Goal: Information Seeking & Learning: Learn about a topic

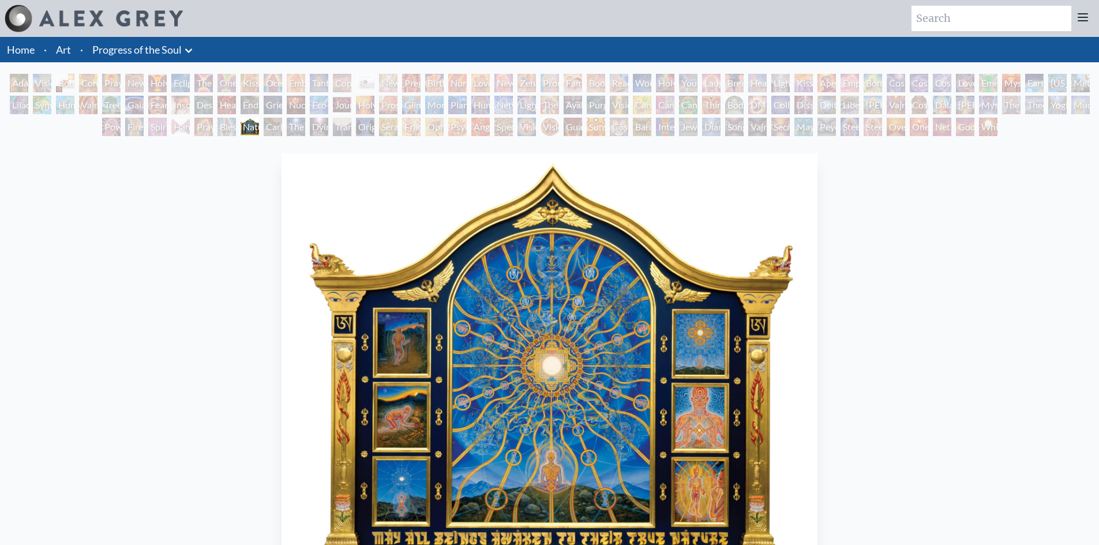
click at [267, 135] on div "Caring" at bounding box center [273, 127] width 18 height 18
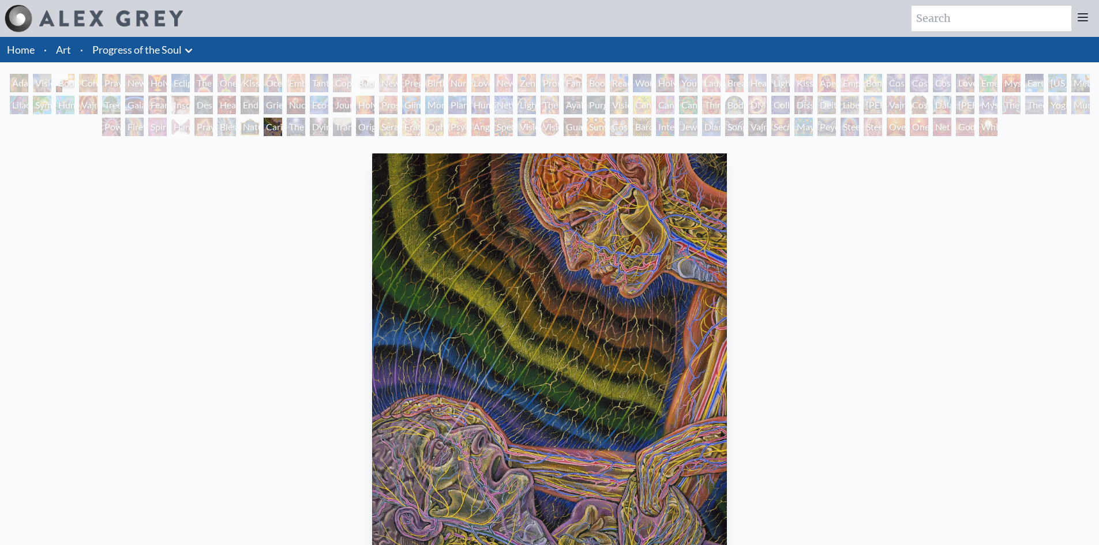
click at [292, 132] on div "The Soul Finds It's Way" at bounding box center [296, 127] width 18 height 18
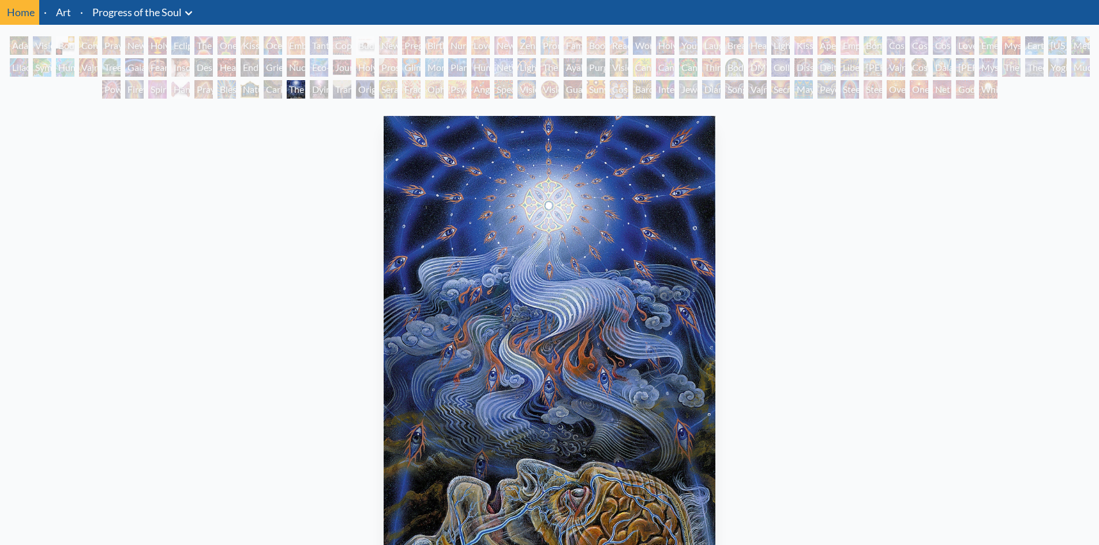
scroll to position [58, 0]
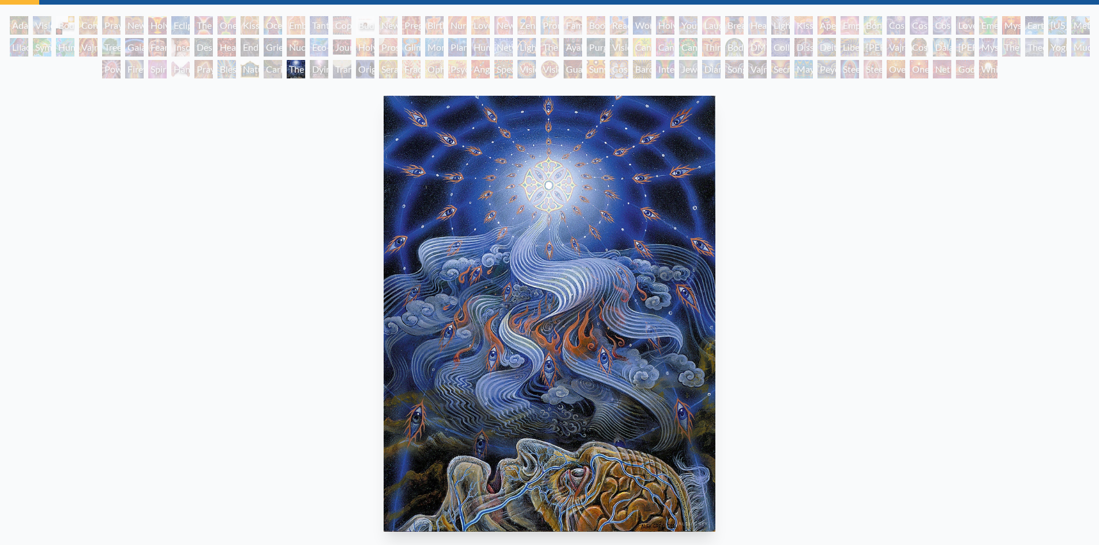
click at [318, 65] on div "Dying" at bounding box center [319, 69] width 18 height 18
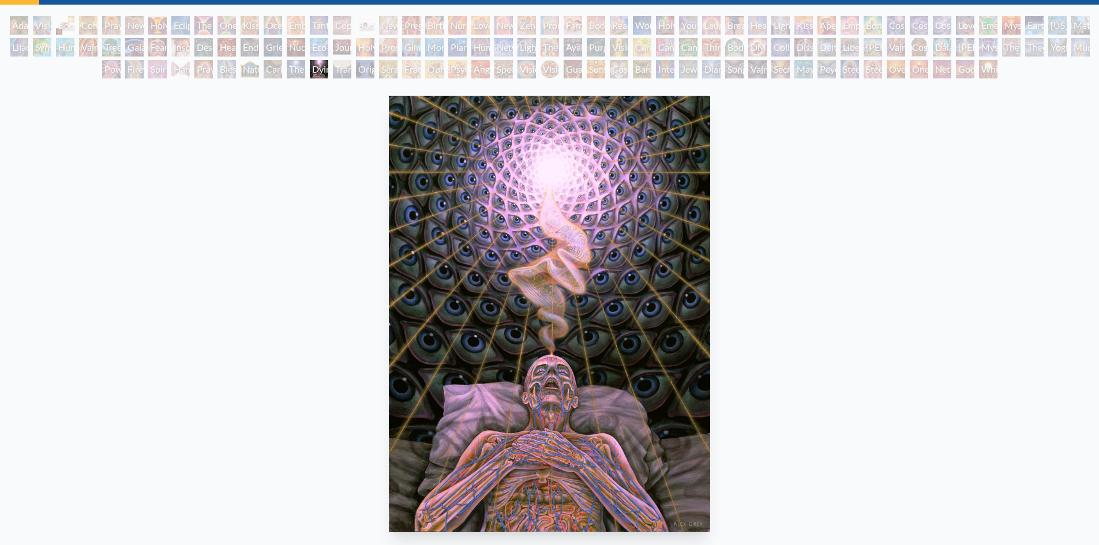
click at [337, 66] on div "Transfiguration" at bounding box center [342, 69] width 18 height 18
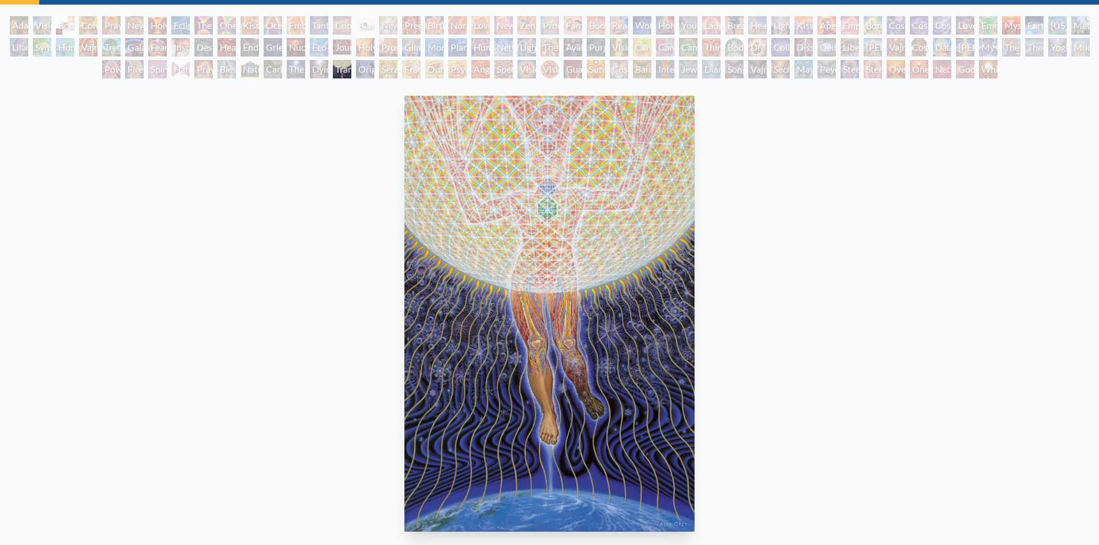
click at [379, 74] on div "Seraphic Transport Docking on the Third Eye" at bounding box center [388, 69] width 18 height 18
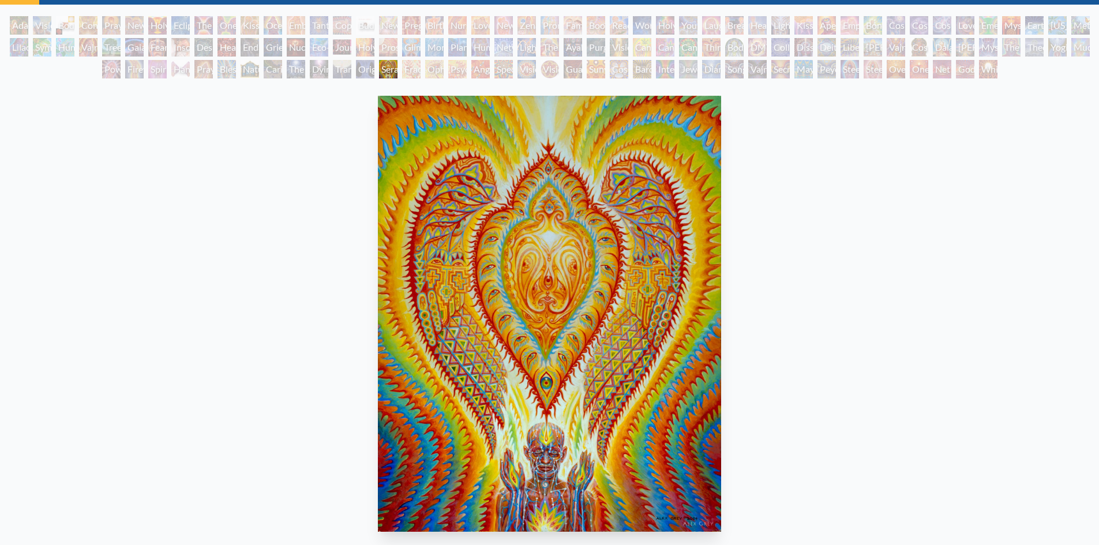
click at [410, 74] on div "Fractal Eyes" at bounding box center [411, 69] width 18 height 18
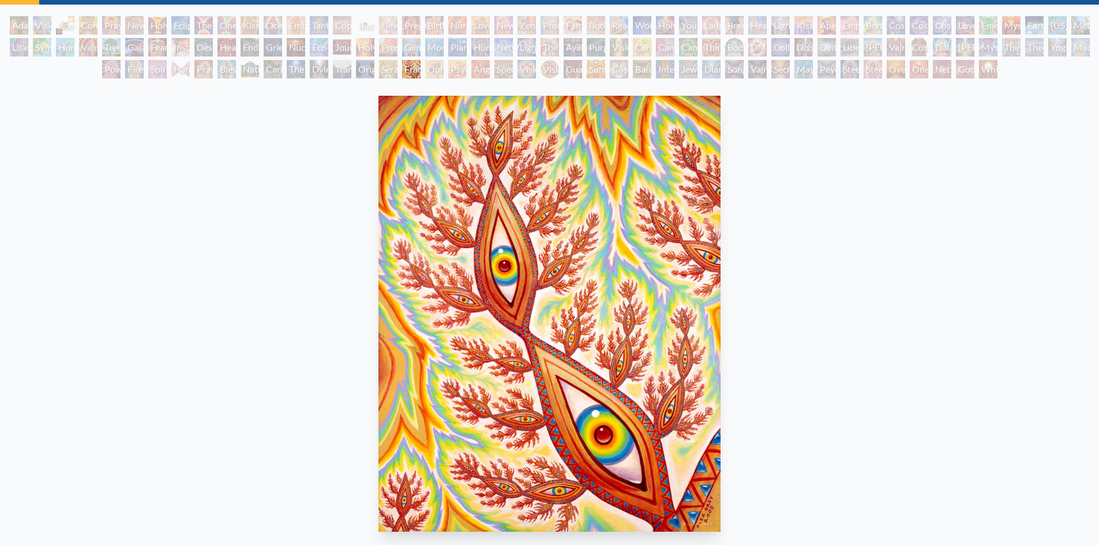
click at [444, 72] on div "Ophanic Eyelash" at bounding box center [434, 69] width 18 height 18
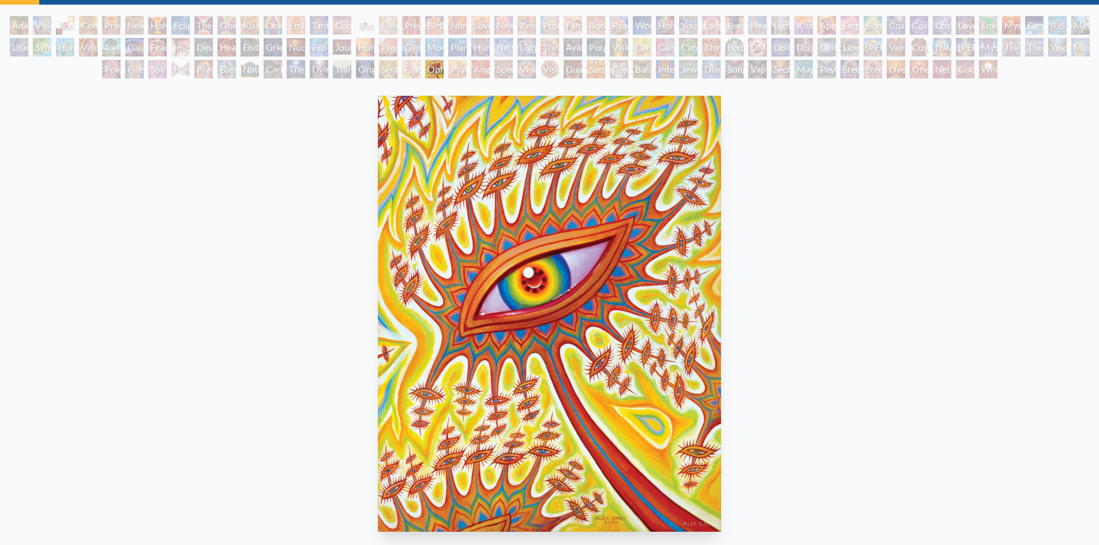
click at [478, 74] on div "Angel Skin" at bounding box center [481, 69] width 18 height 18
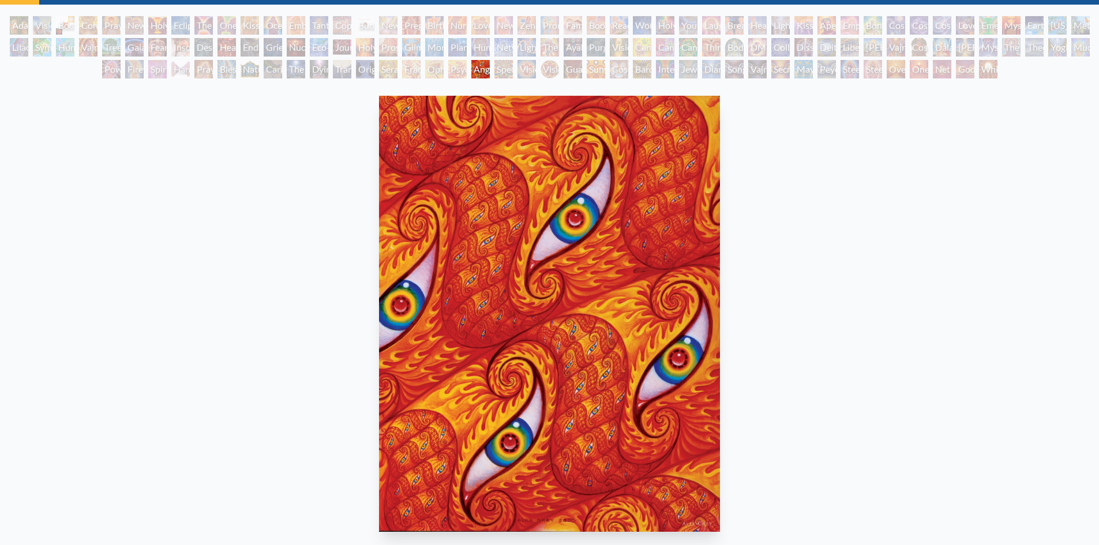
click at [513, 74] on div "Spectral Lotus" at bounding box center [504, 69] width 18 height 18
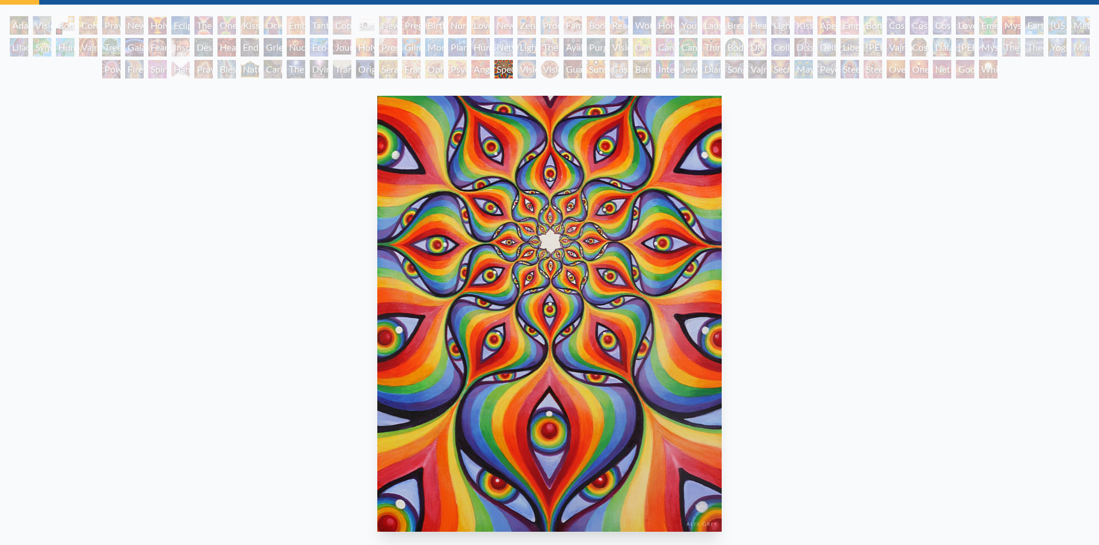
click at [549, 74] on div "Vision Crystal Tondo" at bounding box center [550, 69] width 18 height 18
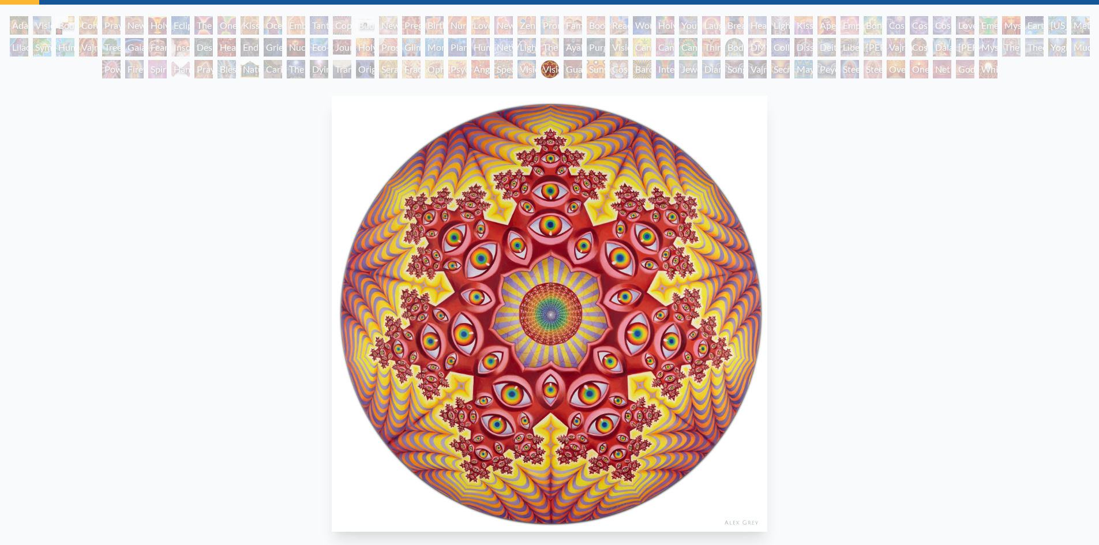
click at [600, 71] on div "Sunyata" at bounding box center [596, 69] width 18 height 18
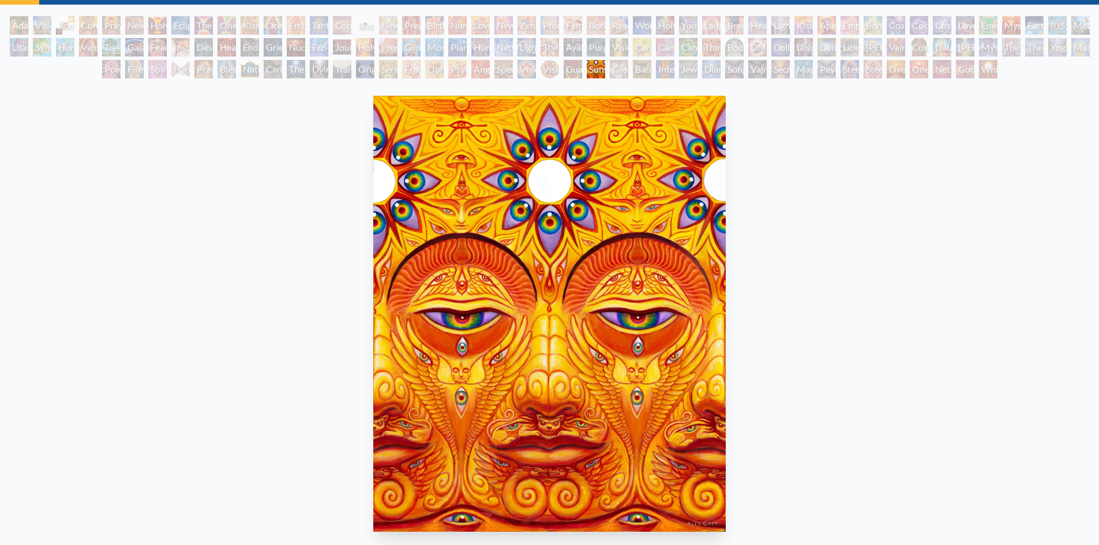
click at [614, 74] on div "Cosmic Elf" at bounding box center [619, 69] width 18 height 18
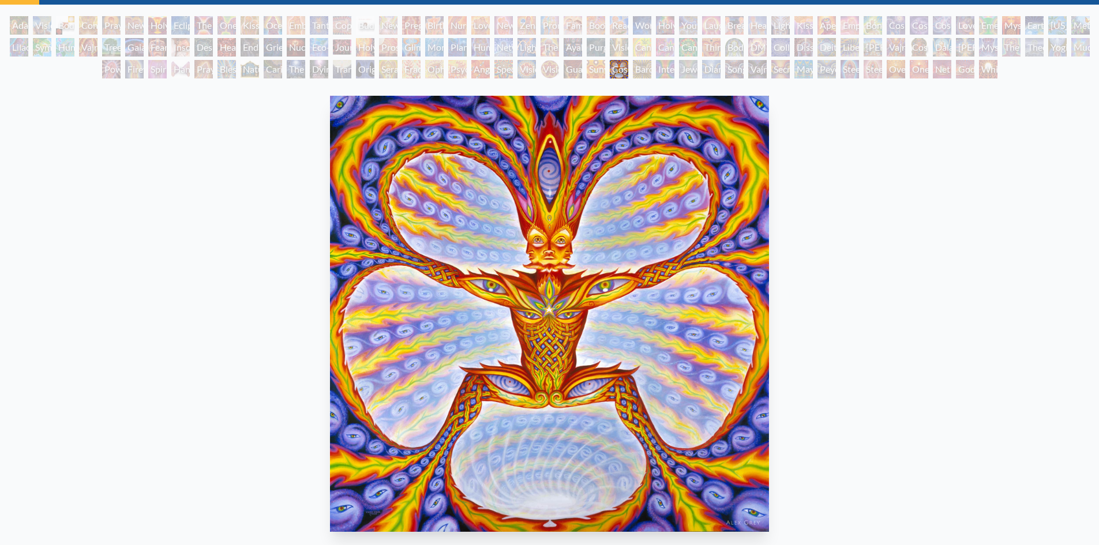
click at [652, 70] on div "Bardo Being" at bounding box center [642, 69] width 18 height 18
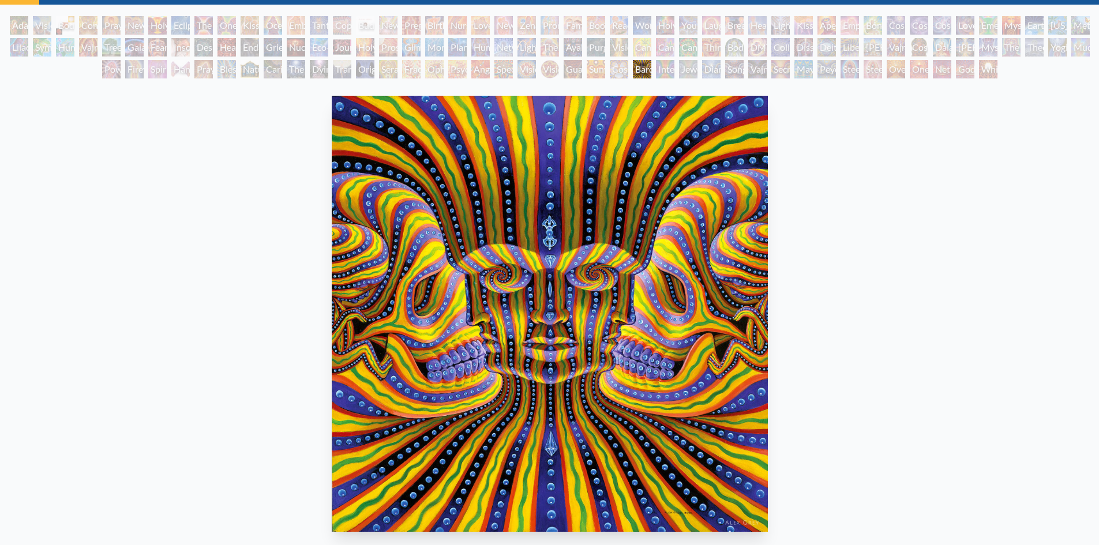
click at [625, 74] on div "Cosmic Elf" at bounding box center [619, 69] width 18 height 18
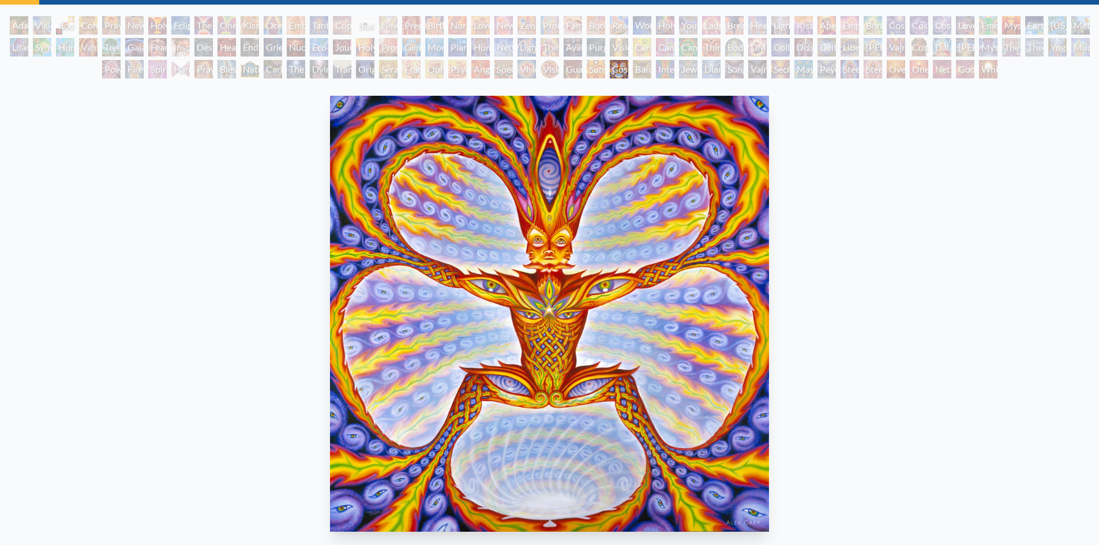
click at [28, 29] on div "Adam & Eve" at bounding box center [19, 25] width 18 height 18
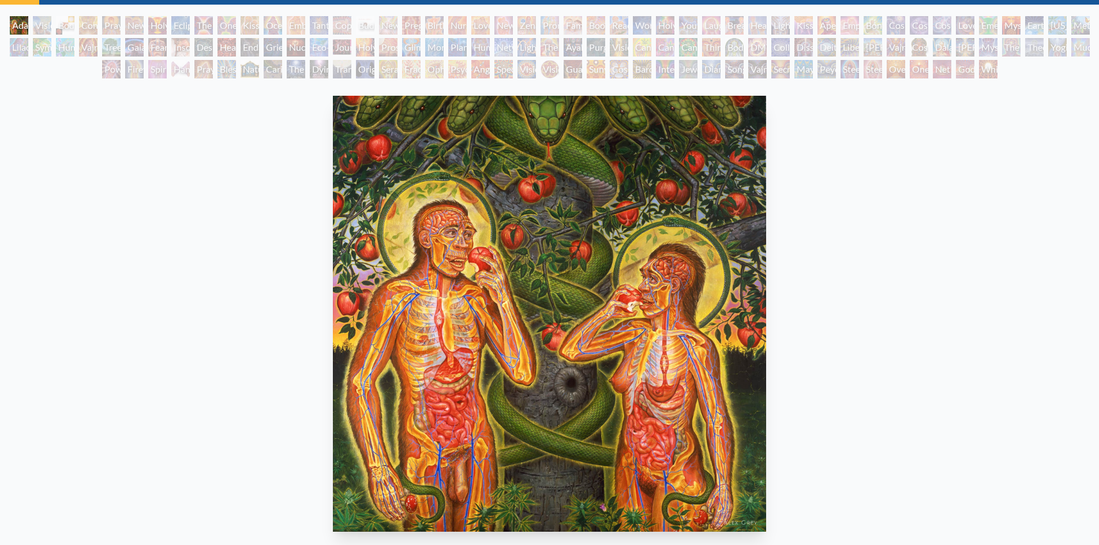
click at [410, 74] on div "Fractal Eyes" at bounding box center [411, 69] width 18 height 18
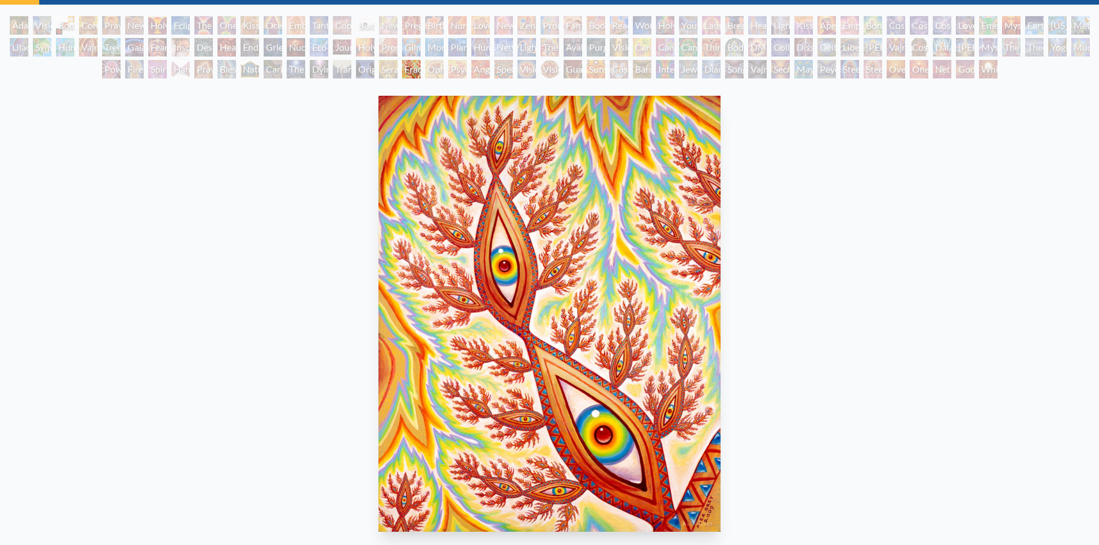
click at [362, 73] on div "Original Face" at bounding box center [365, 69] width 18 height 18
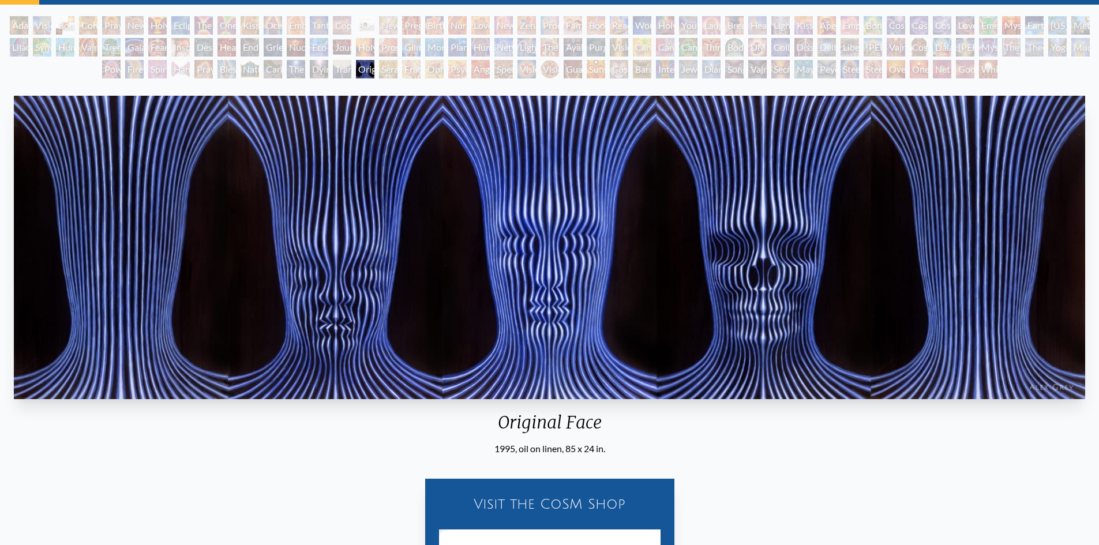
click at [323, 71] on div "Dying" at bounding box center [319, 69] width 18 height 18
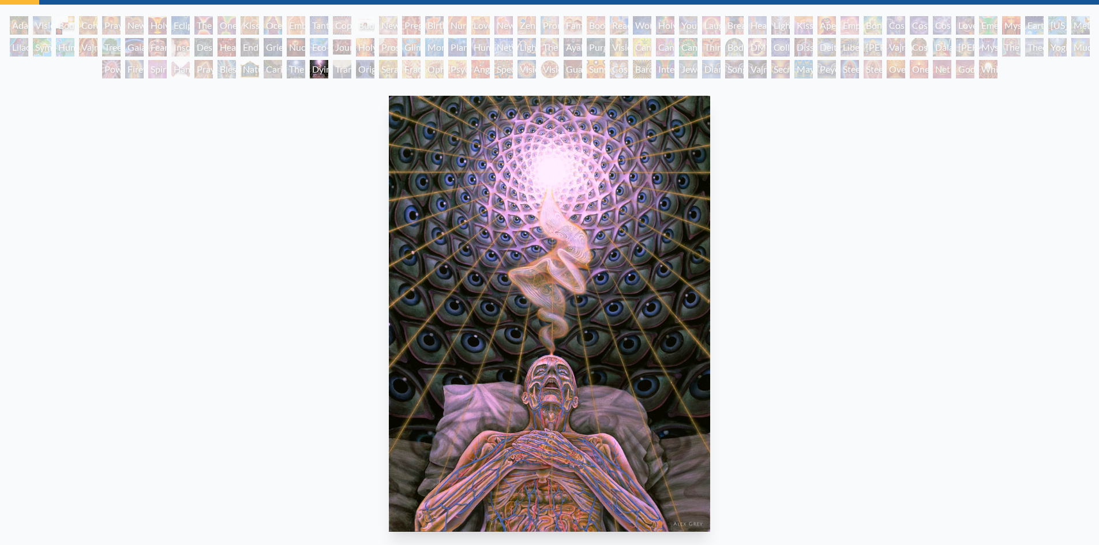
click at [343, 70] on div "Transfiguration" at bounding box center [342, 69] width 18 height 18
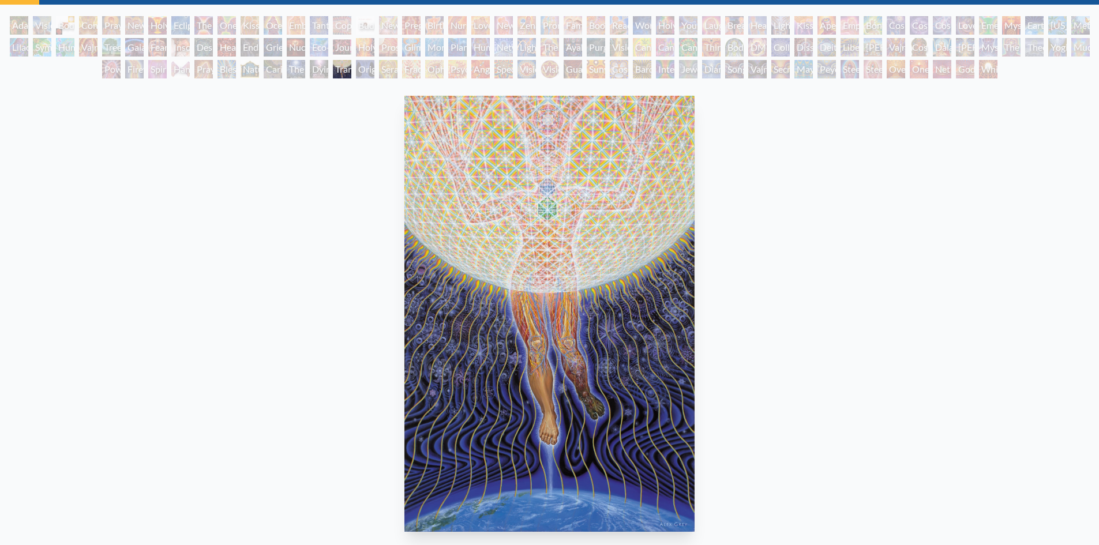
click at [391, 72] on div "Seraphic Transport Docking on the Third Eye" at bounding box center [388, 69] width 18 height 18
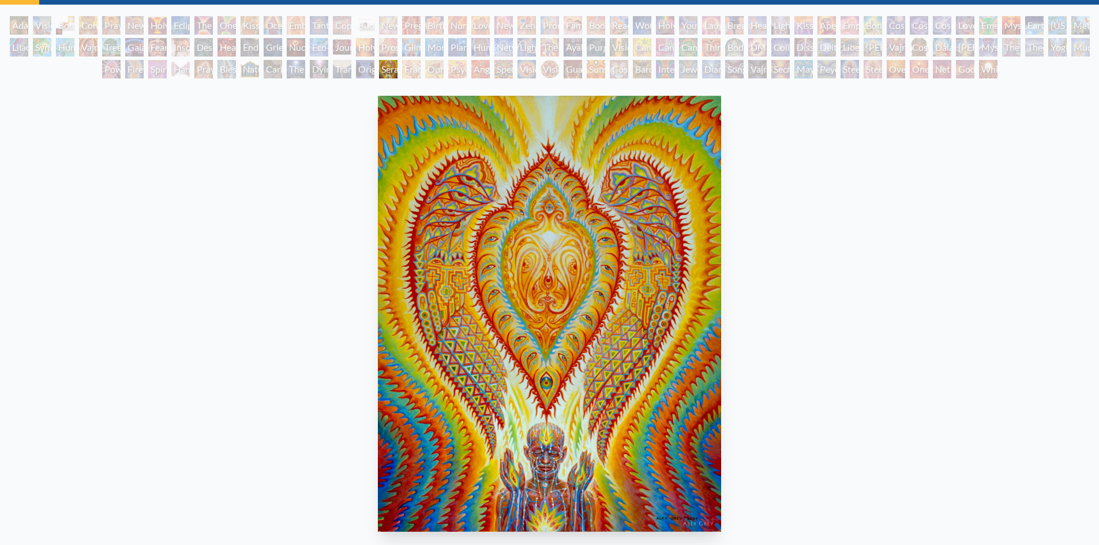
click at [308, 162] on div "Seraphic Transport Docking on the Third Eye 2004, acrylic on wood, 11 x 14 in. …" at bounding box center [549, 381] width 1081 height 581
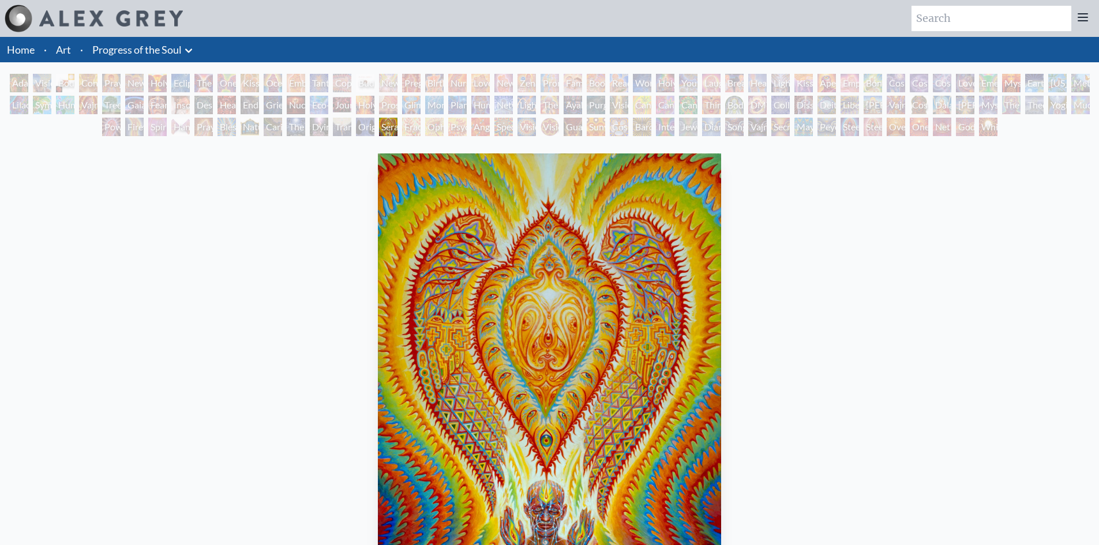
click at [80, 85] on div "Contemplation" at bounding box center [88, 83] width 18 height 18
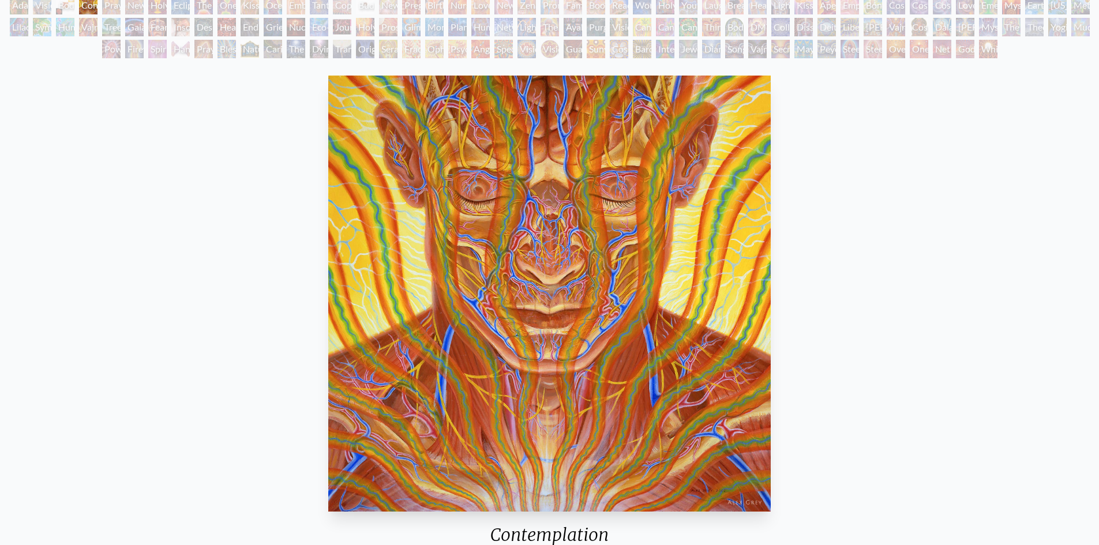
scroll to position [58, 0]
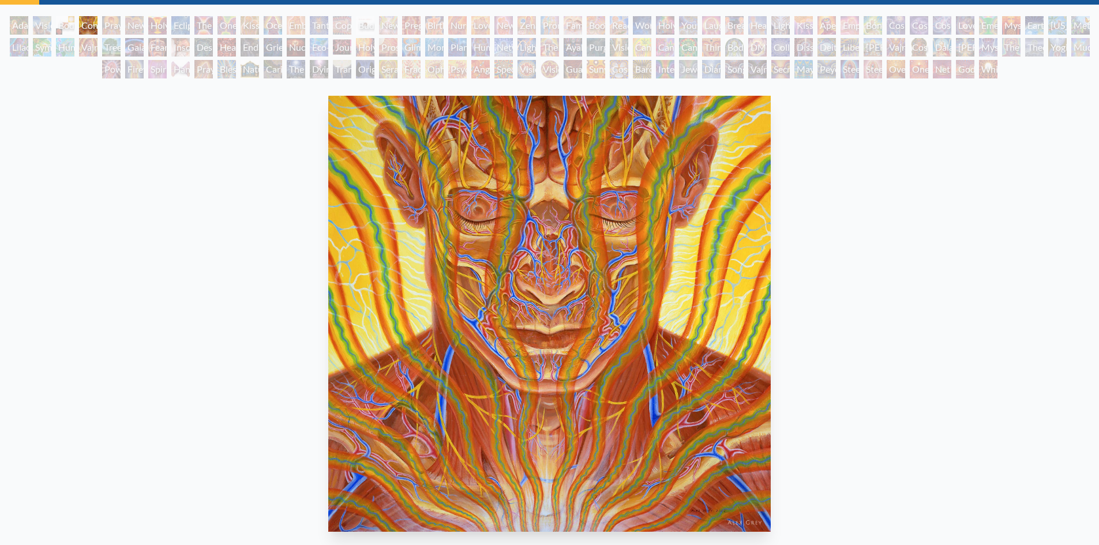
click at [111, 24] on div "Praying" at bounding box center [111, 25] width 18 height 18
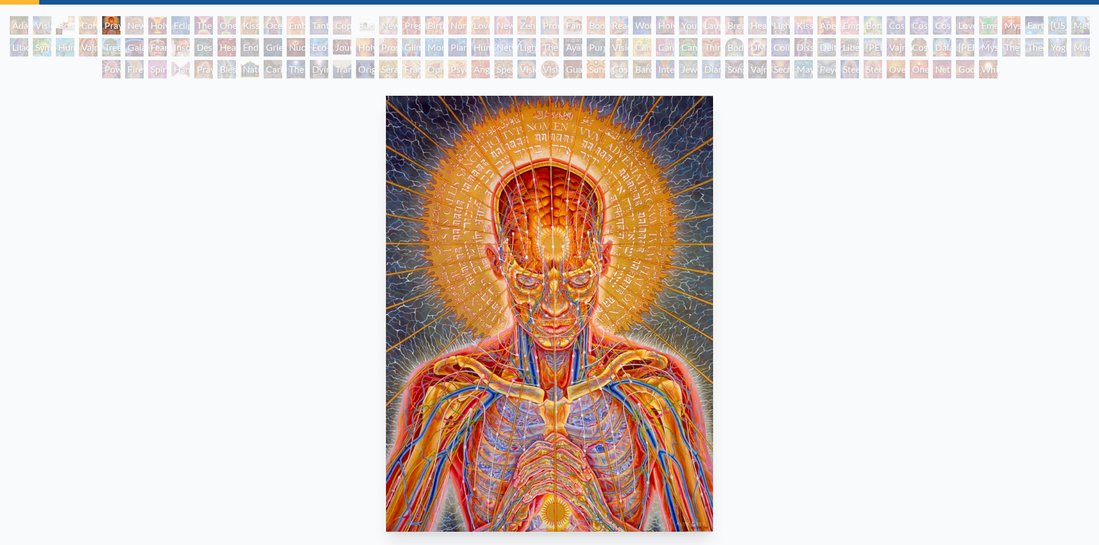
click at [136, 24] on div "New Man New Woman" at bounding box center [134, 25] width 18 height 18
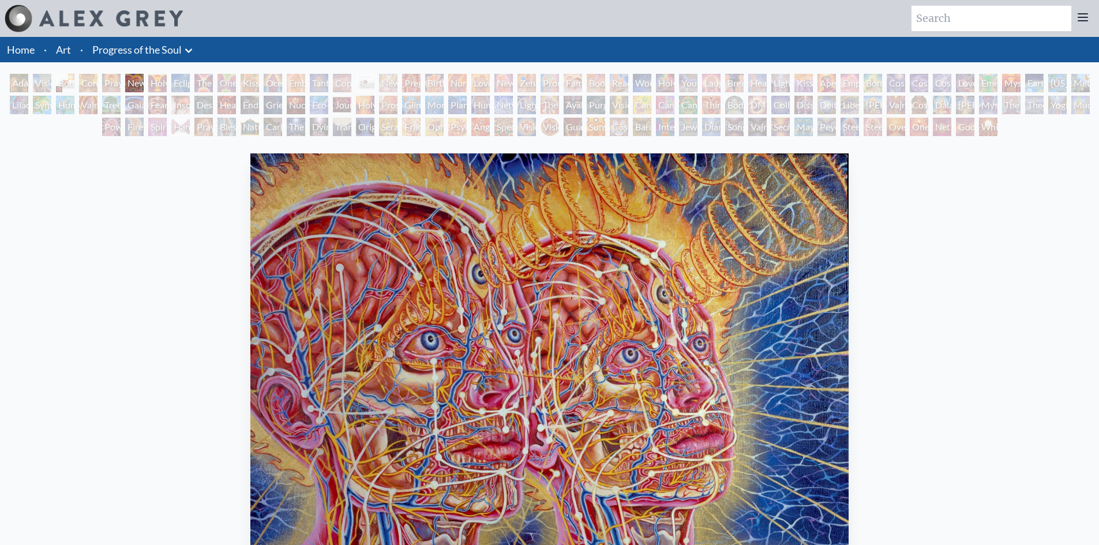
click at [151, 87] on div "Holy Grail" at bounding box center [157, 83] width 18 height 18
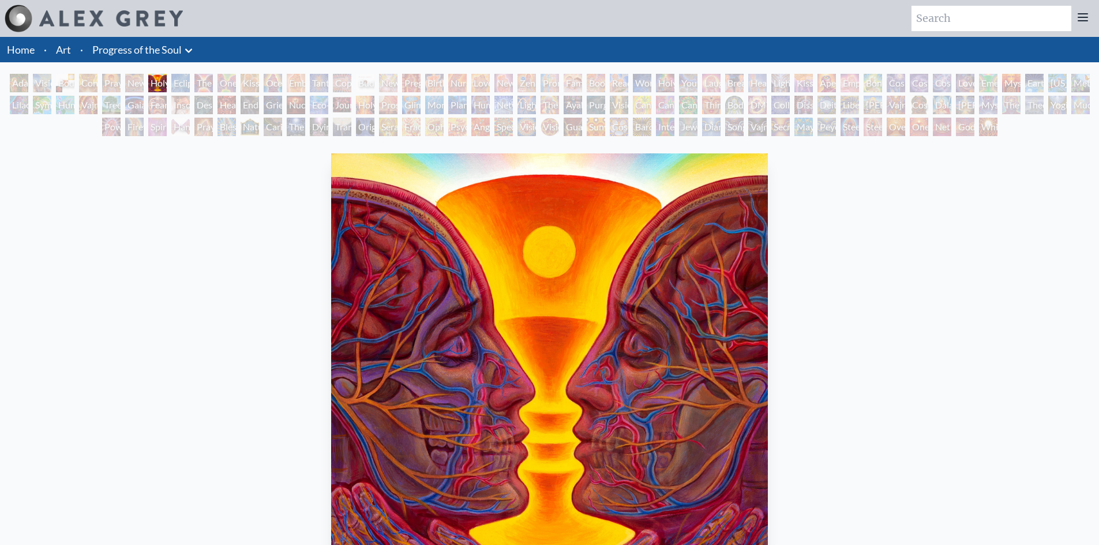
click at [181, 84] on div "Eclipse" at bounding box center [180, 83] width 18 height 18
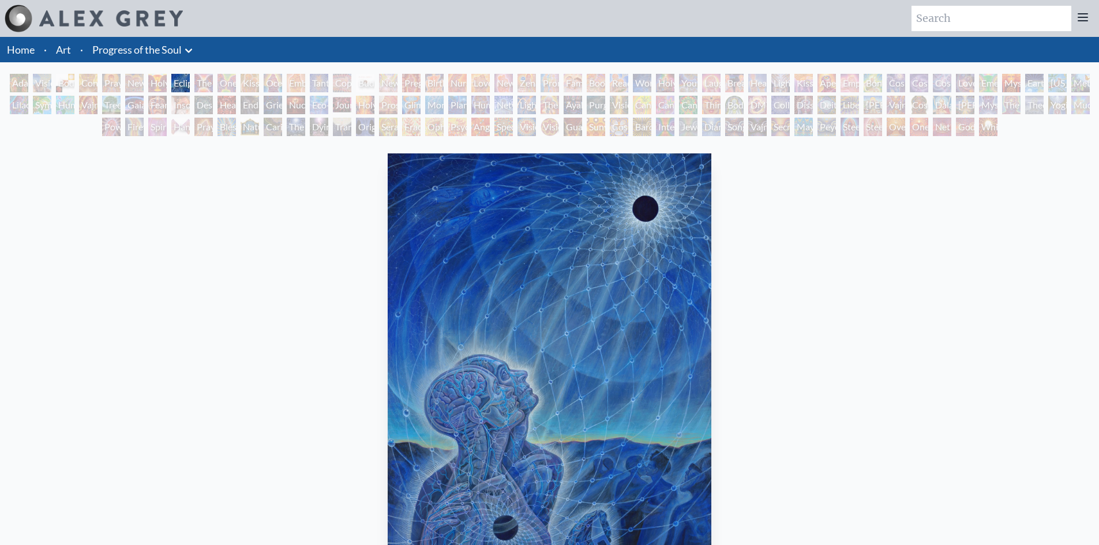
click at [205, 82] on div "The Kiss" at bounding box center [203, 83] width 18 height 18
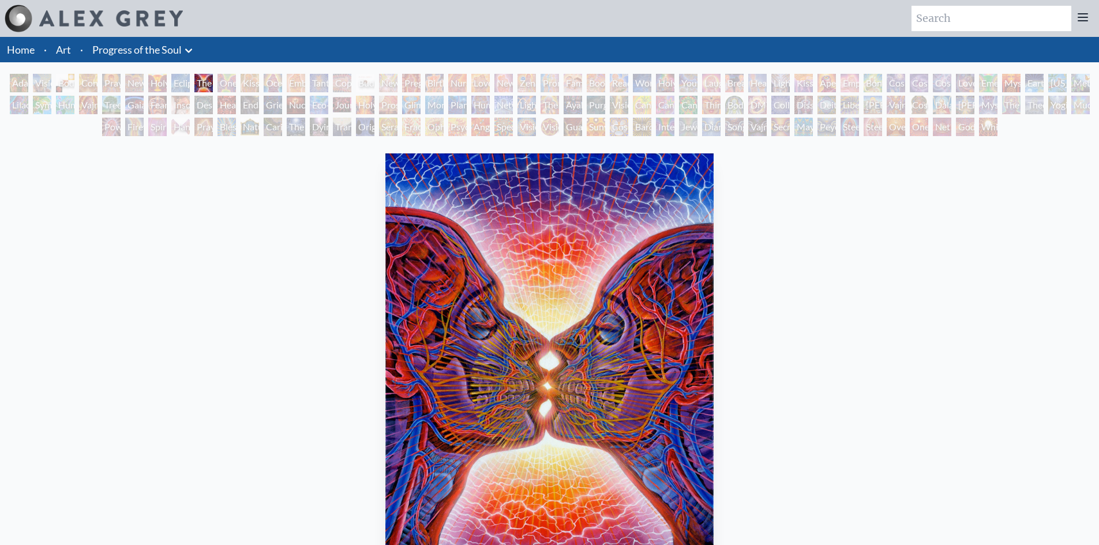
click at [222, 81] on div "One Taste" at bounding box center [227, 83] width 18 height 18
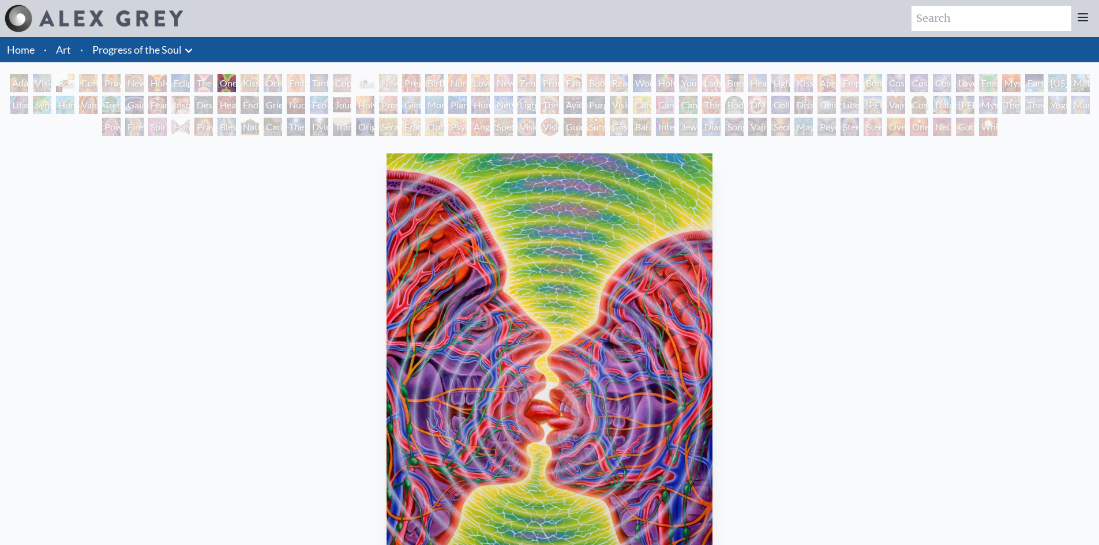
click at [236, 86] on div "One Taste" at bounding box center [227, 83] width 18 height 18
click at [252, 85] on div "Kissing" at bounding box center [250, 83] width 18 height 18
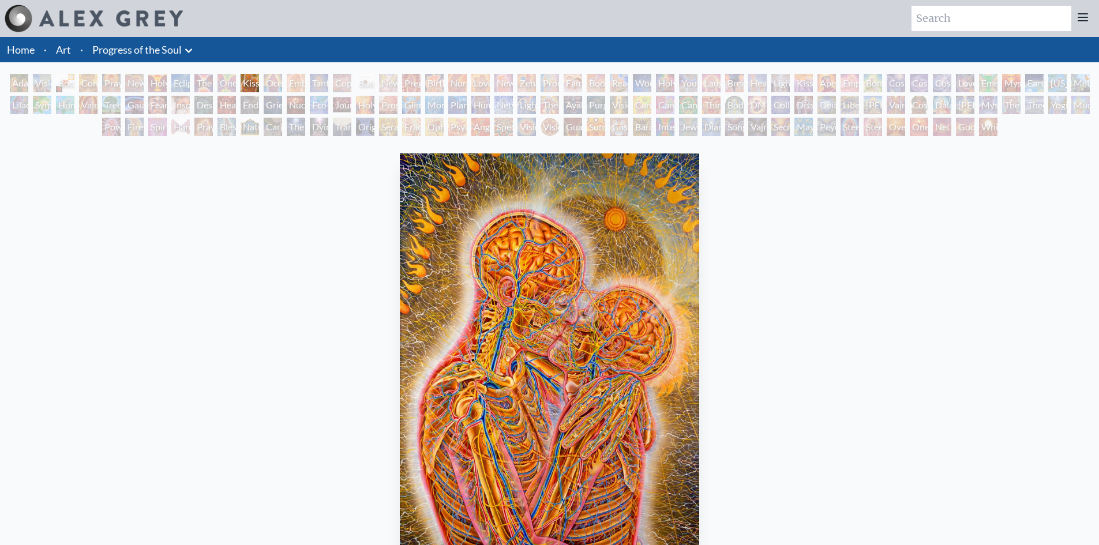
click at [265, 87] on div "Ocean of Love Bliss" at bounding box center [273, 83] width 18 height 18
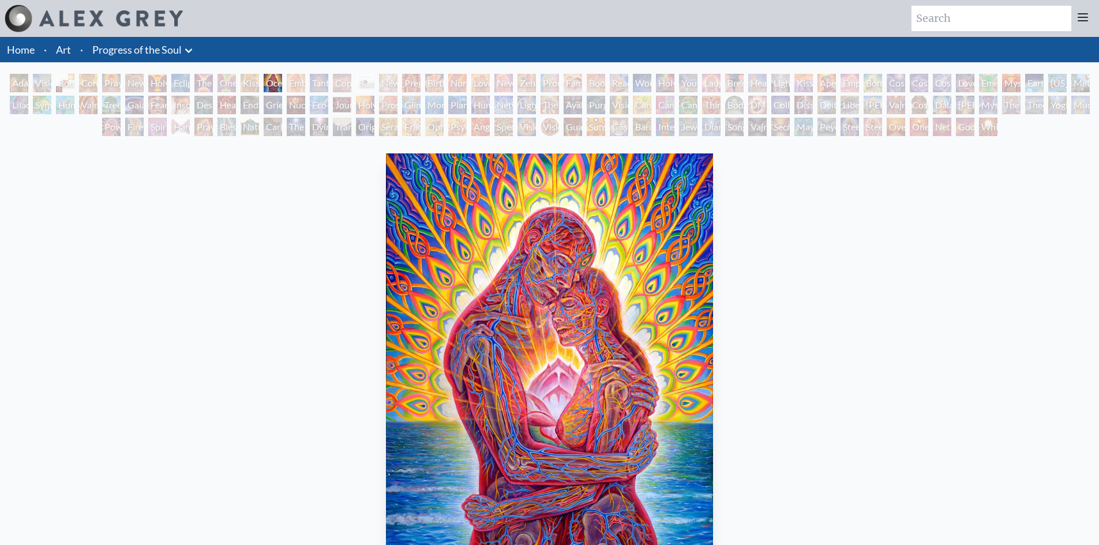
scroll to position [58, 0]
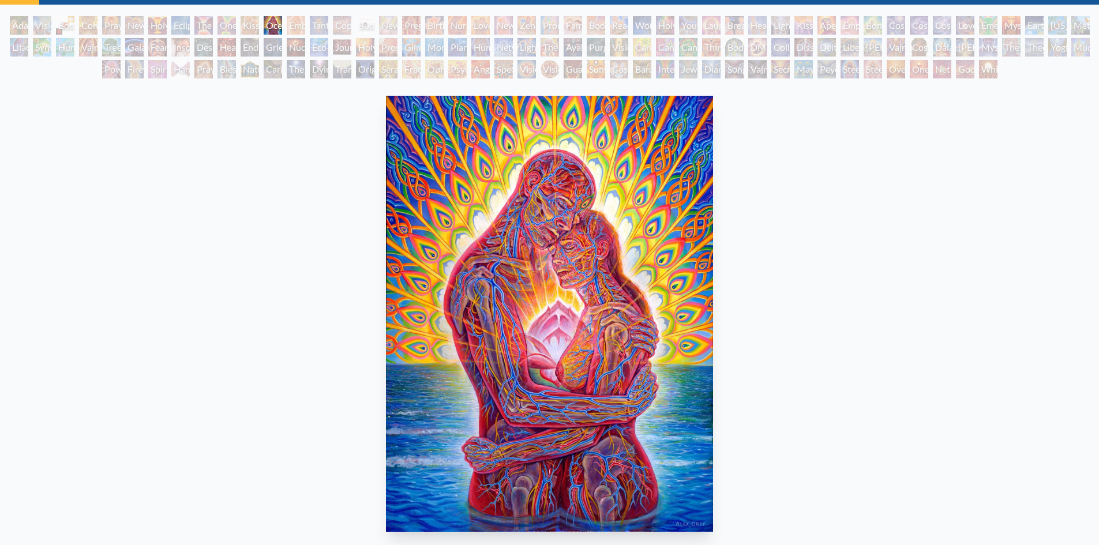
click at [290, 28] on div "Embracing" at bounding box center [296, 25] width 18 height 18
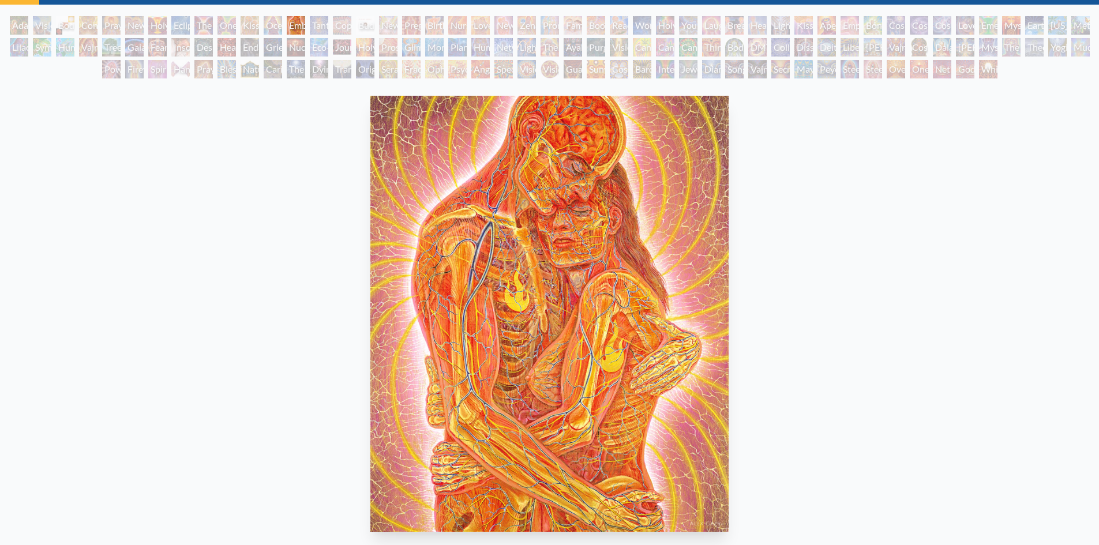
click at [326, 29] on div "Tantra" at bounding box center [319, 25] width 18 height 18
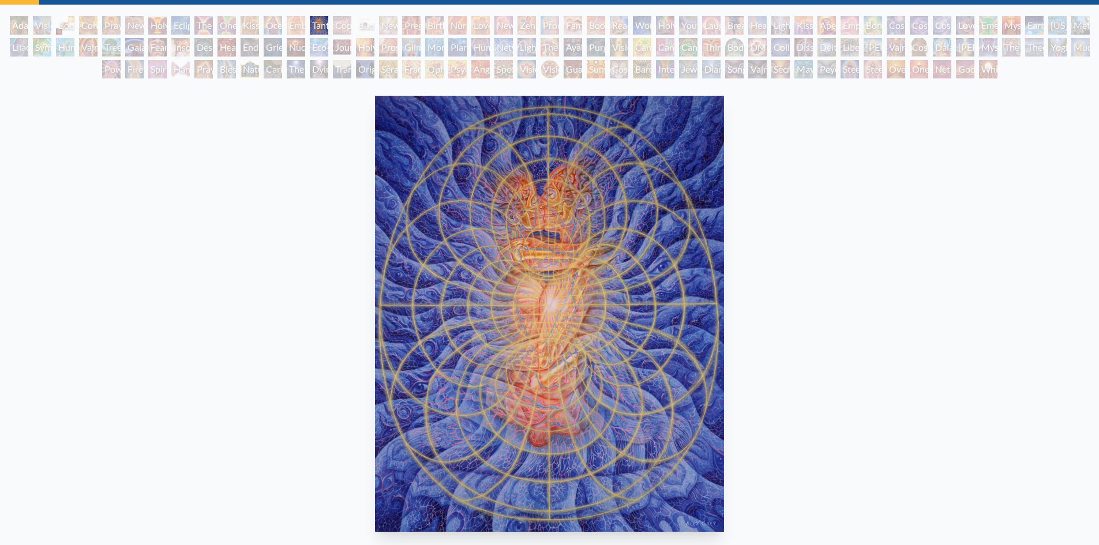
click at [340, 28] on div "Copulating" at bounding box center [342, 25] width 18 height 18
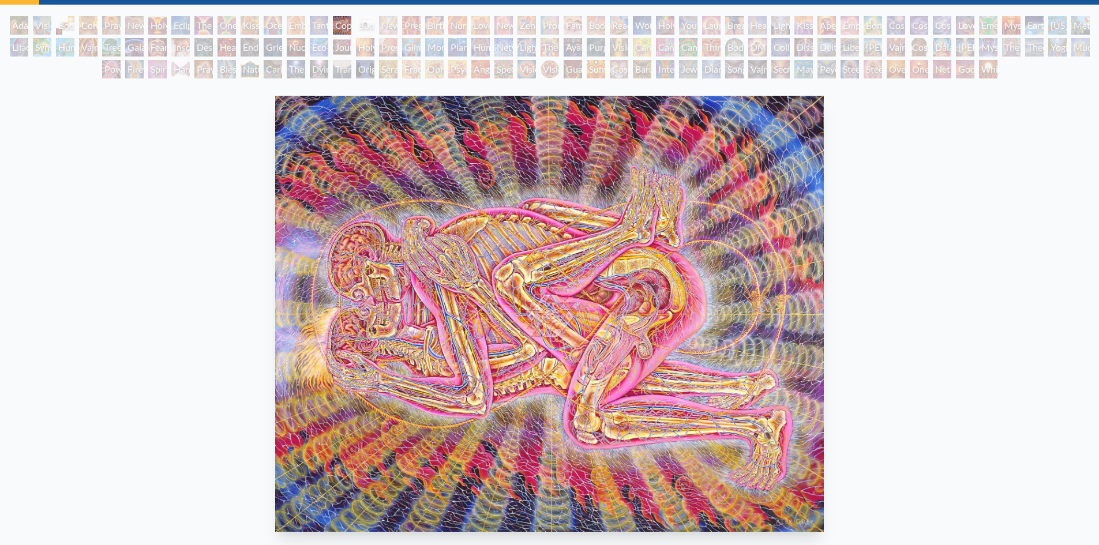
click at [363, 25] on div "Buddha Embryo" at bounding box center [365, 25] width 18 height 18
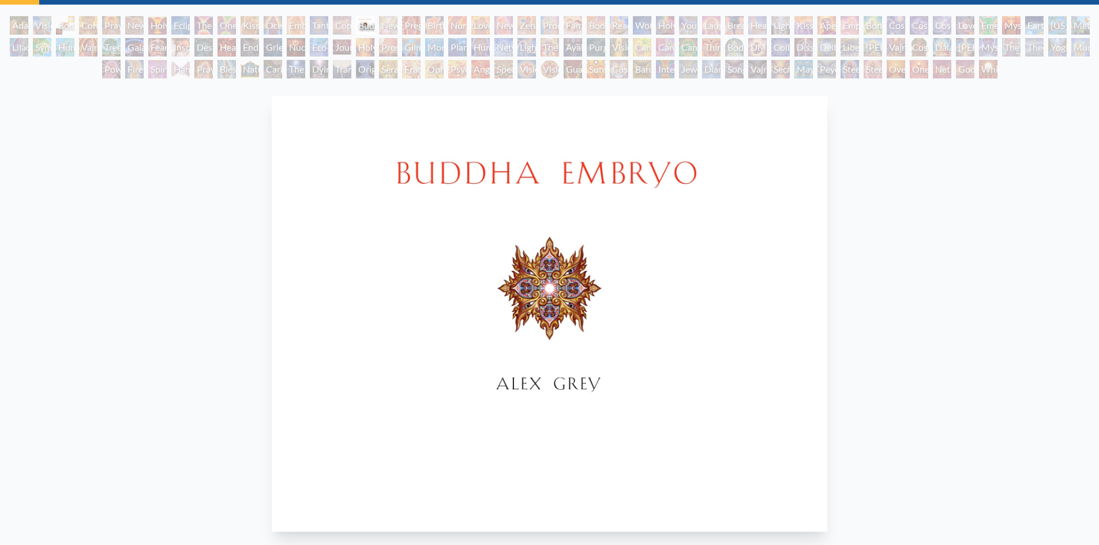
click at [389, 24] on div "Newborn" at bounding box center [388, 25] width 18 height 18
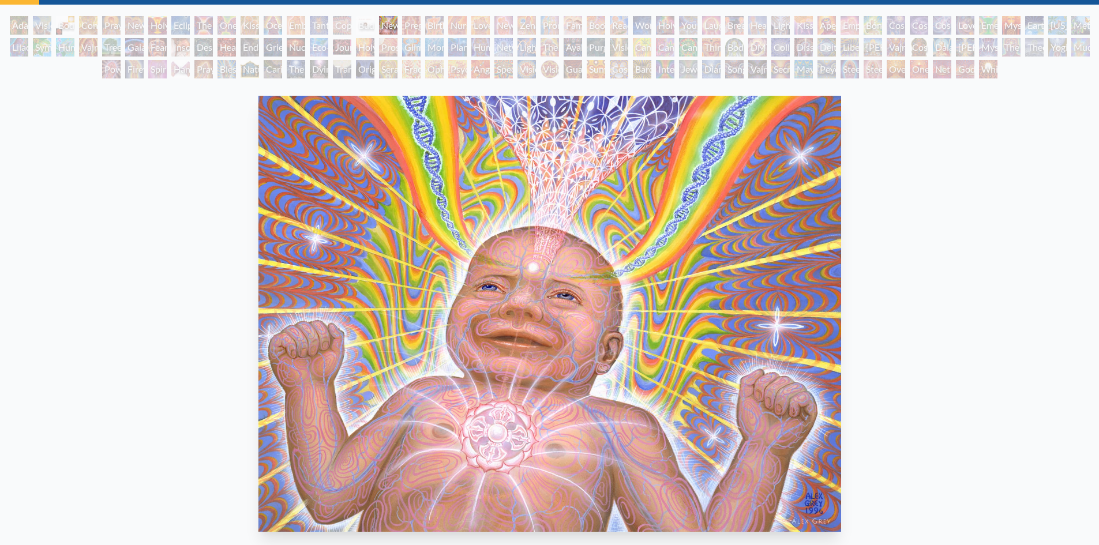
click at [407, 27] on div "Pregnancy" at bounding box center [411, 25] width 18 height 18
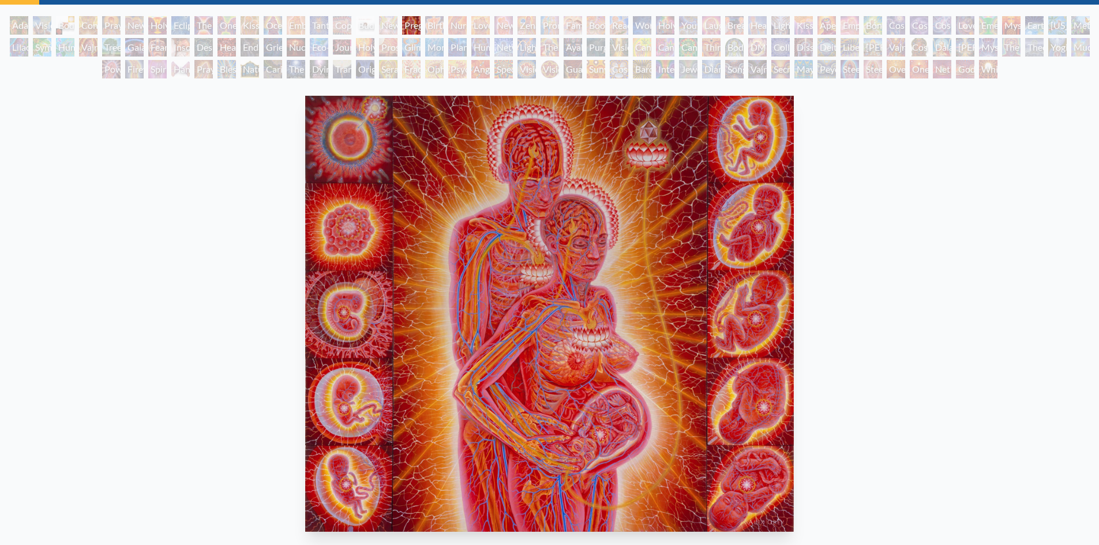
click at [437, 28] on div "Birth" at bounding box center [434, 25] width 18 height 18
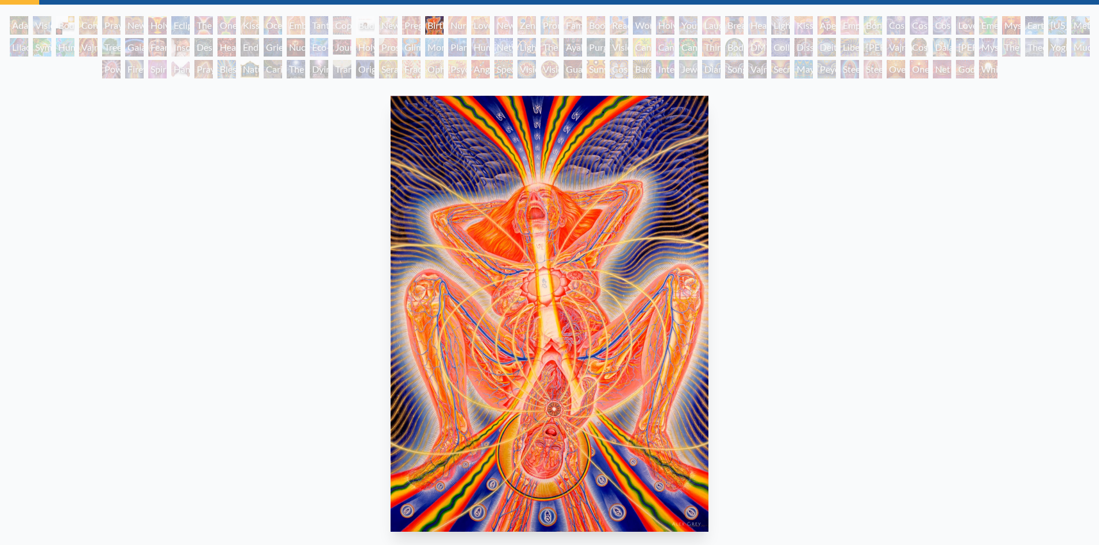
click at [467, 30] on div "Nursing" at bounding box center [457, 25] width 18 height 18
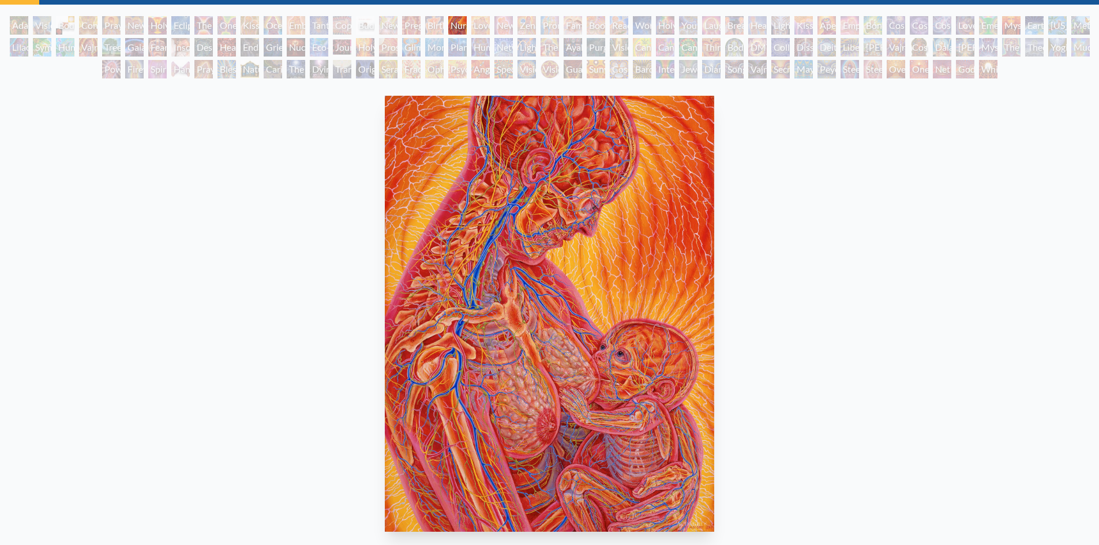
click at [481, 30] on div "Love Circuit" at bounding box center [481, 25] width 18 height 18
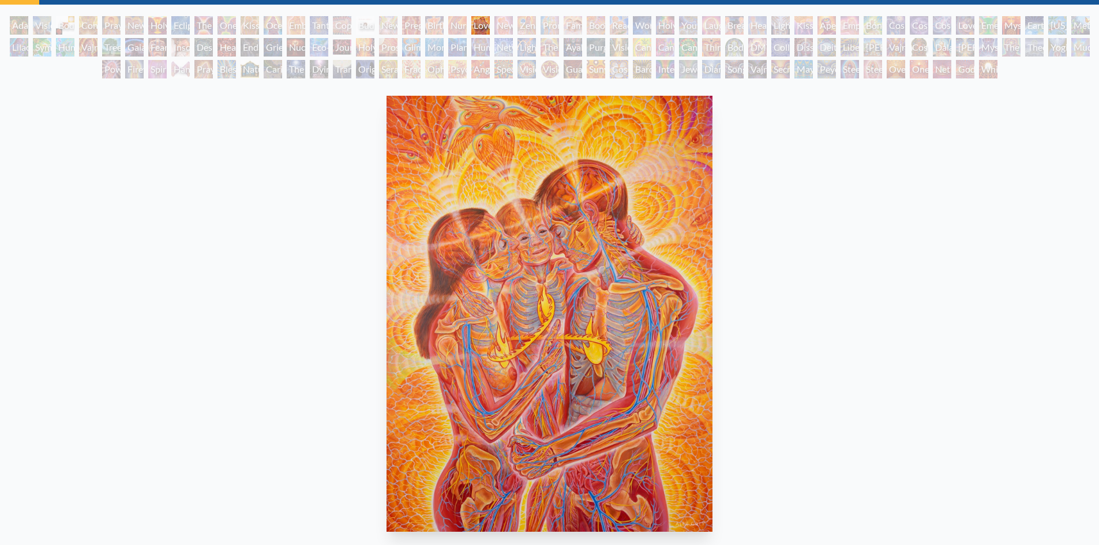
click at [508, 25] on div "New Family" at bounding box center [504, 25] width 18 height 18
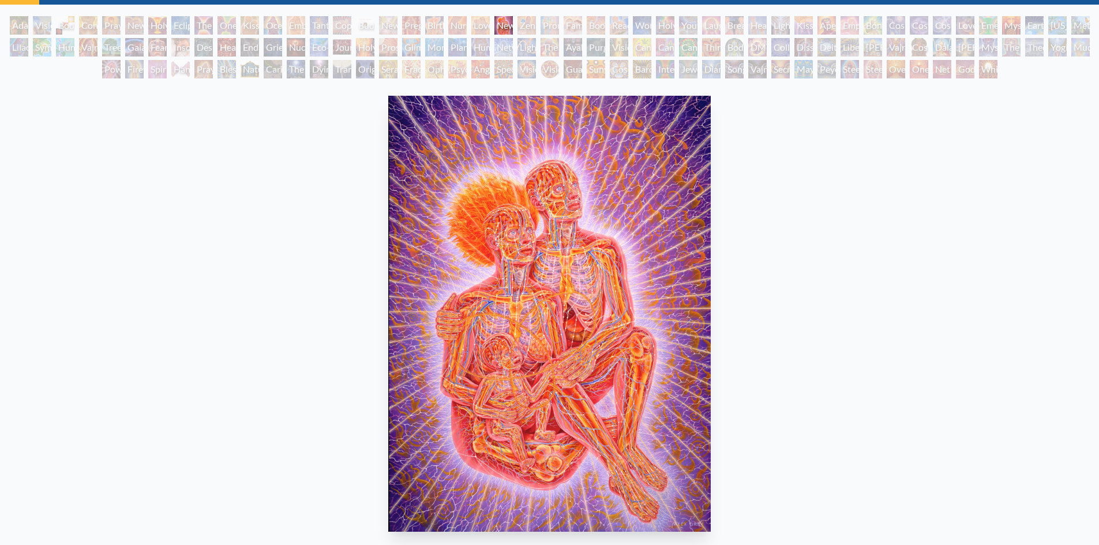
click at [525, 27] on div "Zena Lotus" at bounding box center [527, 25] width 18 height 18
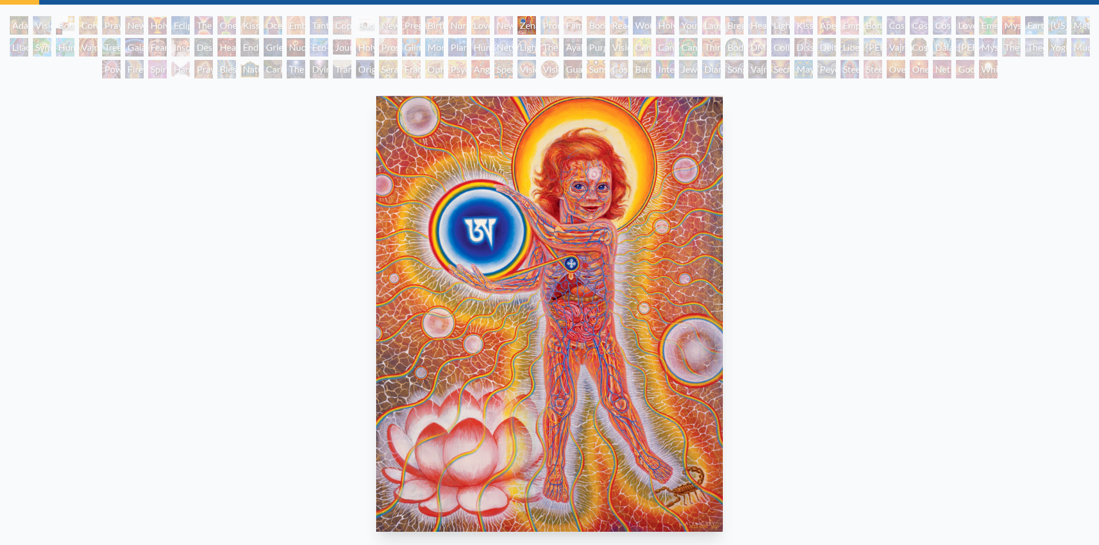
click at [554, 25] on div "Promise" at bounding box center [550, 25] width 18 height 18
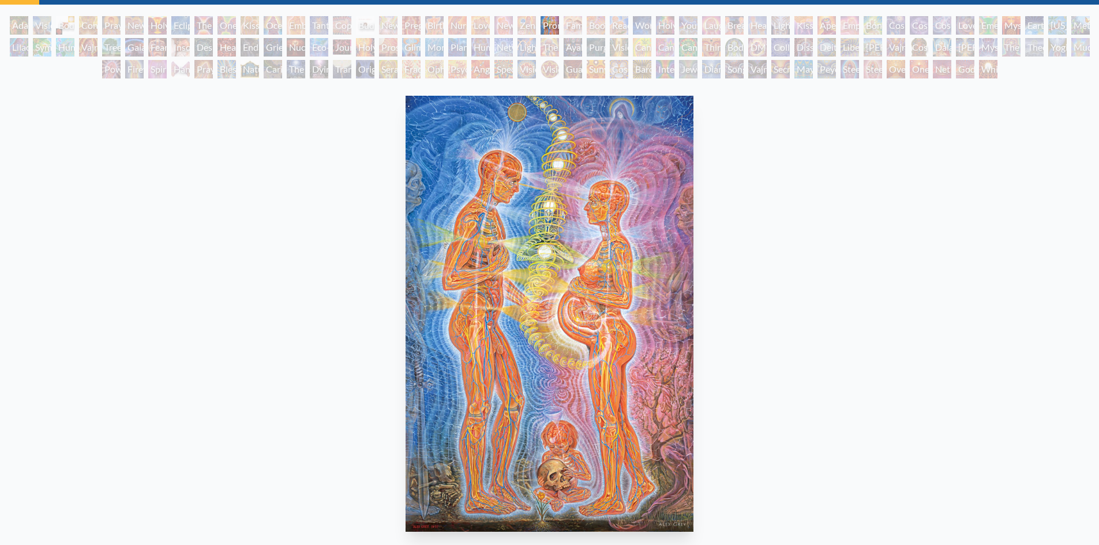
click at [571, 25] on div "Family" at bounding box center [573, 25] width 18 height 18
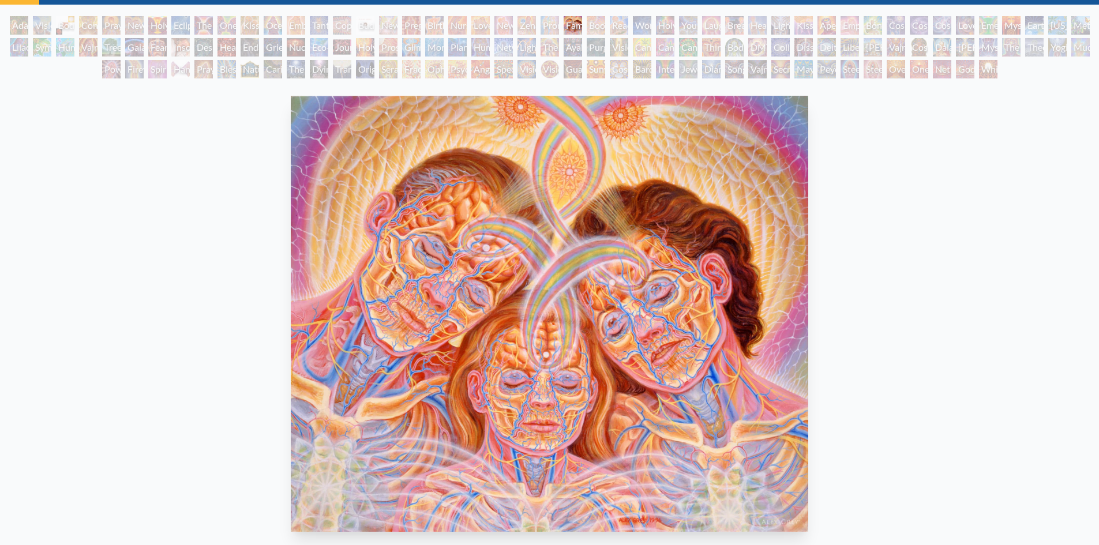
click at [596, 26] on div "Boo-boo" at bounding box center [596, 25] width 18 height 18
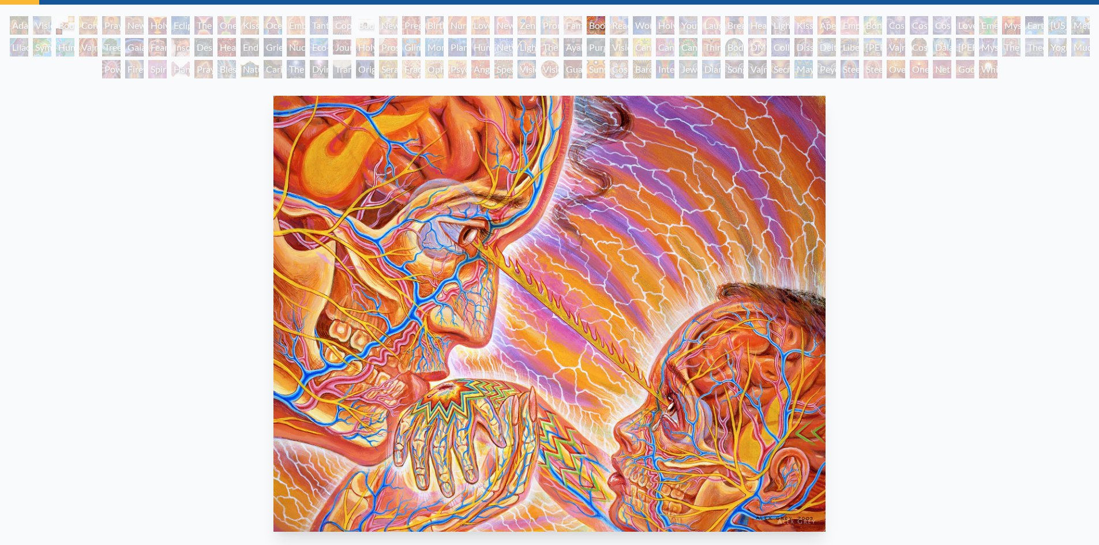
click at [624, 24] on div "Reading" at bounding box center [619, 25] width 18 height 18
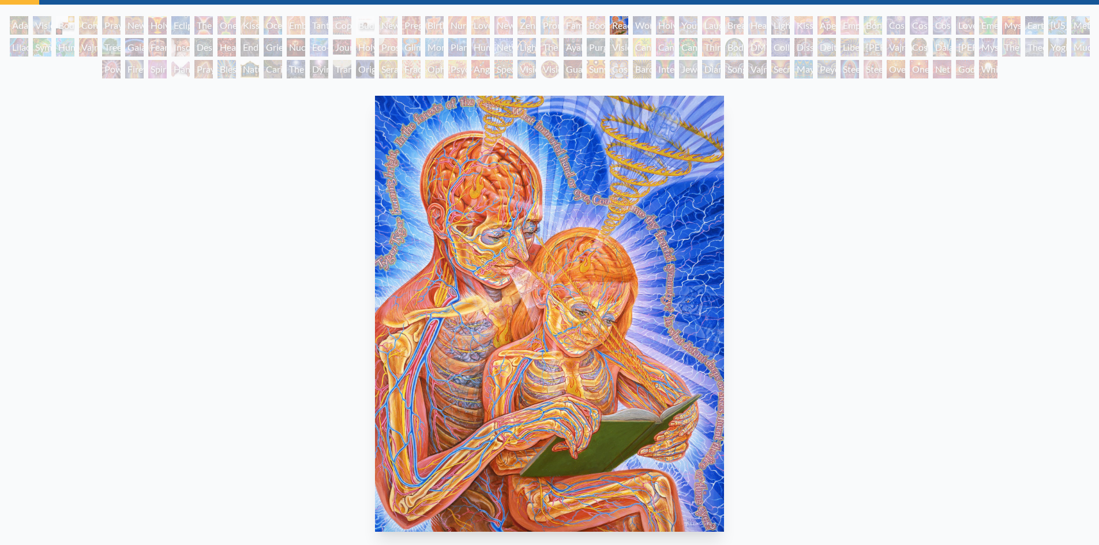
click at [645, 27] on div "Wonder" at bounding box center [642, 25] width 18 height 18
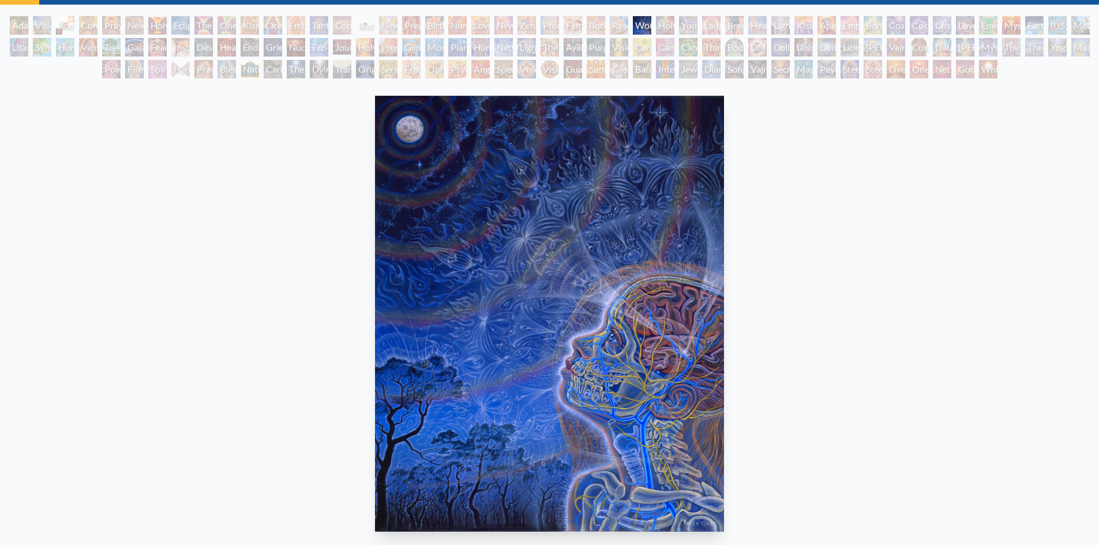
click at [670, 28] on div "Holy Family" at bounding box center [665, 25] width 18 height 18
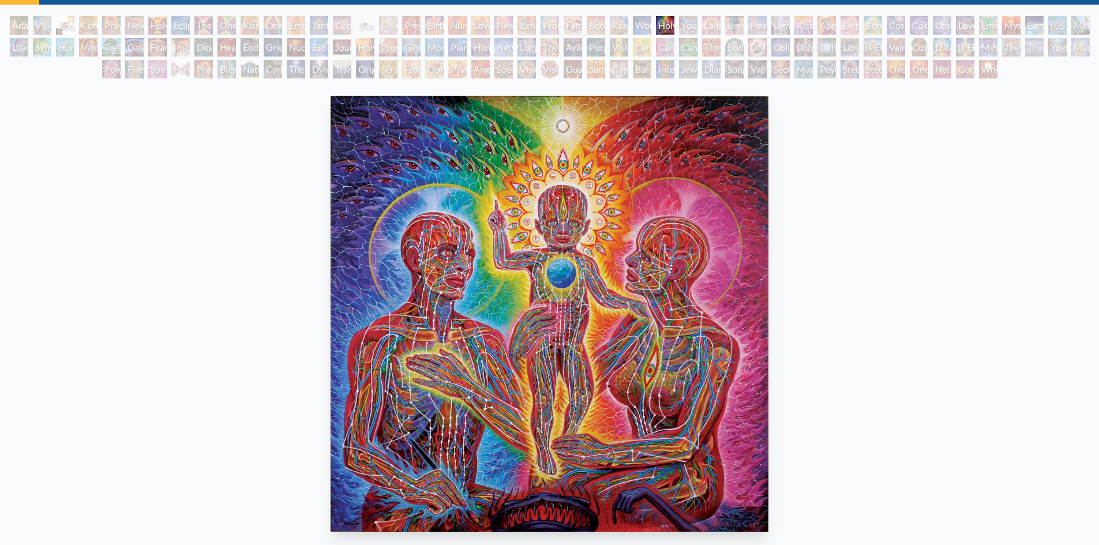
click at [720, 28] on div "Laughing Man" at bounding box center [711, 25] width 18 height 18
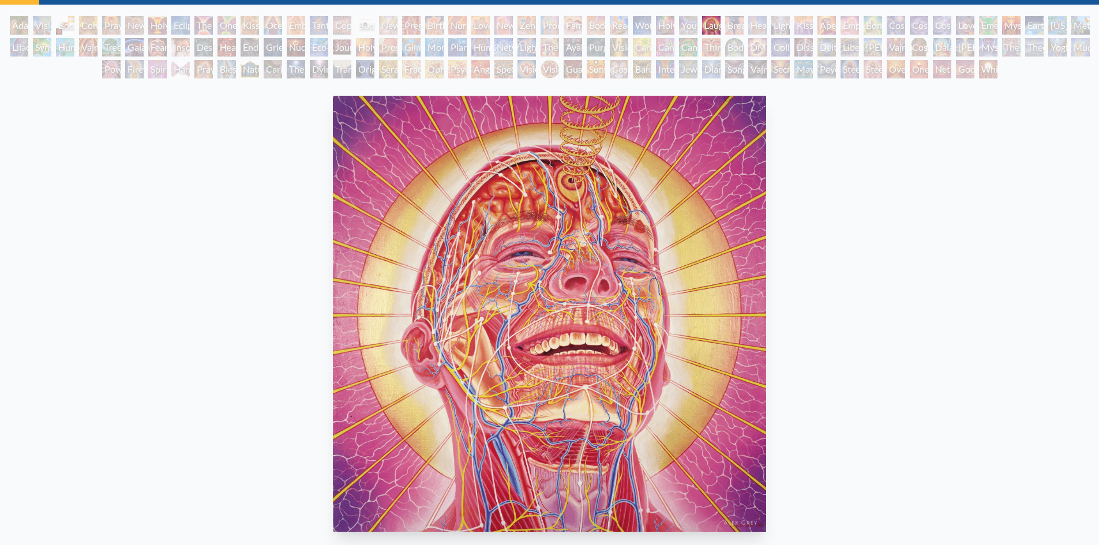
click at [742, 26] on div "Breathing" at bounding box center [734, 25] width 18 height 18
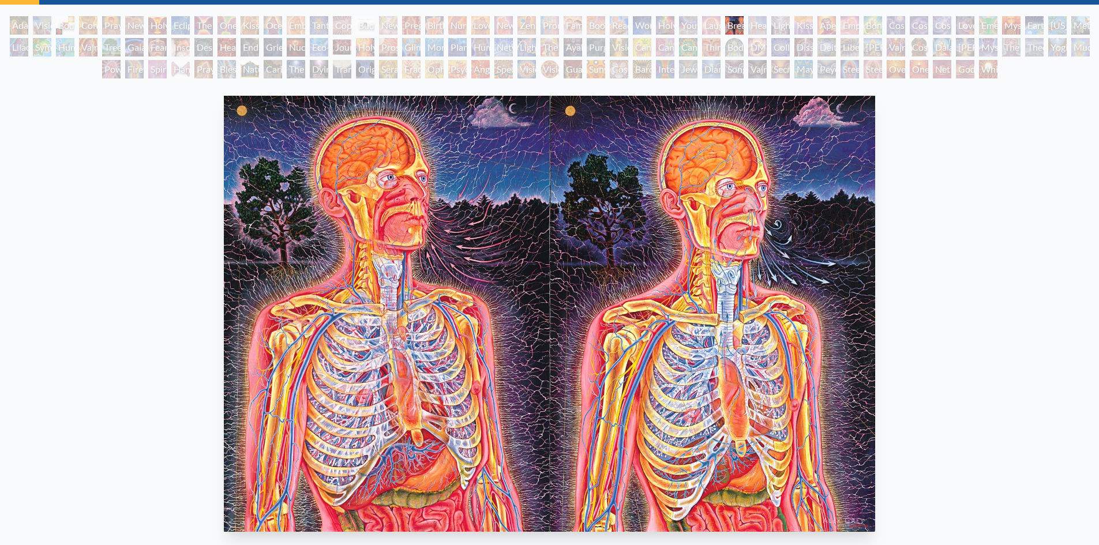
click at [760, 27] on div "Healing" at bounding box center [758, 25] width 18 height 18
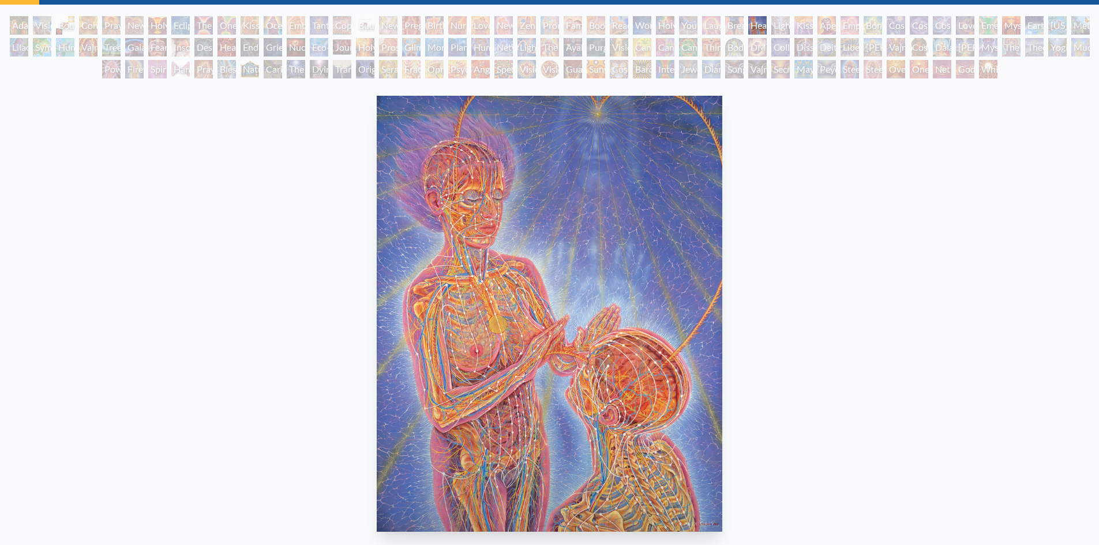
click at [776, 27] on div "Lightweaver" at bounding box center [781, 25] width 18 height 18
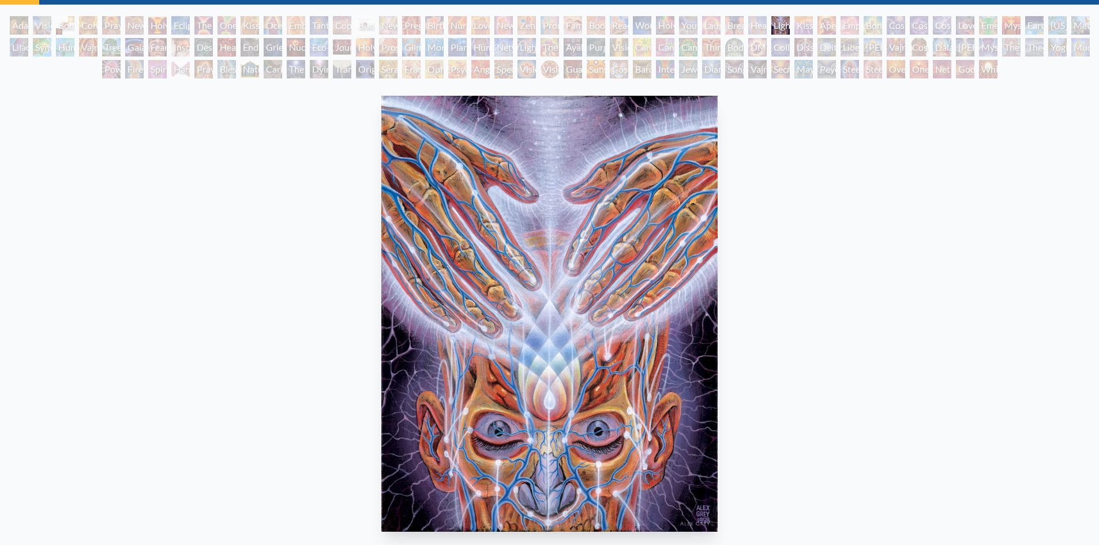
click at [806, 24] on div "Kiss of the [MEDICAL_DATA]" at bounding box center [804, 25] width 18 height 18
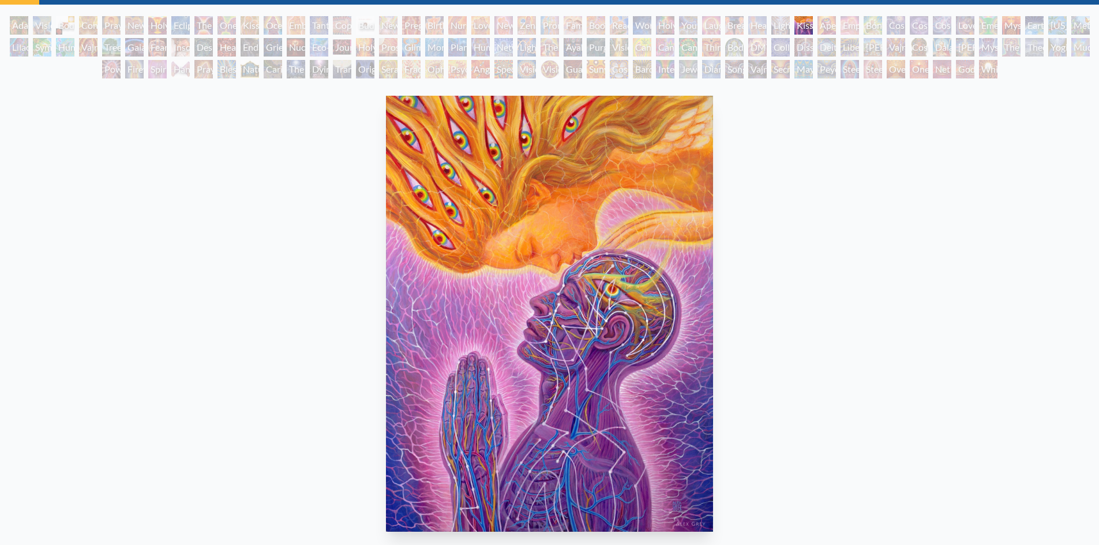
click at [821, 20] on div "Aperture" at bounding box center [827, 25] width 18 height 18
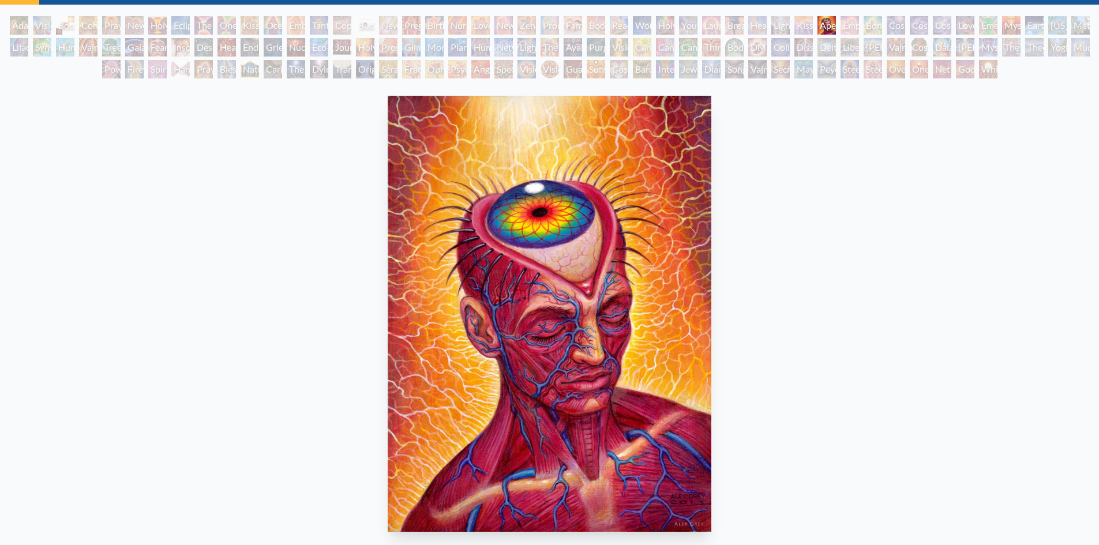
click at [849, 21] on div "Empowerment" at bounding box center [850, 25] width 18 height 18
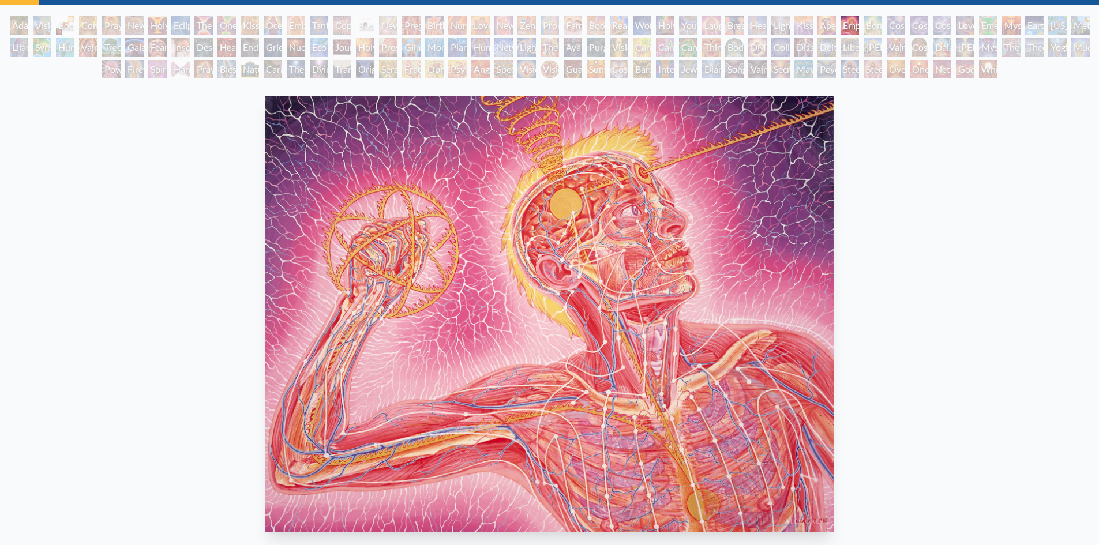
click at [878, 24] on div "Bond" at bounding box center [873, 25] width 18 height 18
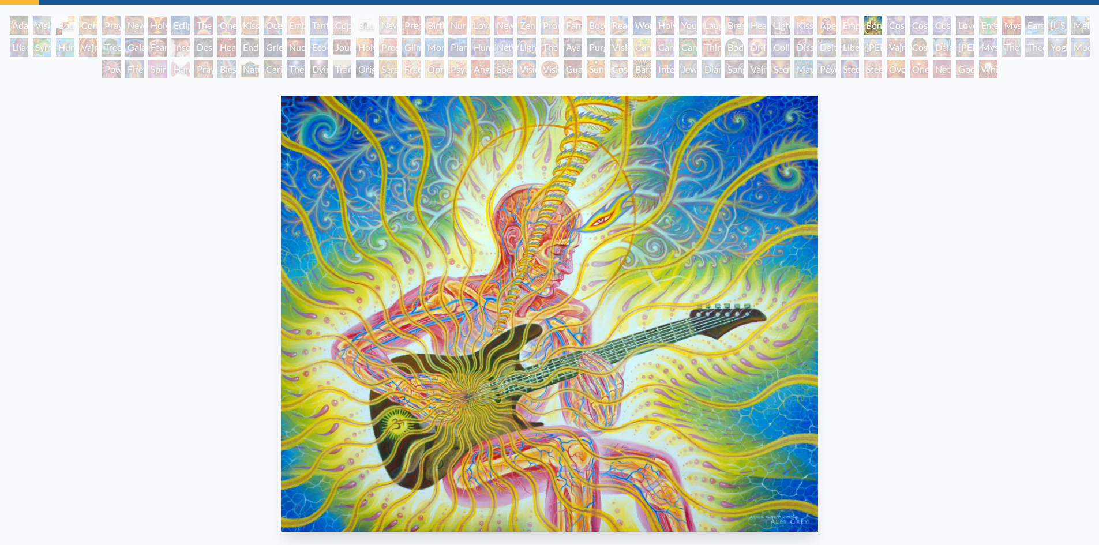
click at [906, 25] on div "Cosmic Creativity" at bounding box center [896, 25] width 18 height 18
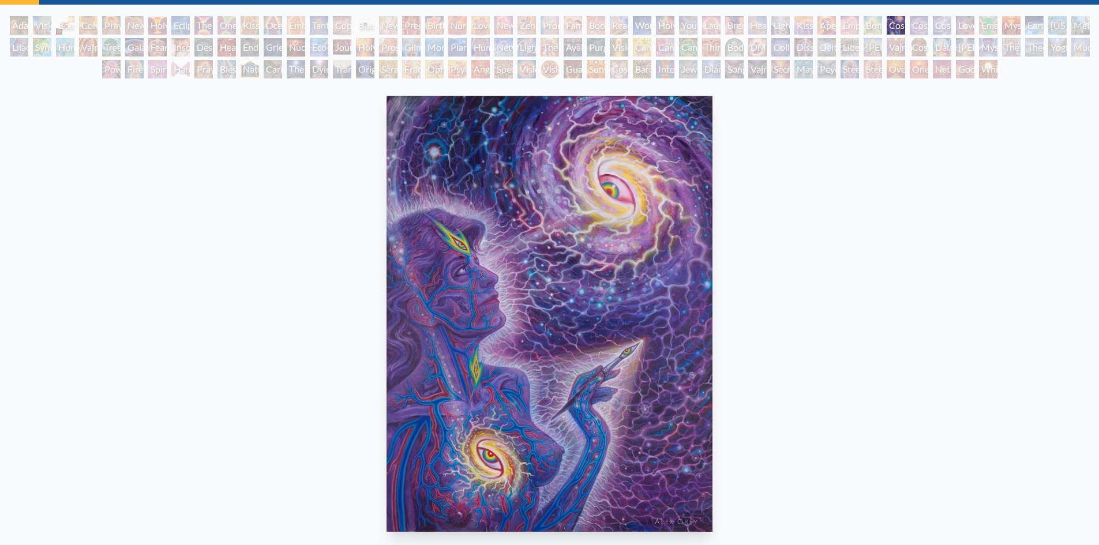
click at [922, 25] on div "Cosmic Artist" at bounding box center [919, 25] width 18 height 18
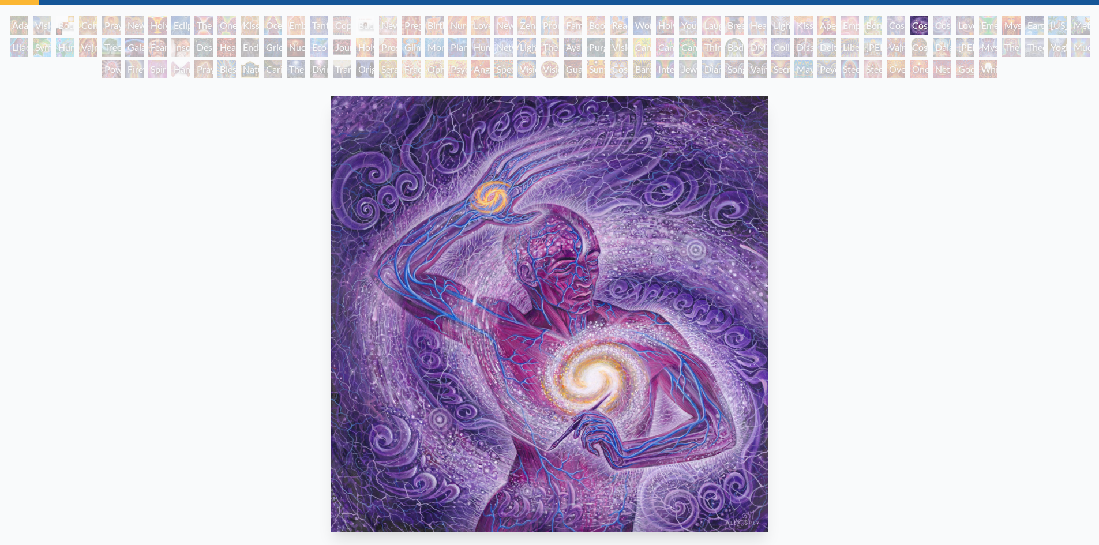
click at [940, 24] on div "Cosmic Lovers" at bounding box center [942, 25] width 18 height 18
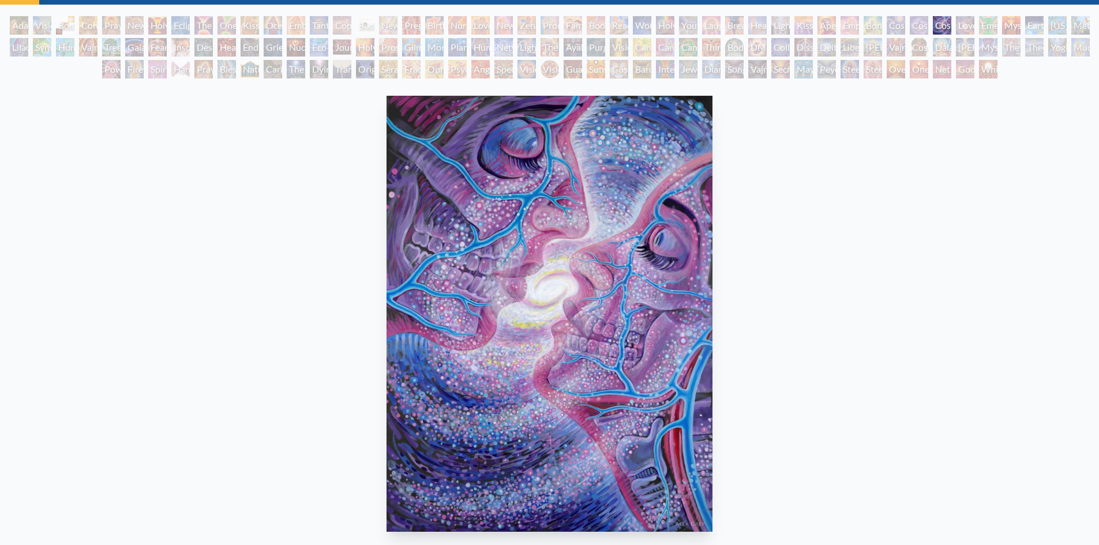
click at [962, 25] on div "Love is a Cosmic Force" at bounding box center [965, 25] width 18 height 18
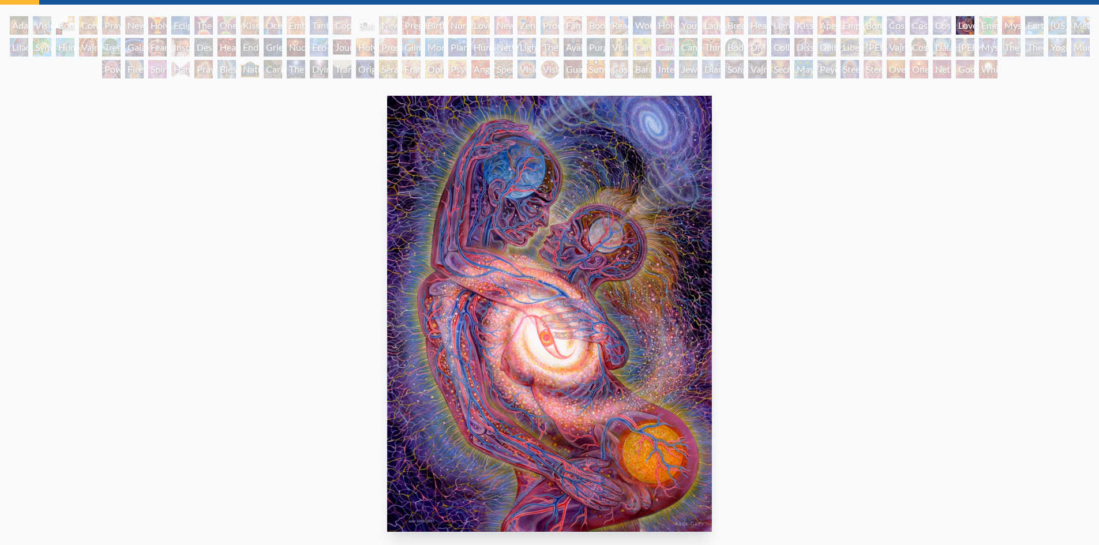
click at [981, 25] on div "Emerald Grail" at bounding box center [988, 25] width 18 height 18
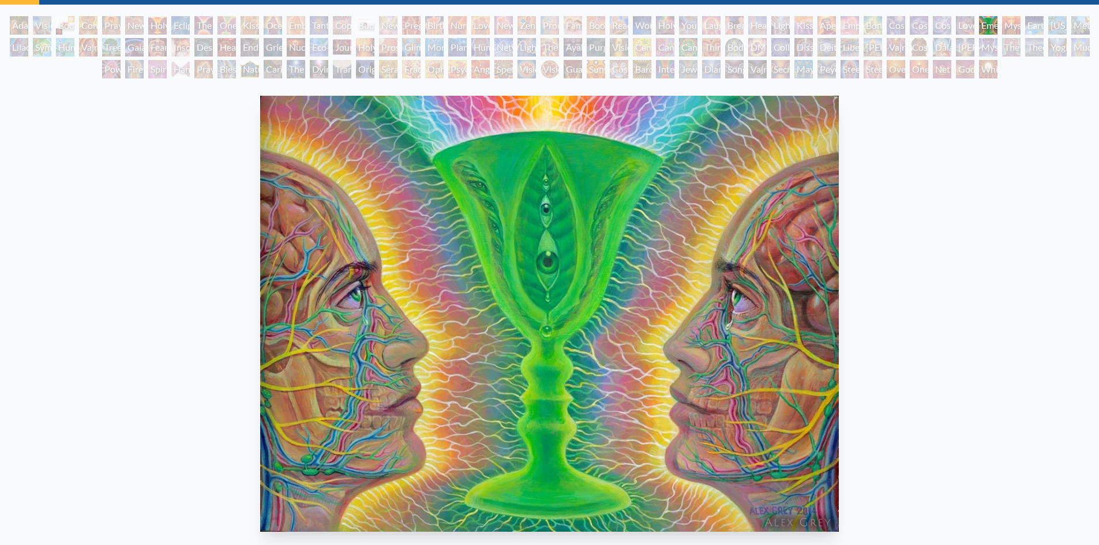
click at [1013, 28] on div "Mysteriosa 2" at bounding box center [1012, 25] width 18 height 18
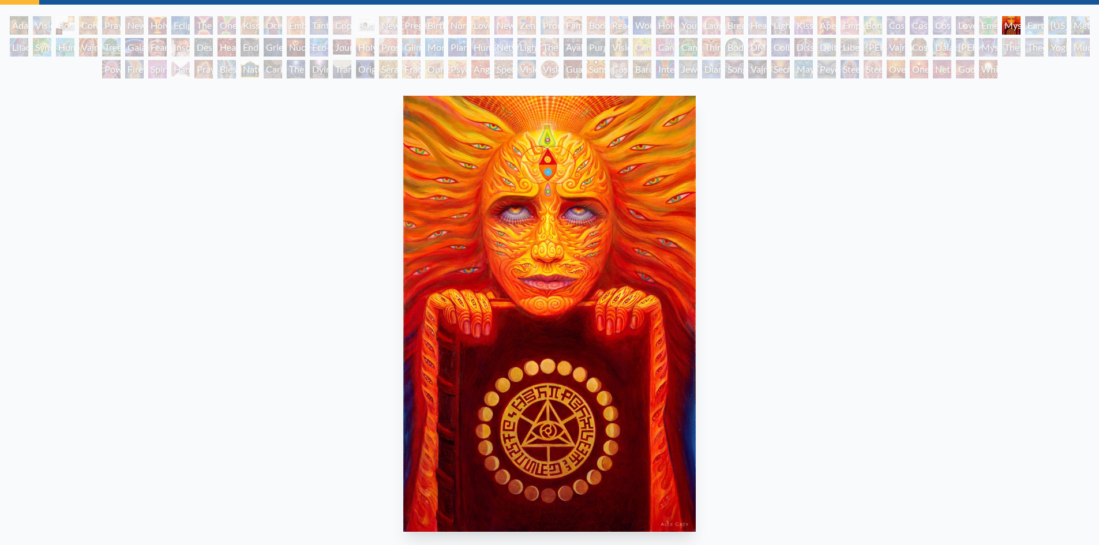
click at [1032, 18] on div "Earth Energies" at bounding box center [1035, 25] width 18 height 18
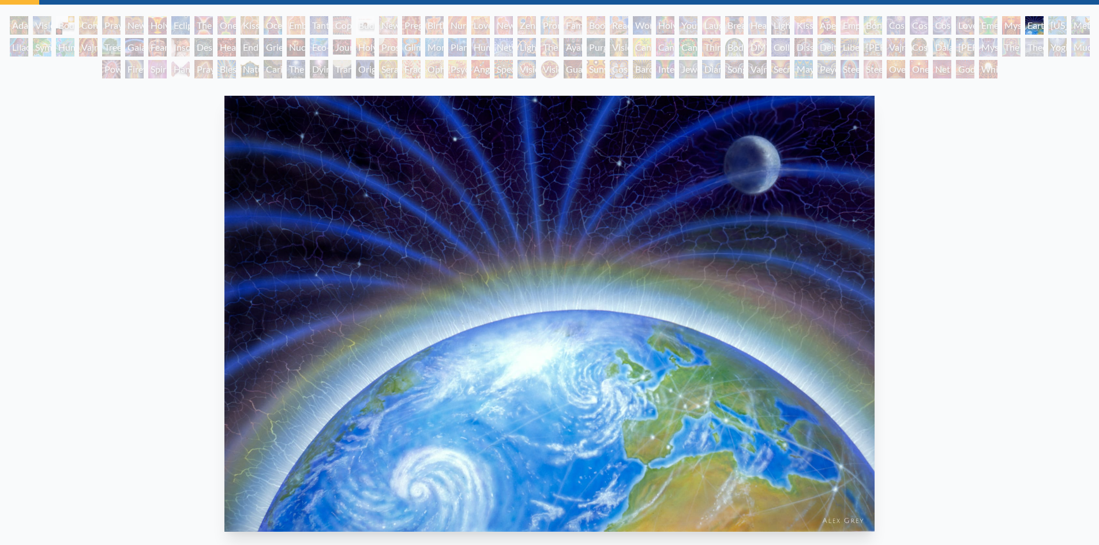
click at [1055, 28] on div "[US_STATE] Song" at bounding box center [1058, 25] width 18 height 18
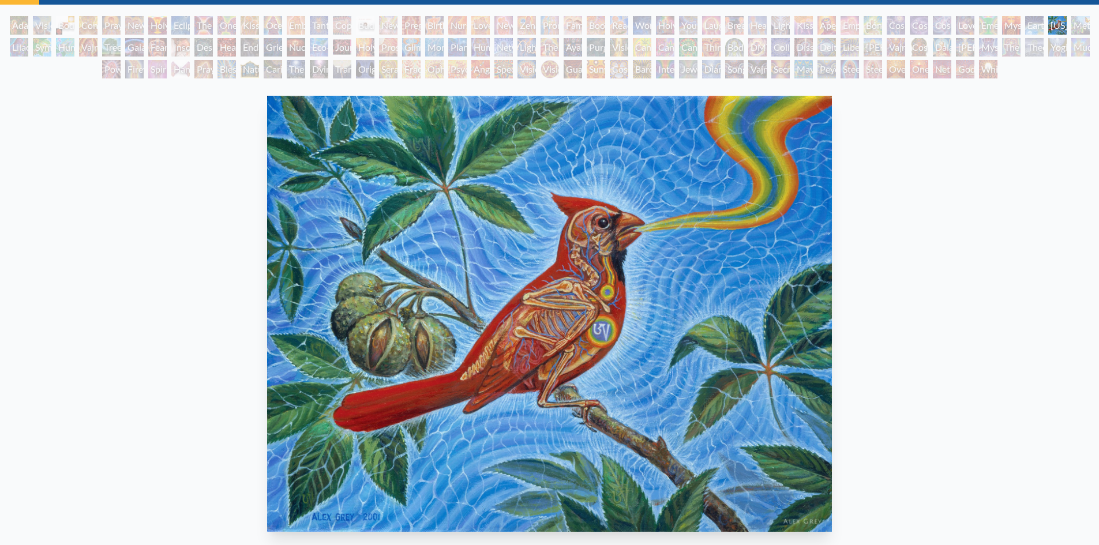
click at [488, 28] on div "Love Circuit" at bounding box center [481, 25] width 18 height 18
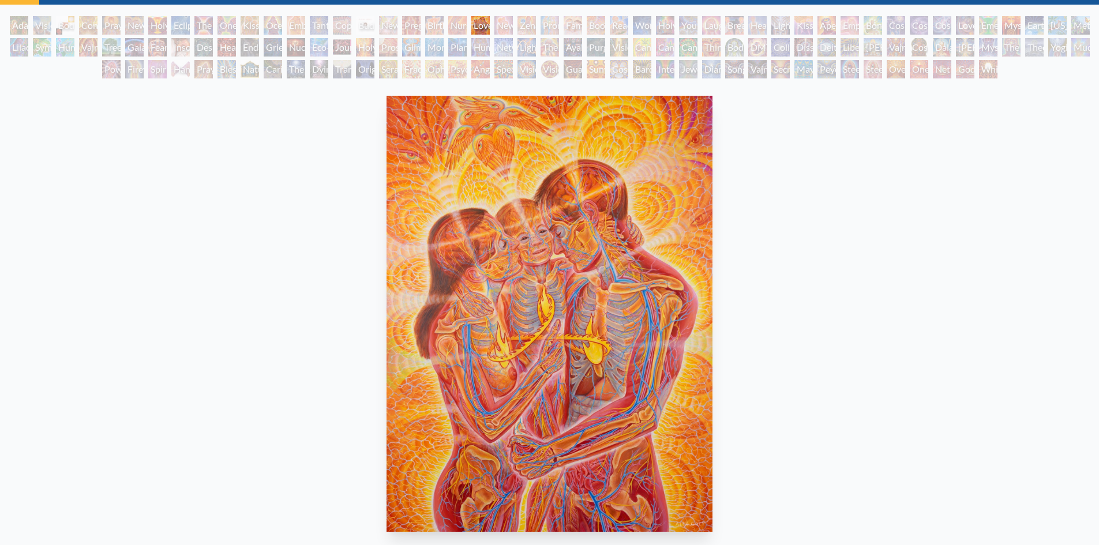
click at [507, 29] on div "New Family" at bounding box center [504, 25] width 18 height 18
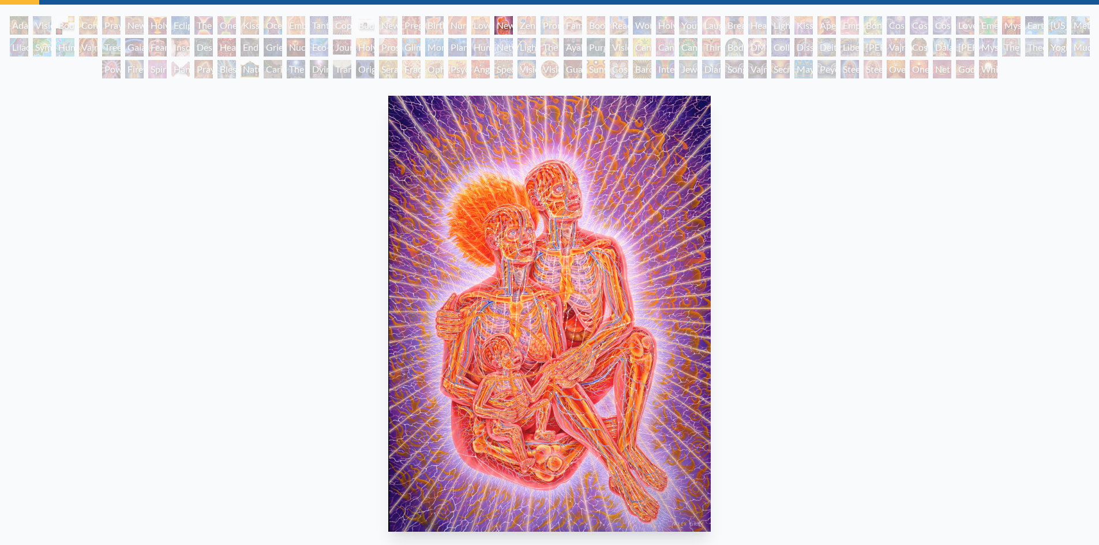
click at [529, 27] on div "Zena Lotus" at bounding box center [527, 25] width 18 height 18
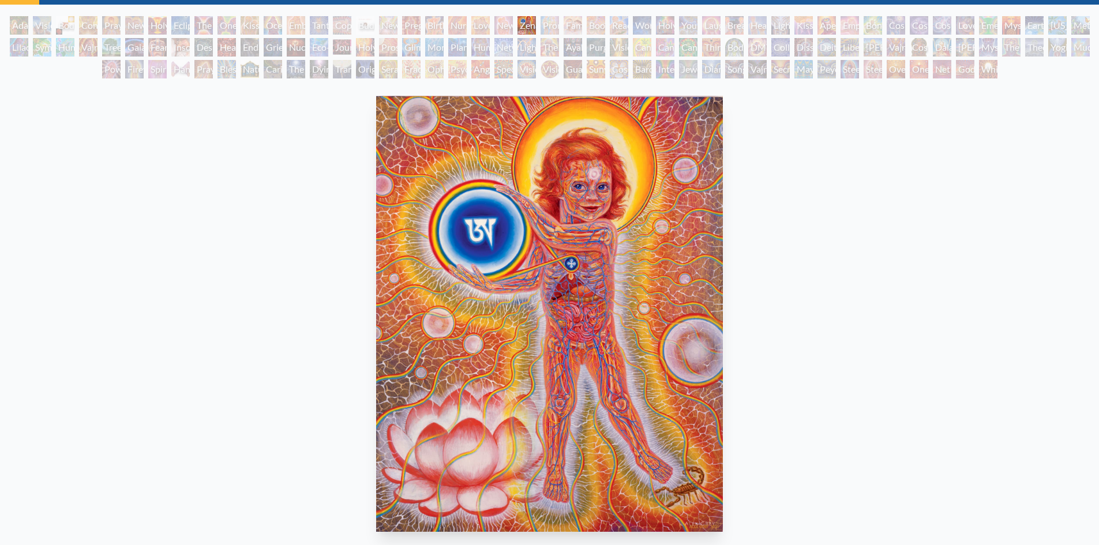
click at [559, 69] on div "Vision Crystal Tondo" at bounding box center [550, 69] width 18 height 18
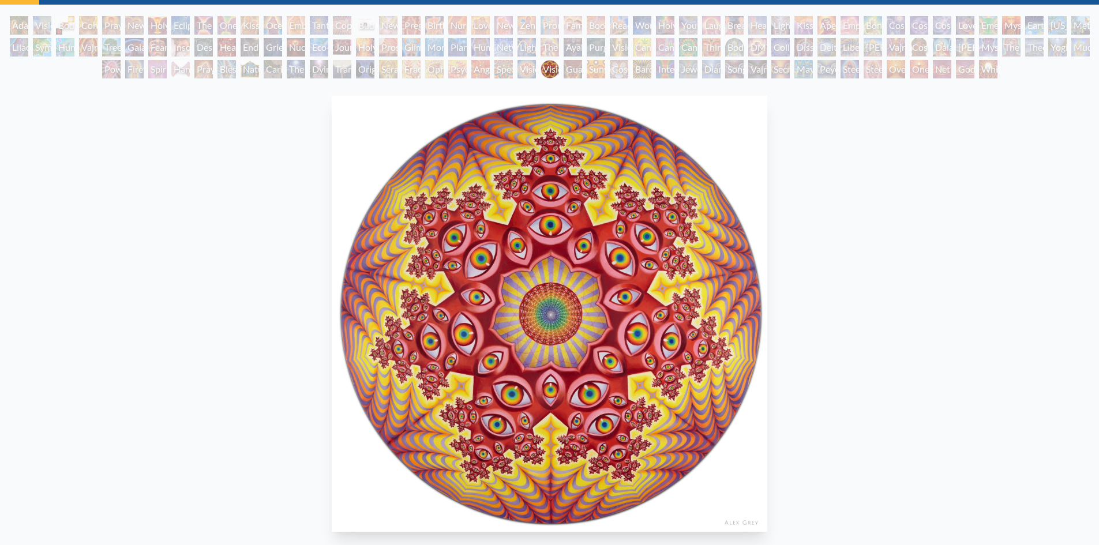
click at [652, 53] on div "Cannabis Mudra" at bounding box center [642, 47] width 18 height 18
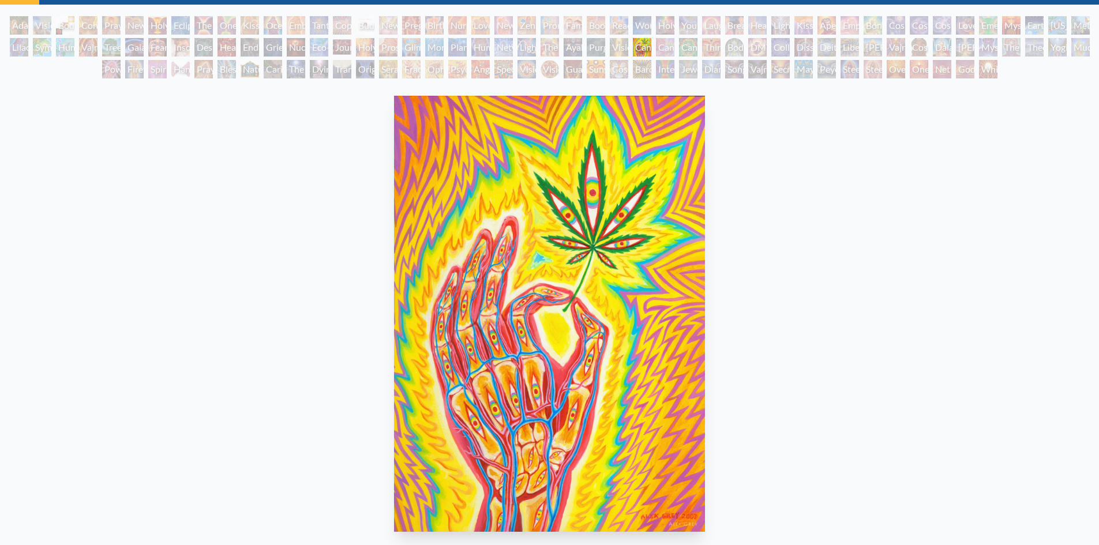
click at [1067, 27] on div "[US_STATE] Song" at bounding box center [1058, 25] width 18 height 18
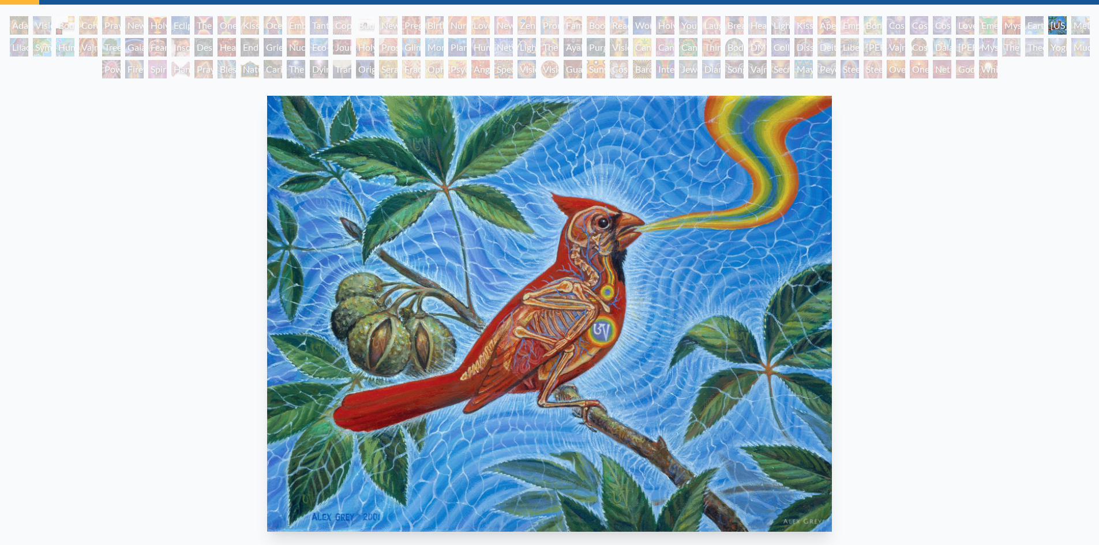
click at [15, 46] on div "Lilacs" at bounding box center [19, 47] width 18 height 18
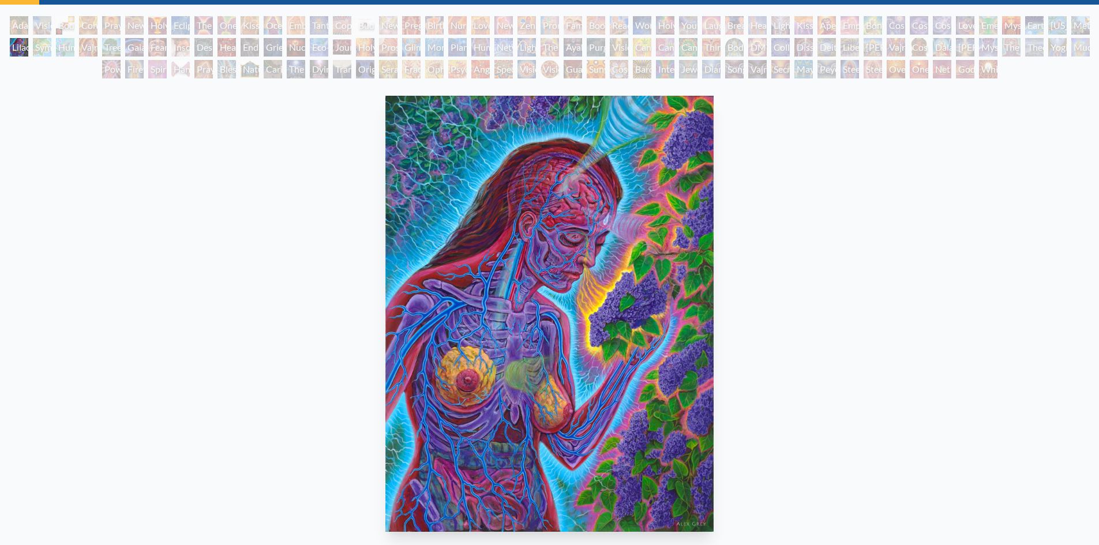
click at [42, 52] on div "Symbiosis: Gall Wasp & Oak Tree" at bounding box center [42, 47] width 18 height 18
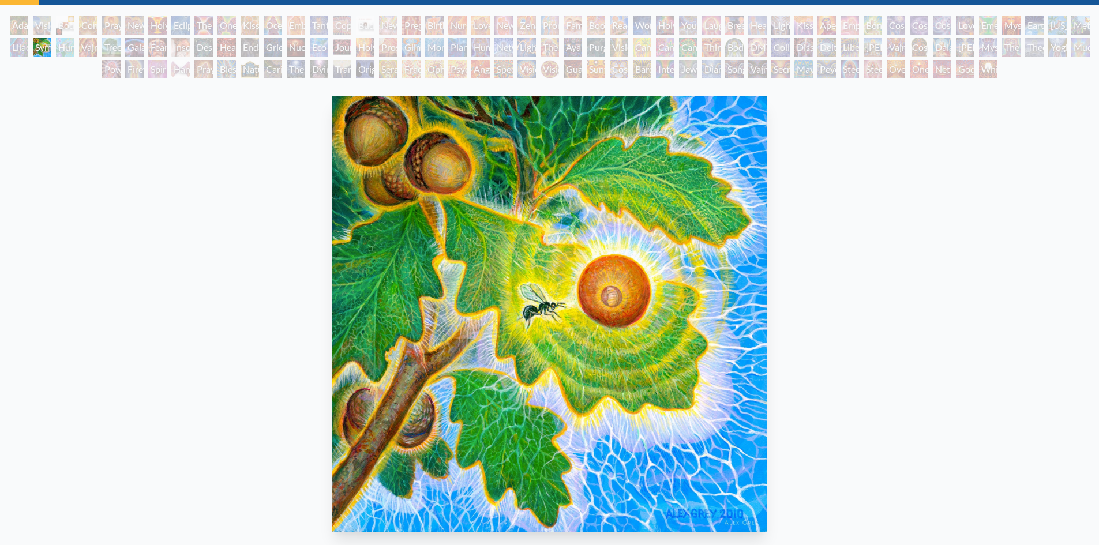
click at [61, 51] on div "Humming Bird" at bounding box center [65, 47] width 18 height 18
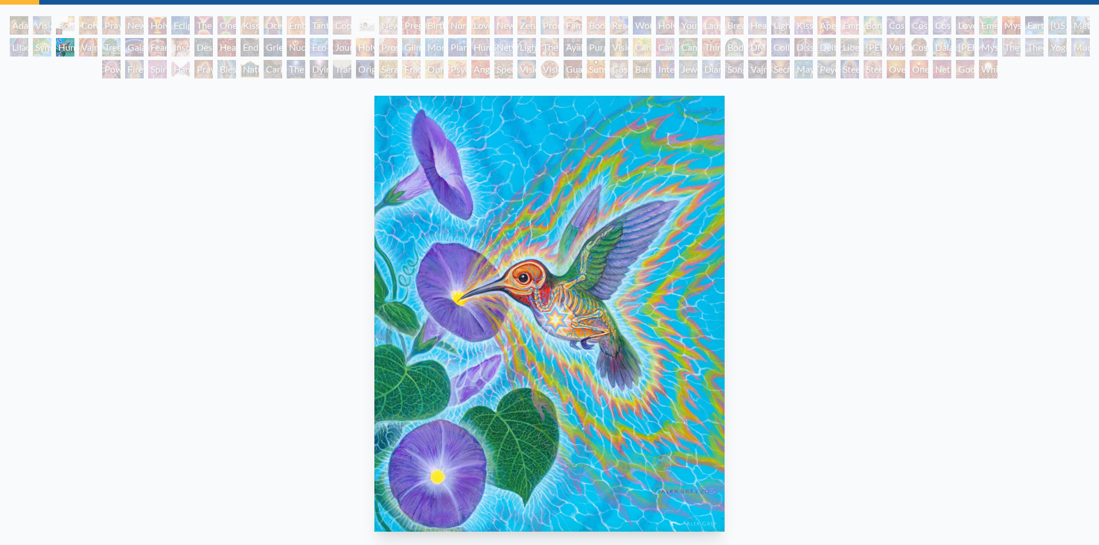
click at [84, 50] on div "Vajra Horse" at bounding box center [88, 47] width 18 height 18
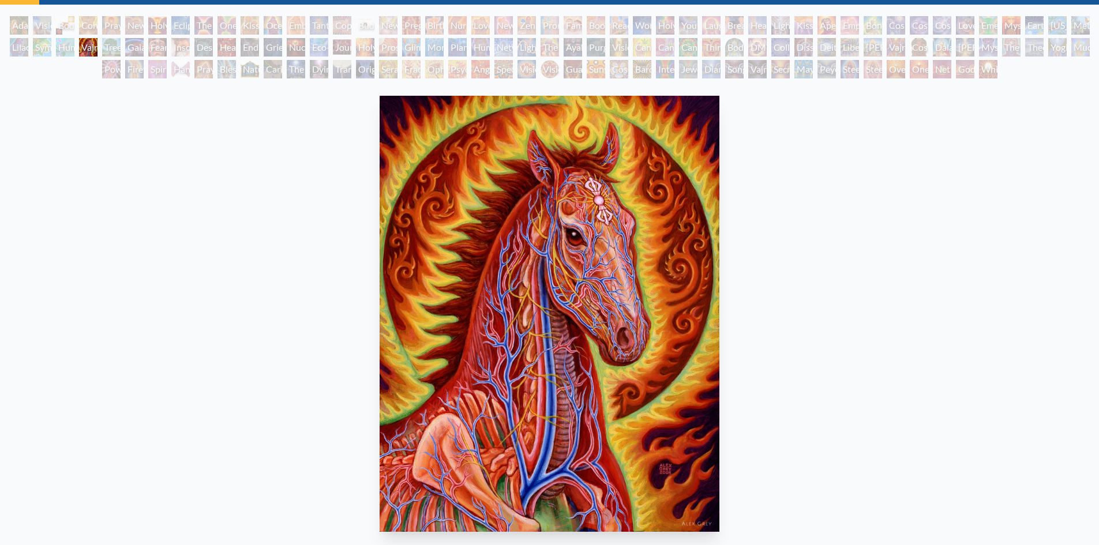
click at [106, 43] on div "Tree & Person" at bounding box center [111, 47] width 18 height 18
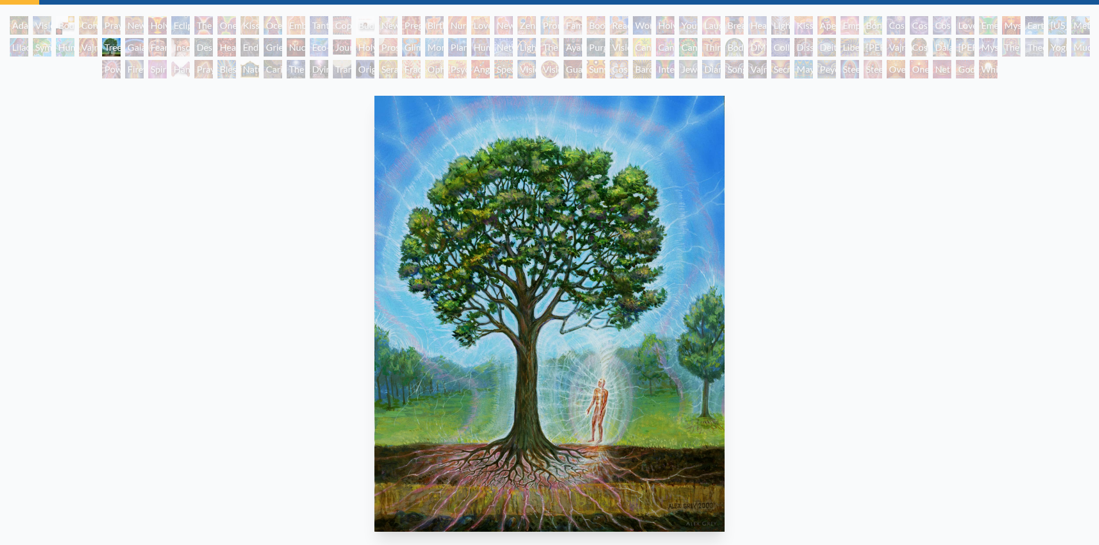
click at [129, 50] on div "Gaia" at bounding box center [134, 47] width 18 height 18
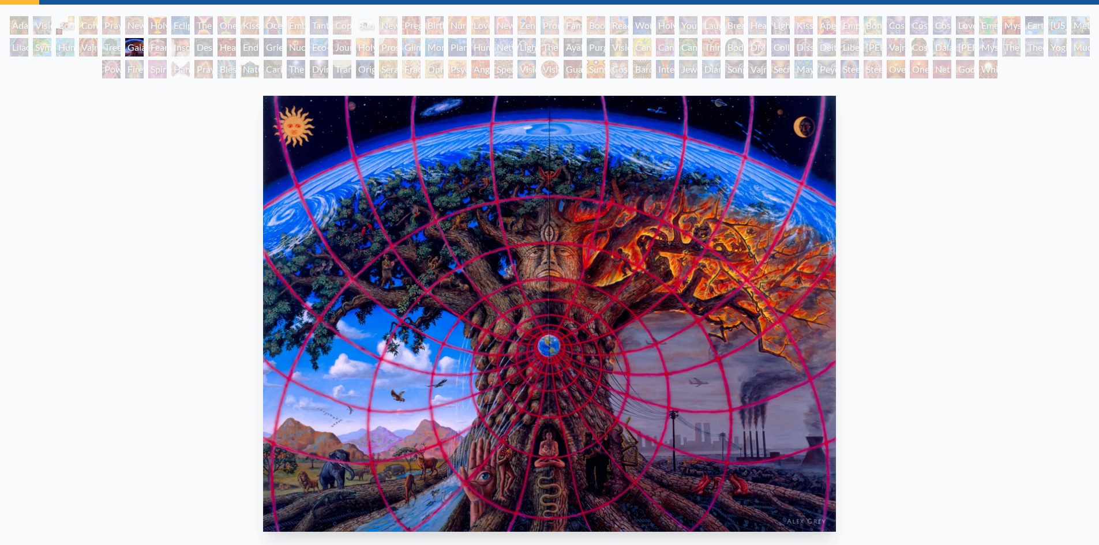
click at [148, 48] on div "Fear" at bounding box center [157, 47] width 18 height 18
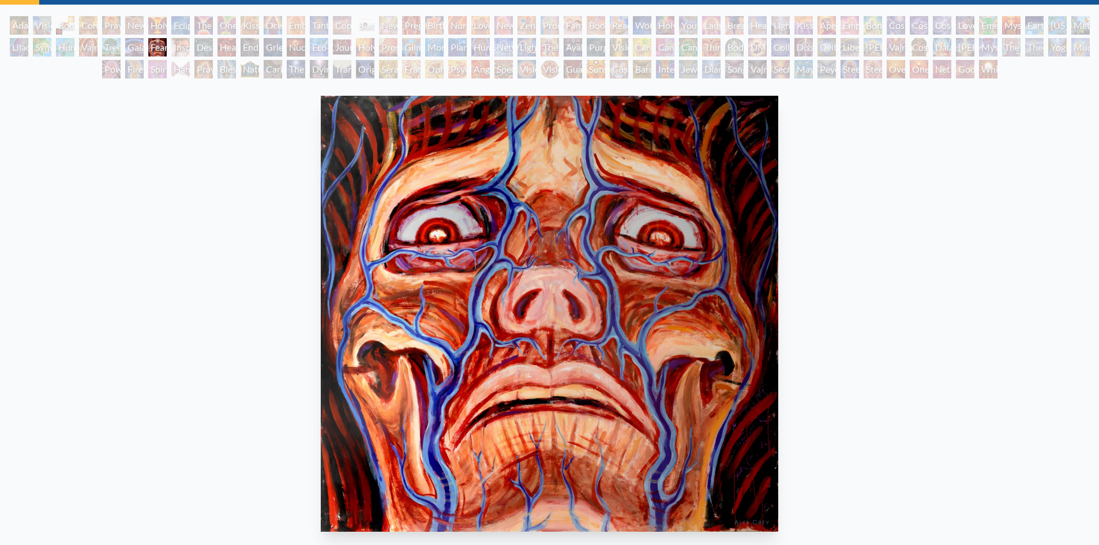
click at [173, 48] on div "Insomnia" at bounding box center [180, 47] width 18 height 18
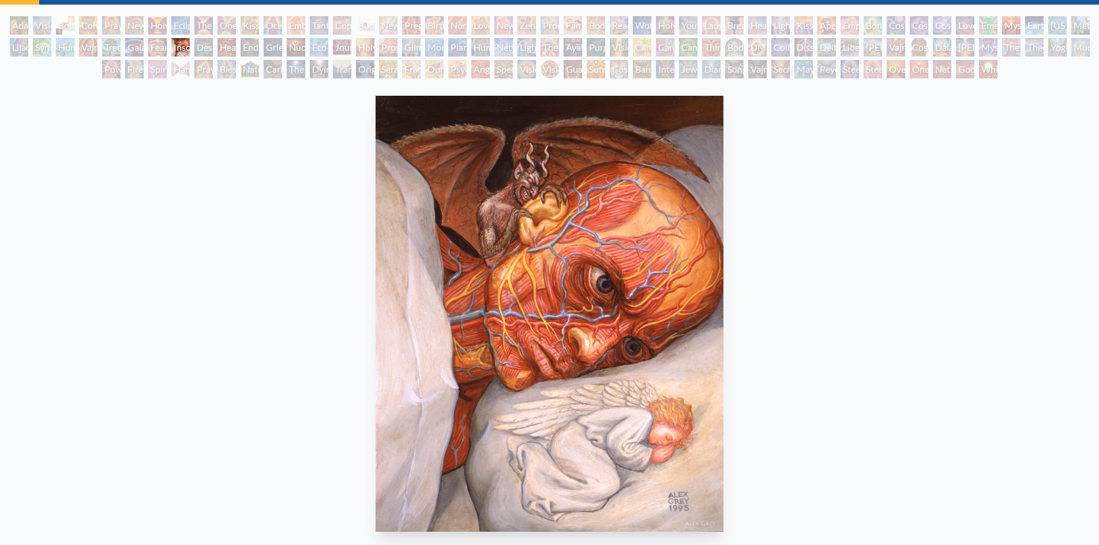
click at [201, 46] on div "Despair" at bounding box center [203, 47] width 18 height 18
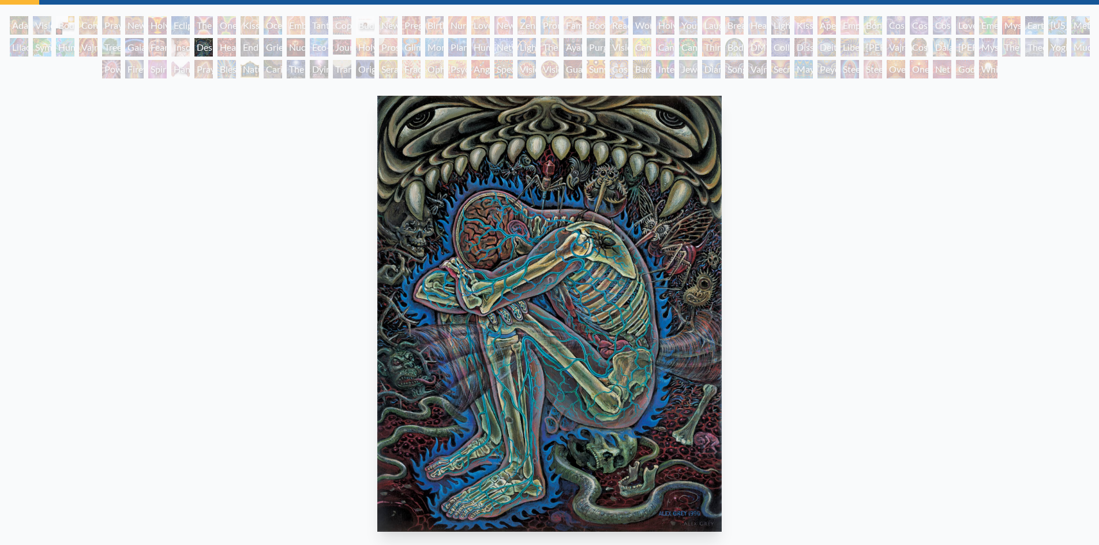
click at [220, 41] on div "Headache" at bounding box center [227, 47] width 18 height 18
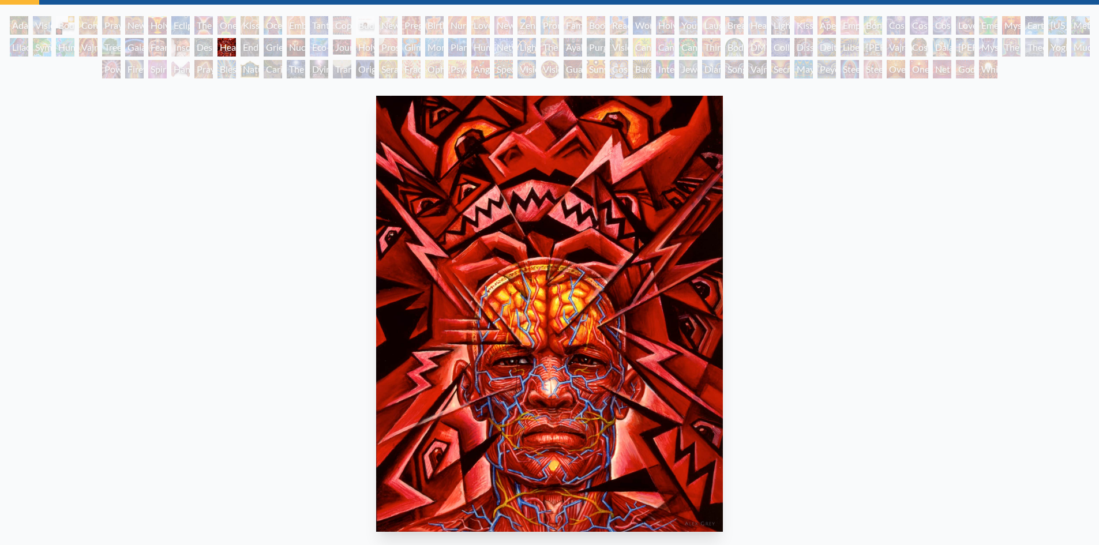
click at [241, 45] on div "Endarkenment" at bounding box center [250, 47] width 18 height 18
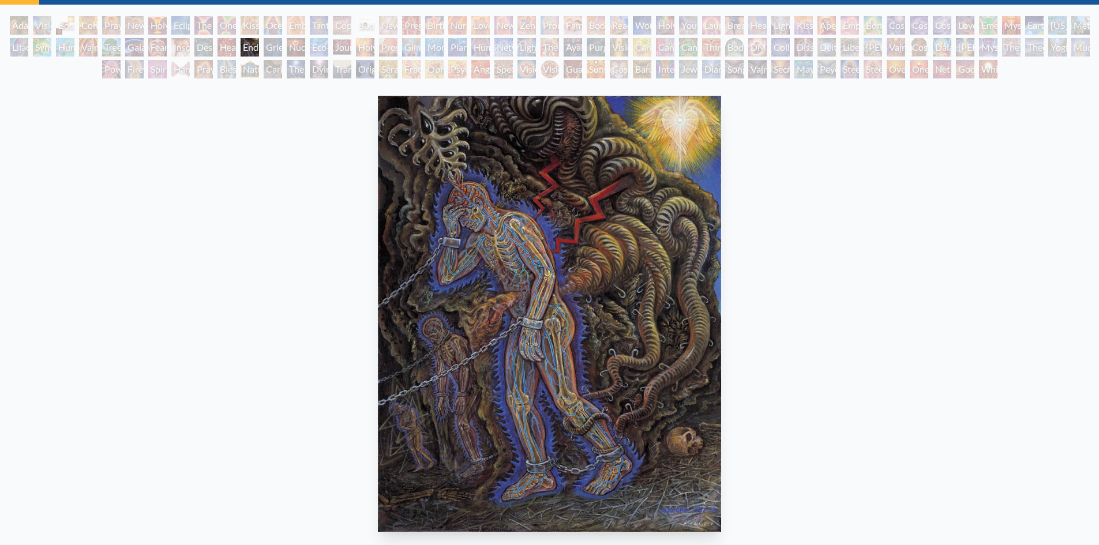
click at [271, 47] on div "Grieving" at bounding box center [273, 47] width 18 height 18
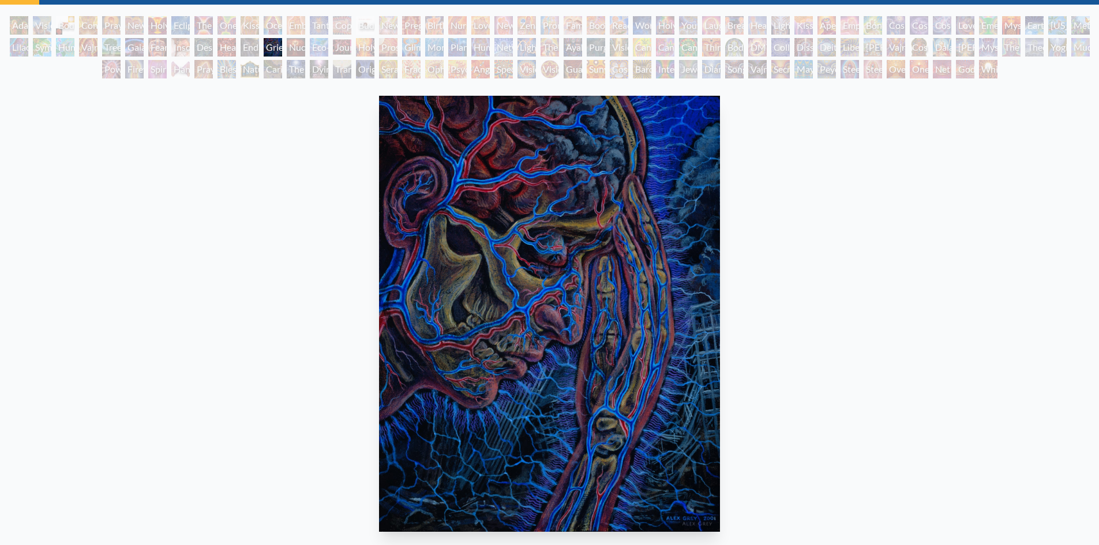
click at [291, 48] on div "Nuclear Crucifixion" at bounding box center [296, 47] width 18 height 18
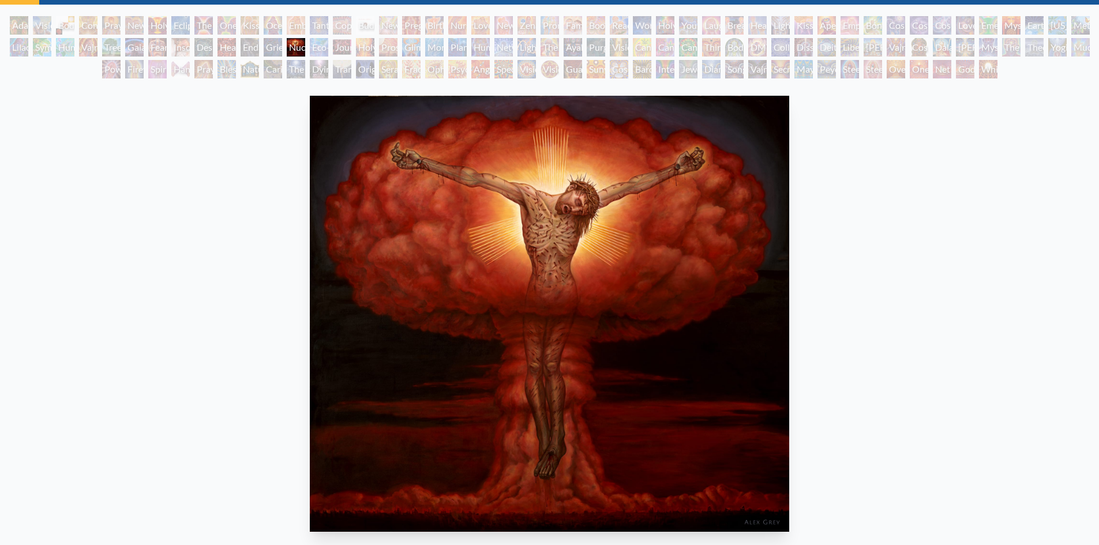
click at [319, 44] on div "Eco-Atlas" at bounding box center [319, 47] width 18 height 18
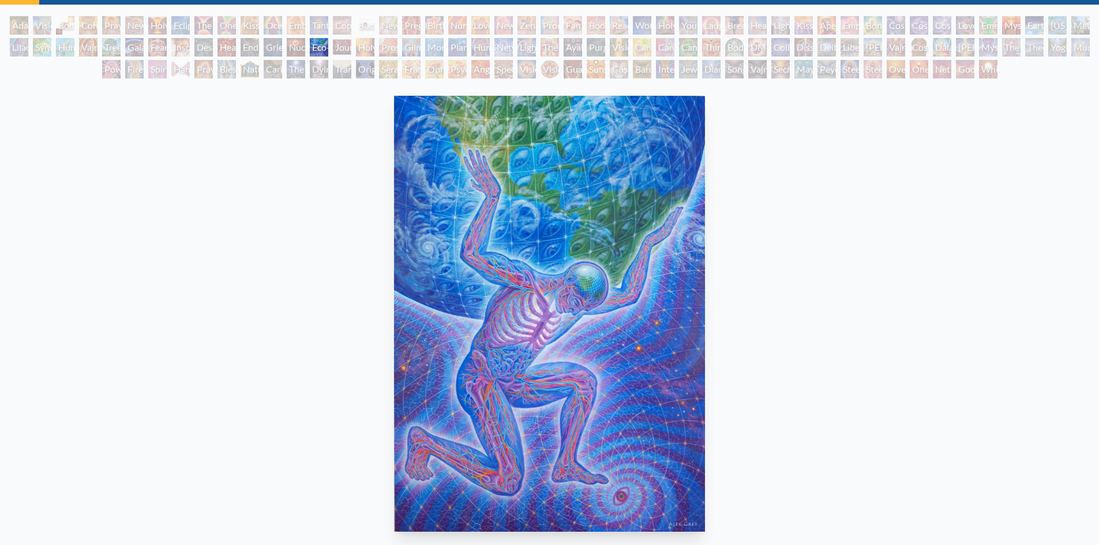
click at [344, 53] on div "Journey of the Wounded Healer" at bounding box center [342, 47] width 18 height 18
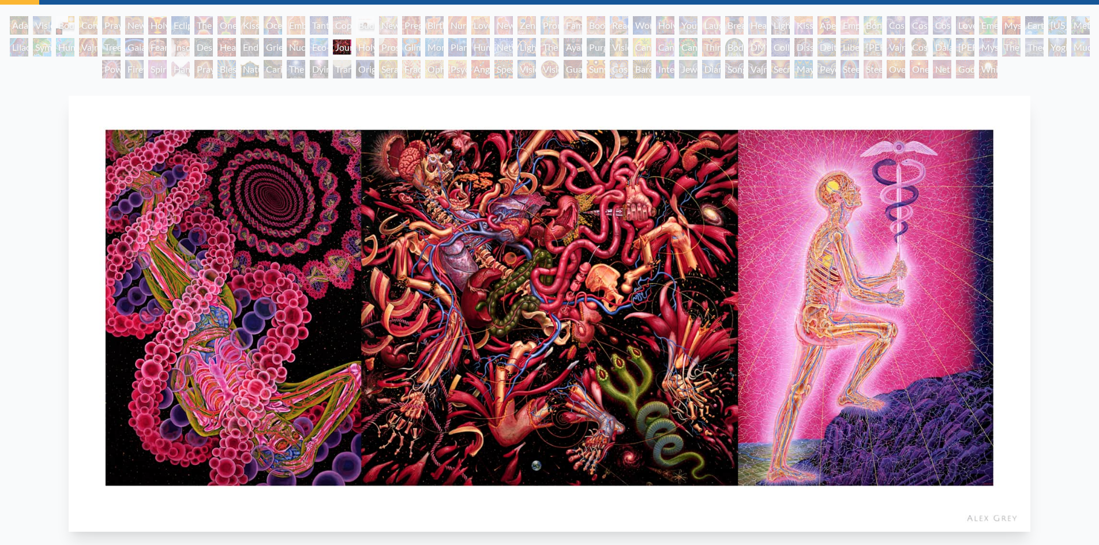
click at [361, 48] on div "Holy Fire" at bounding box center [365, 47] width 18 height 18
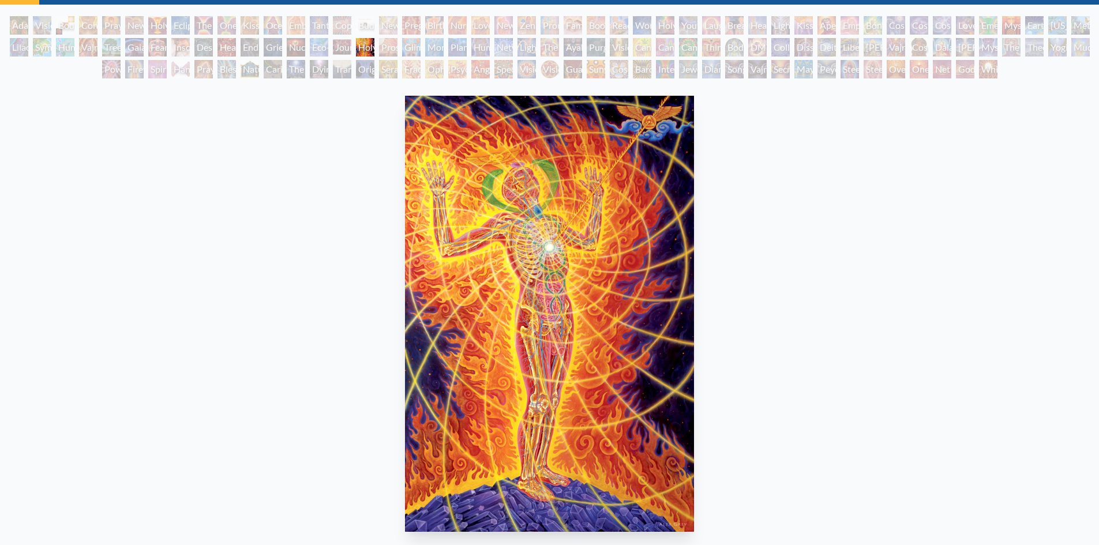
click at [384, 47] on div "Prostration" at bounding box center [388, 47] width 18 height 18
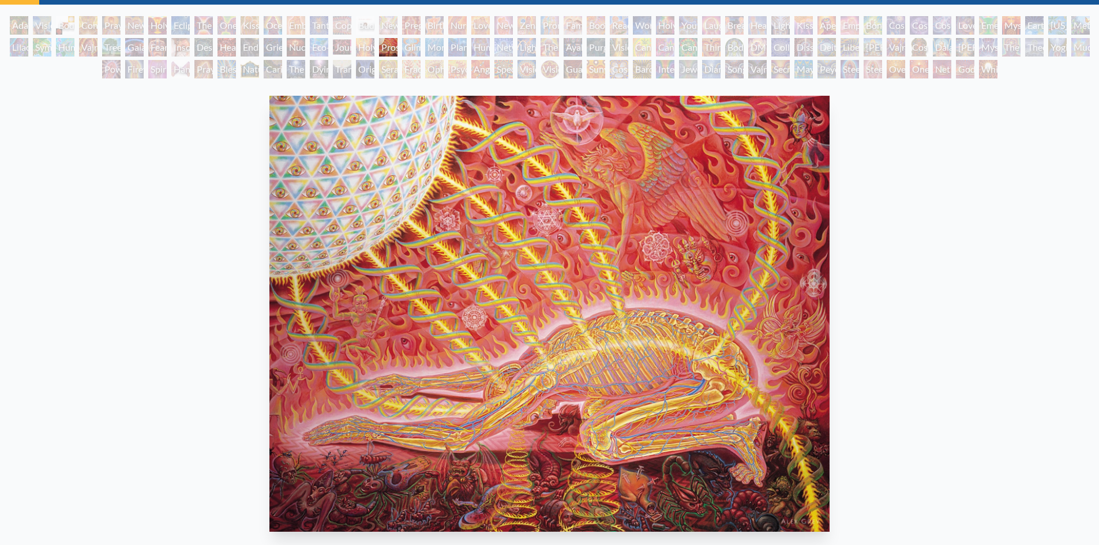
click at [403, 43] on div "Glimpsing the Empyrean" at bounding box center [411, 47] width 18 height 18
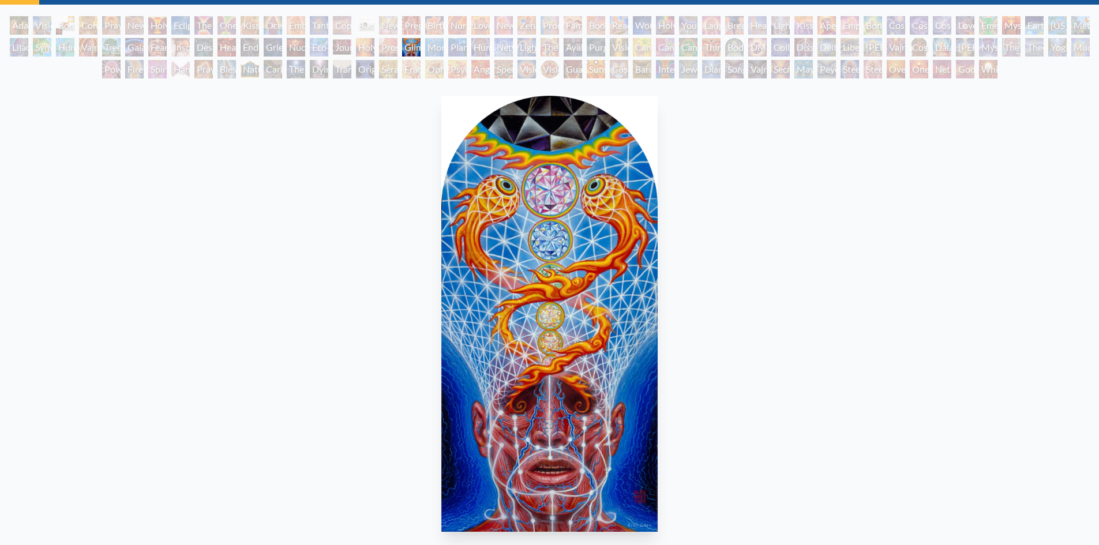
click at [433, 52] on div "Monochord" at bounding box center [434, 47] width 18 height 18
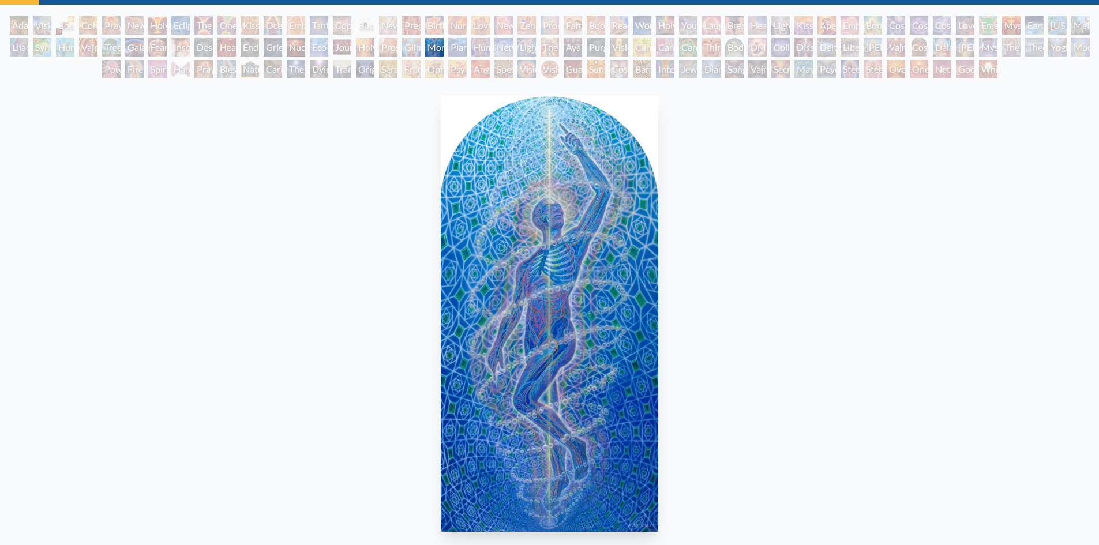
click at [459, 51] on div "Planetary Prayers" at bounding box center [457, 47] width 18 height 18
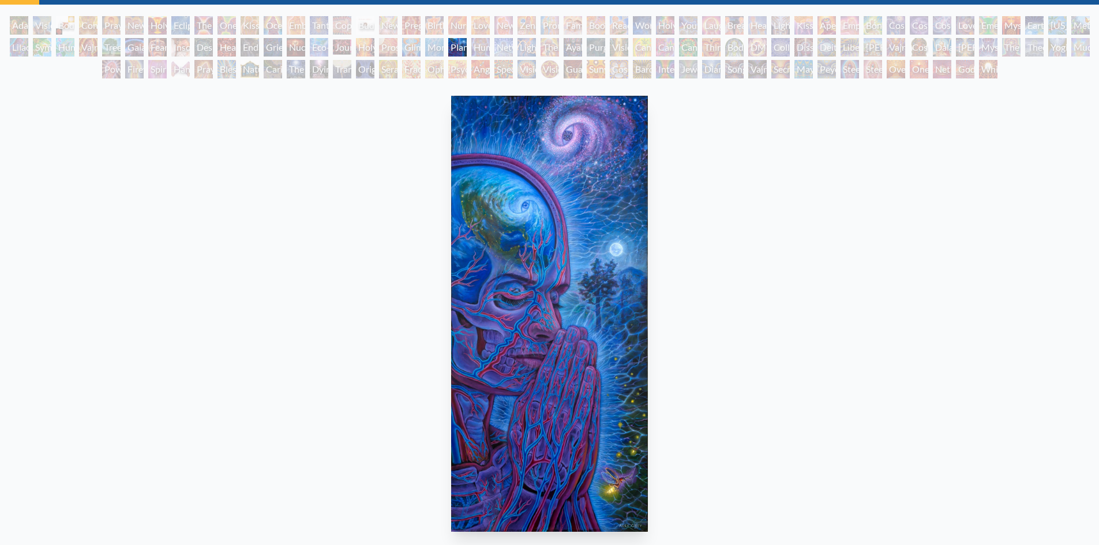
click at [484, 52] on div "Human Geometry" at bounding box center [481, 47] width 18 height 18
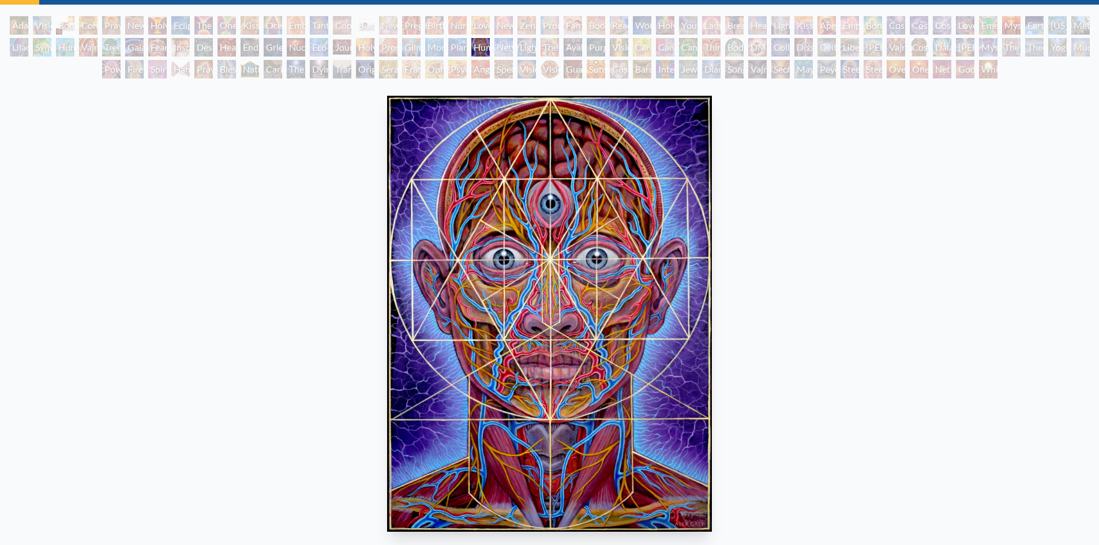
click at [498, 50] on div "Networks" at bounding box center [504, 47] width 18 height 18
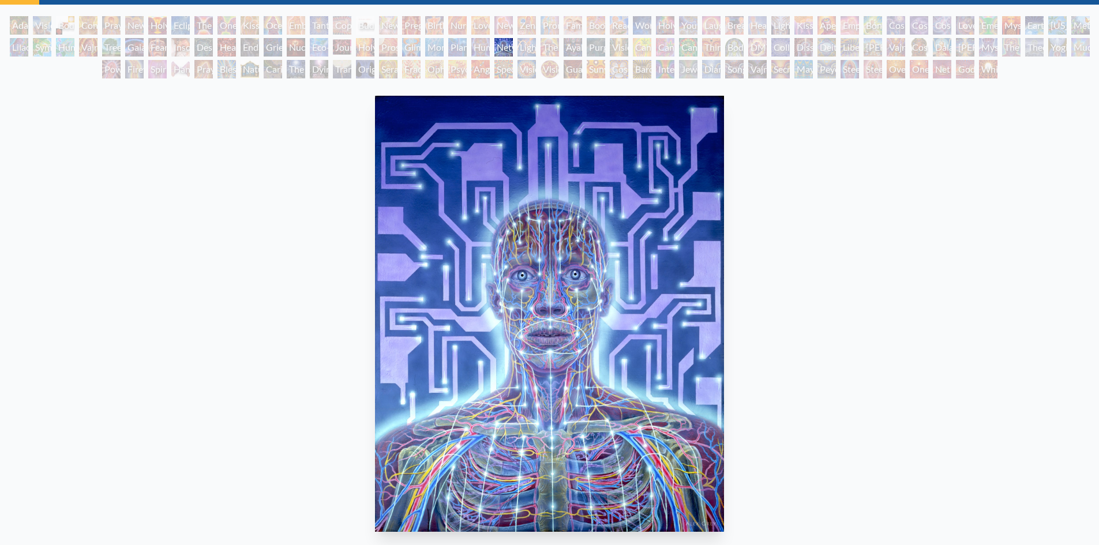
click at [532, 46] on div "Lightworker" at bounding box center [527, 47] width 18 height 18
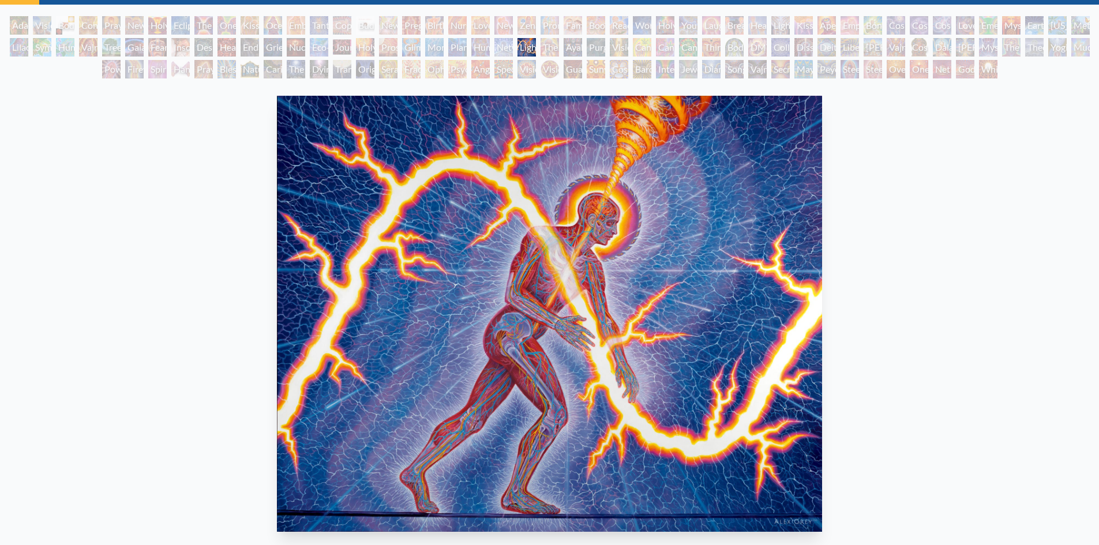
click at [556, 48] on div "The Shulgins and their Alchemical Angels" at bounding box center [550, 47] width 18 height 18
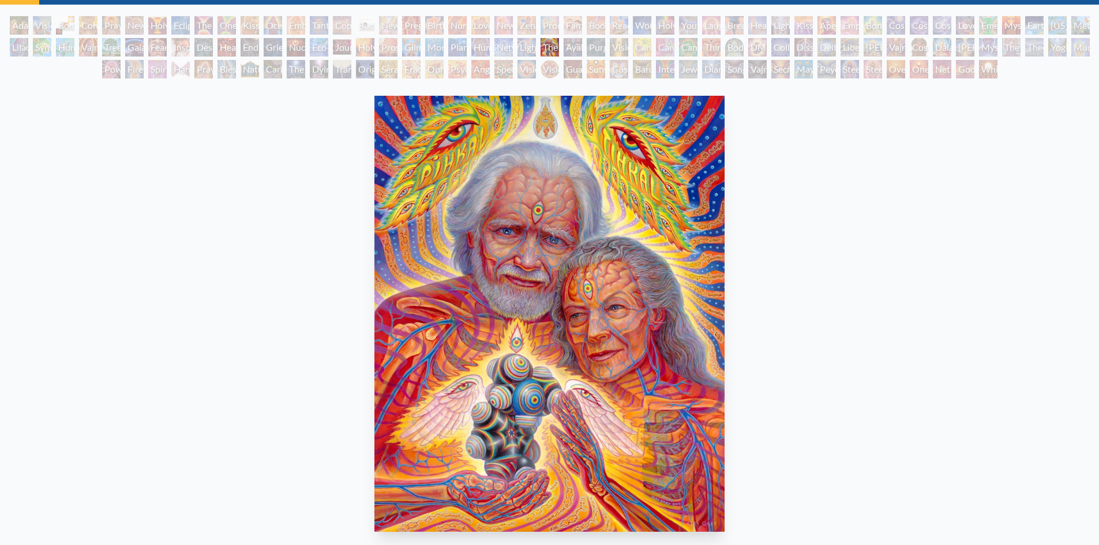
click at [572, 44] on div "Ayahuasca Visitation" at bounding box center [573, 47] width 18 height 18
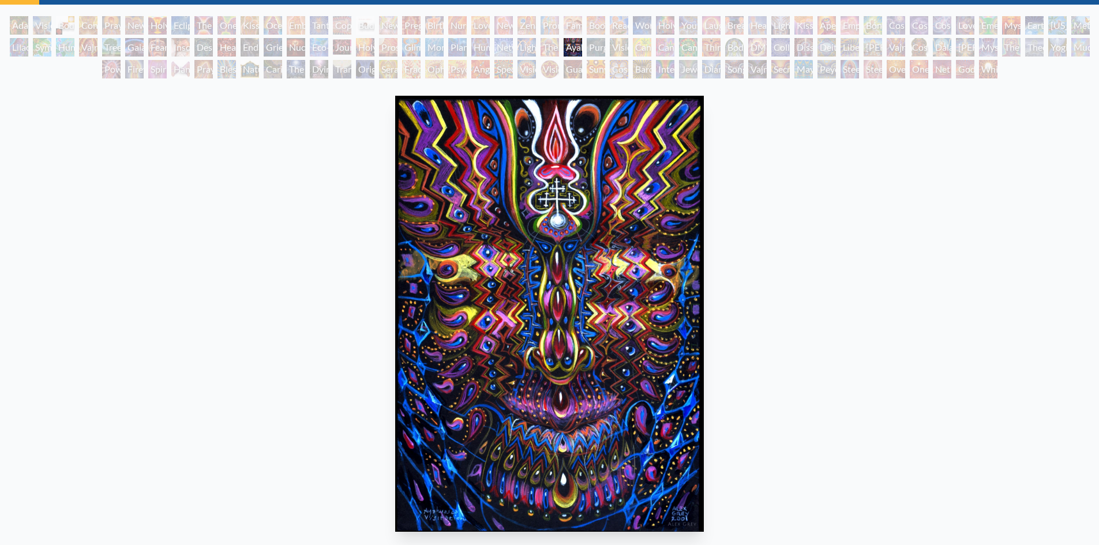
click at [589, 47] on div "Purging" at bounding box center [596, 47] width 18 height 18
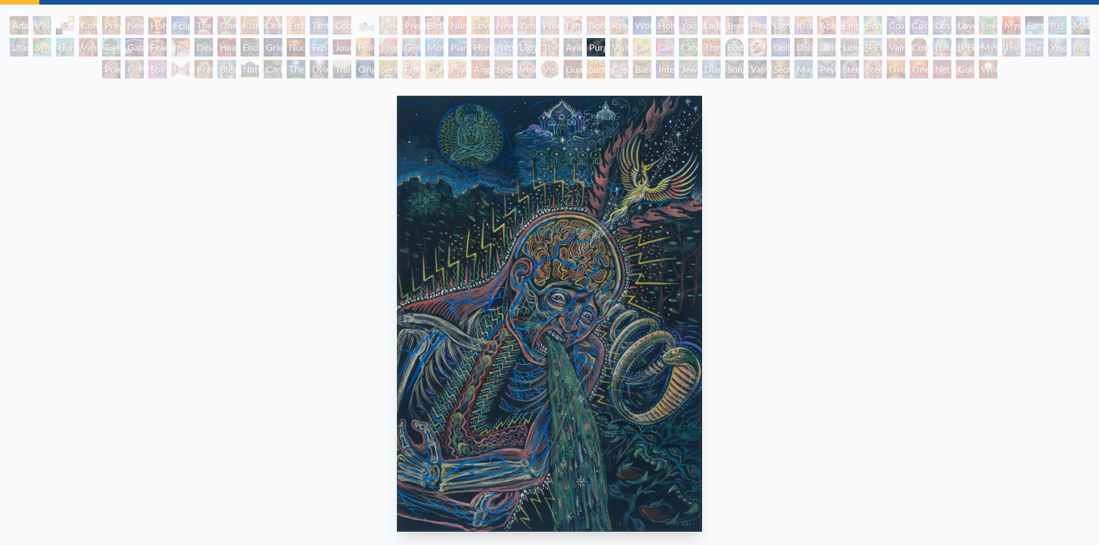
click at [617, 47] on div "Vision Tree" at bounding box center [619, 47] width 18 height 18
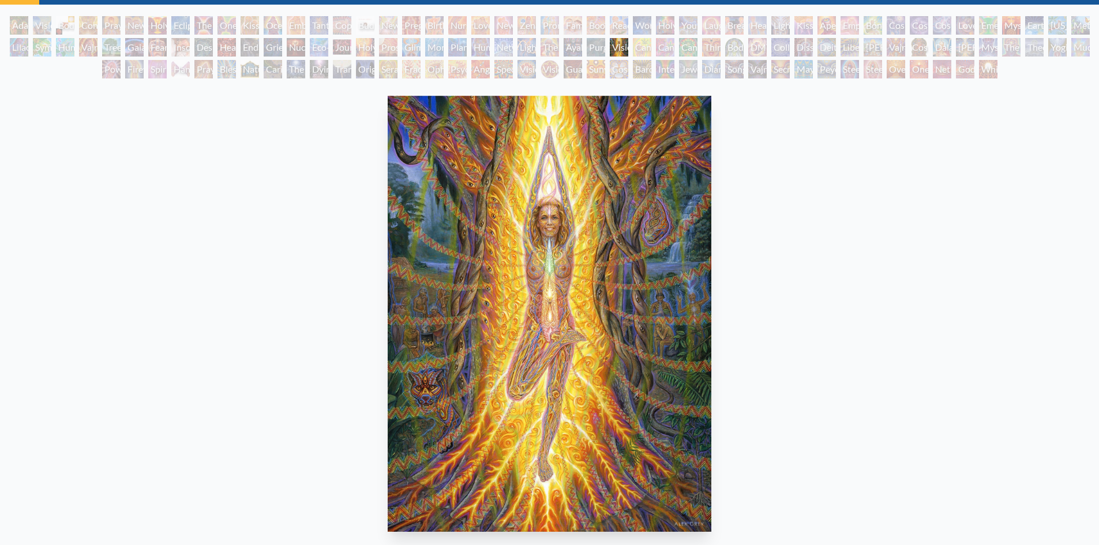
click at [647, 50] on div "Cannabis Mudra" at bounding box center [642, 47] width 18 height 18
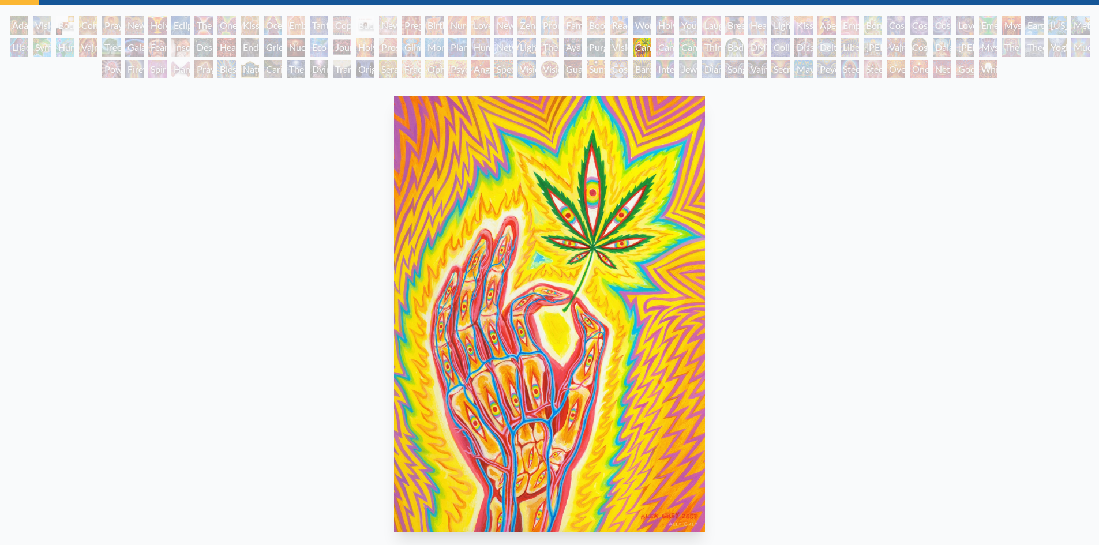
click at [663, 49] on div "Cannabis Sutra" at bounding box center [665, 47] width 18 height 18
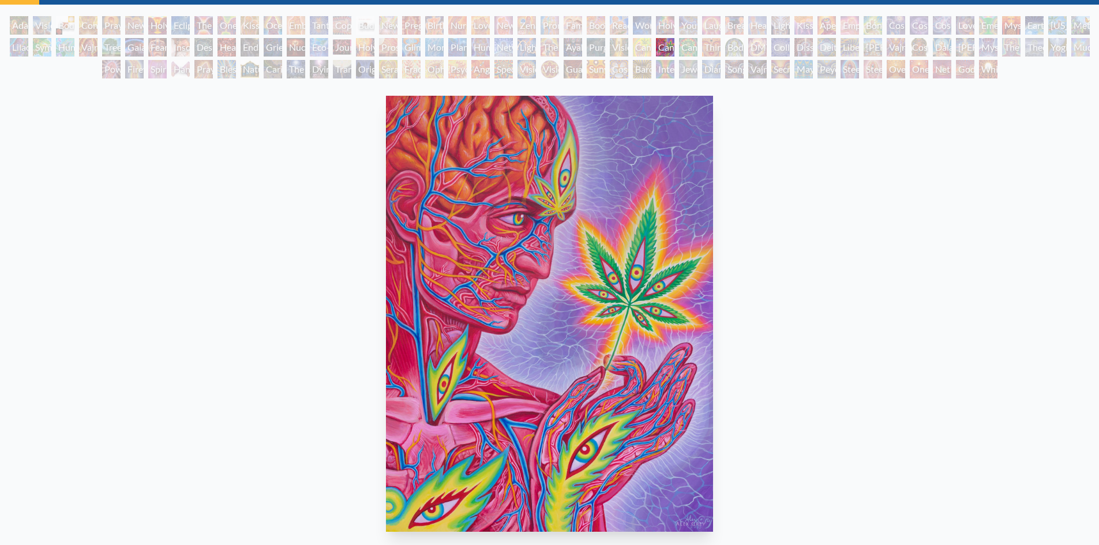
click at [682, 50] on div "Cannabacchus" at bounding box center [688, 47] width 18 height 18
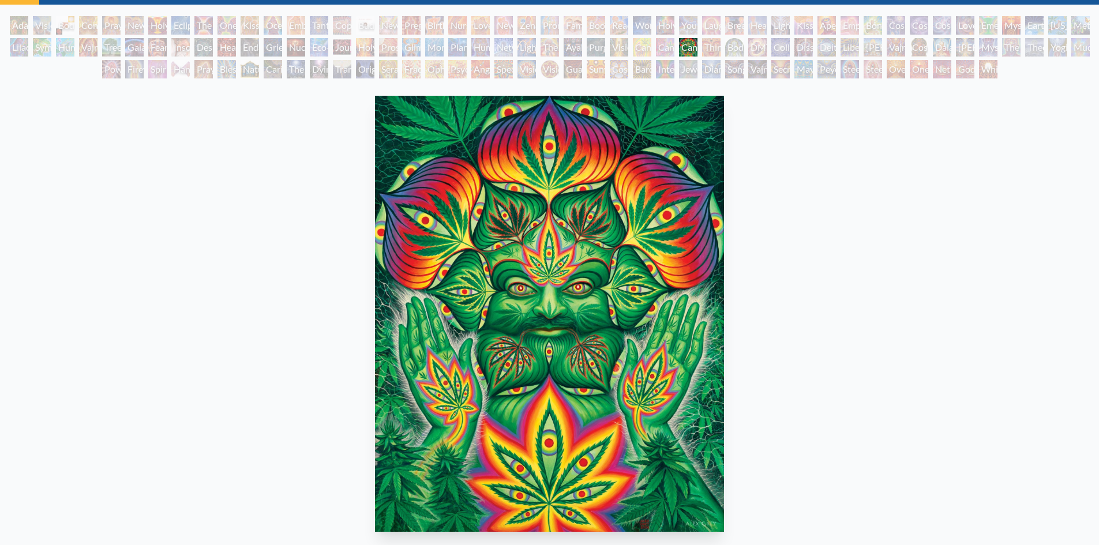
click at [704, 50] on div "Third Eye Tears of Joy" at bounding box center [711, 47] width 18 height 18
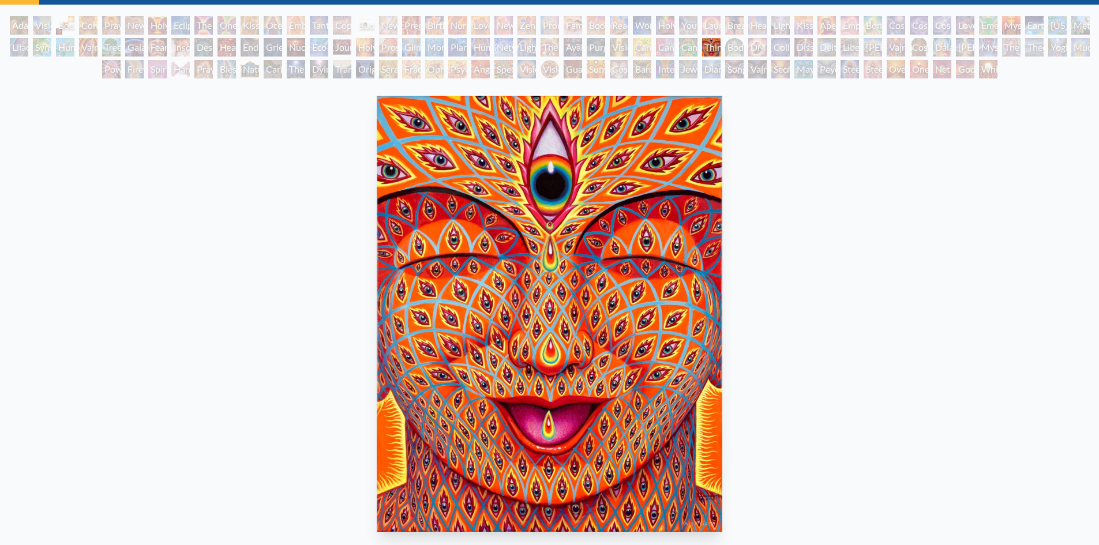
click at [736, 50] on div "Body/Mind as a Vibratory Field of Energy" at bounding box center [734, 47] width 18 height 18
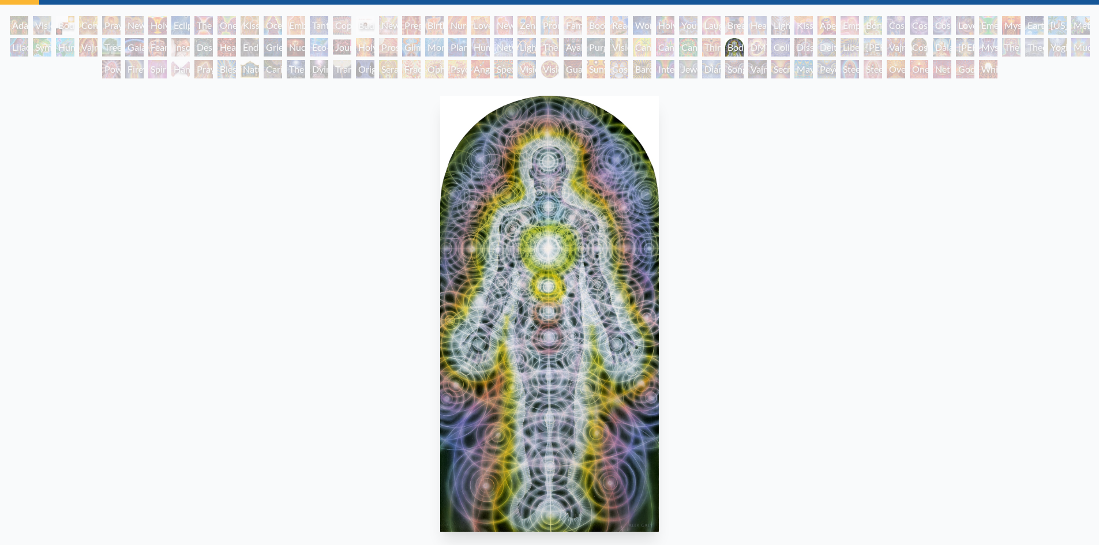
click at [753, 52] on div "DMT - The Spirit Molecule" at bounding box center [758, 47] width 18 height 18
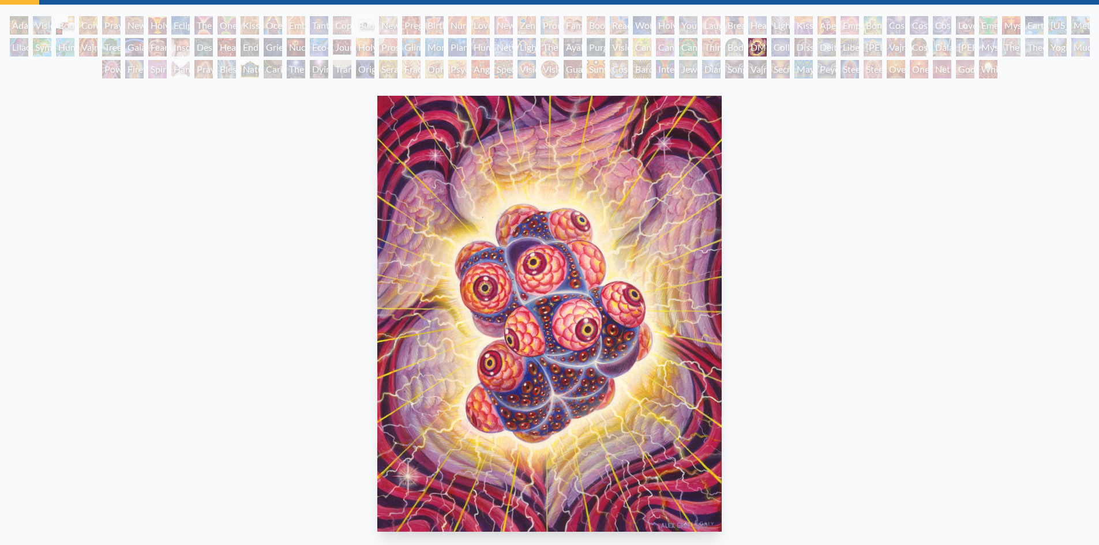
click at [783, 50] on div "Collective Vision" at bounding box center [781, 47] width 18 height 18
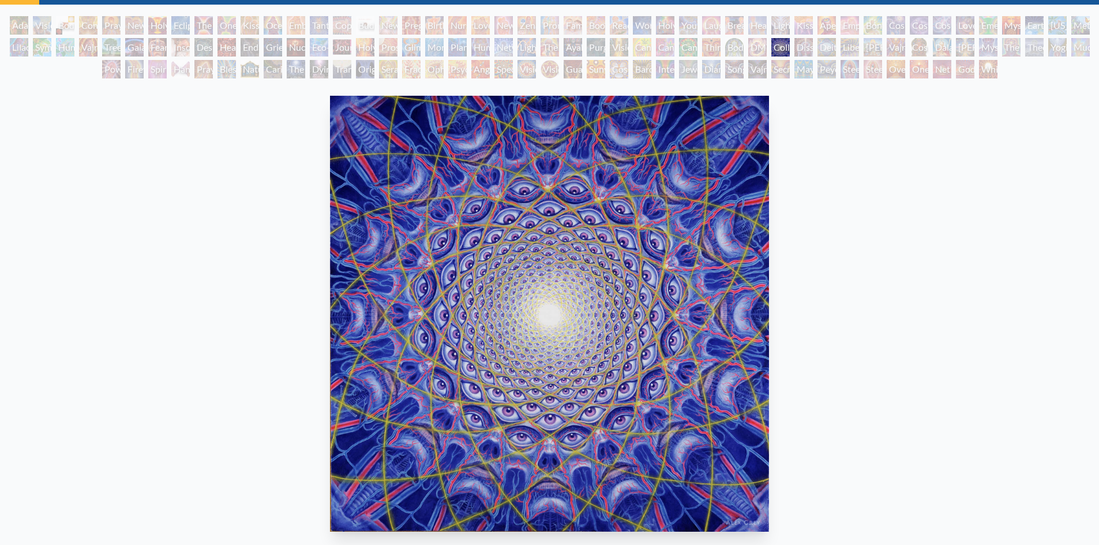
click at [813, 54] on div "Dissectional Art for Tool's Lateralus CD" at bounding box center [804, 47] width 18 height 18
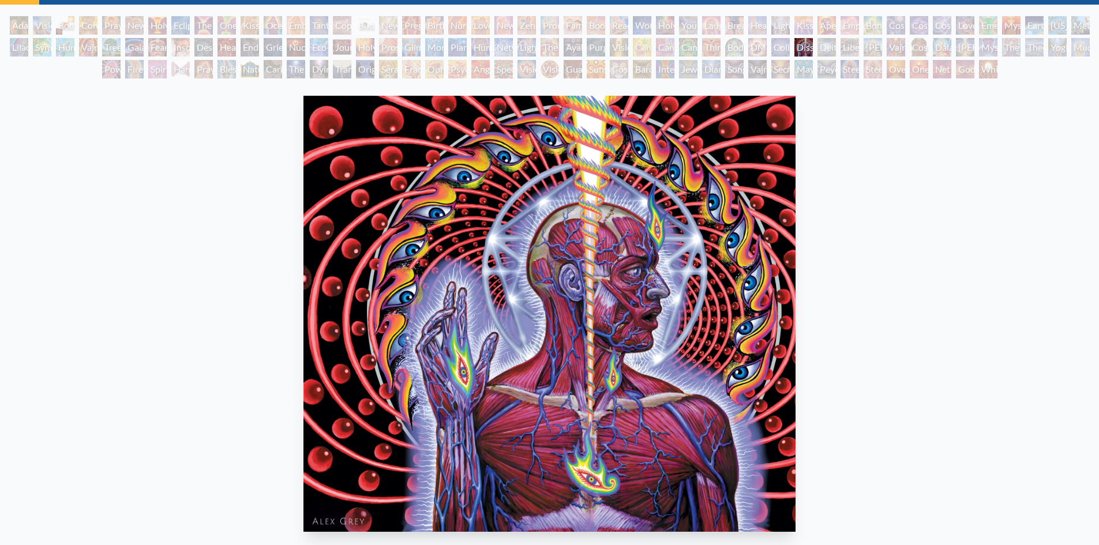
click at [833, 49] on div "Deities & Demons Drinking from the Milky Pool" at bounding box center [827, 47] width 18 height 18
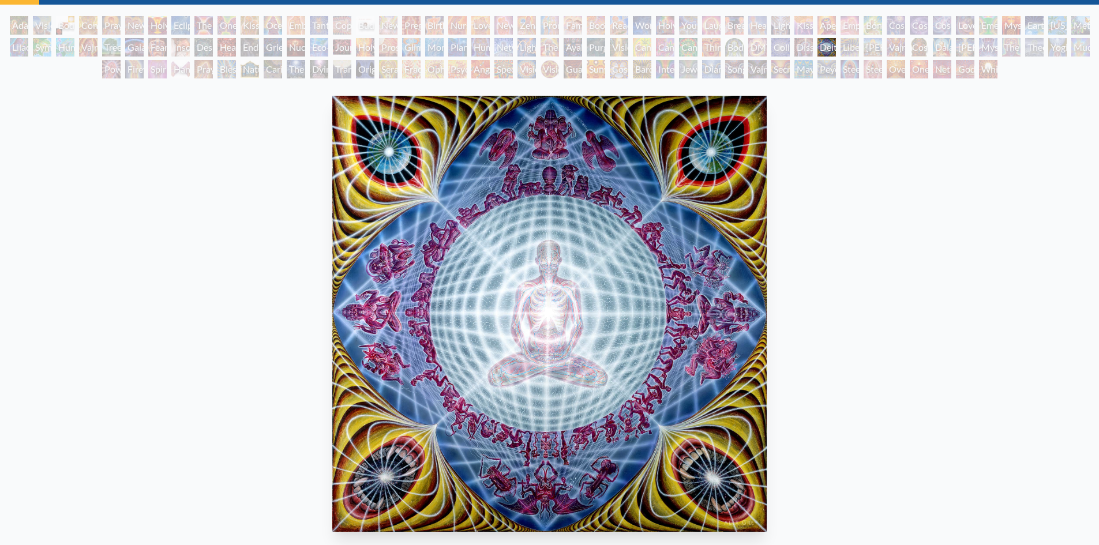
click at [848, 47] on div "Liberation Through Seeing" at bounding box center [850, 47] width 18 height 18
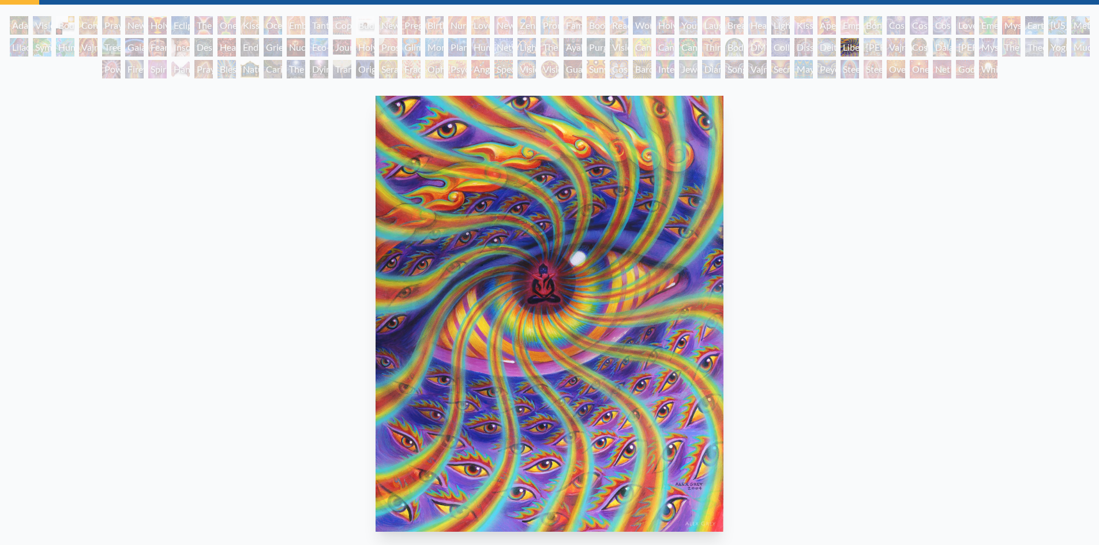
click at [874, 49] on div "[PERSON_NAME]" at bounding box center [873, 47] width 18 height 18
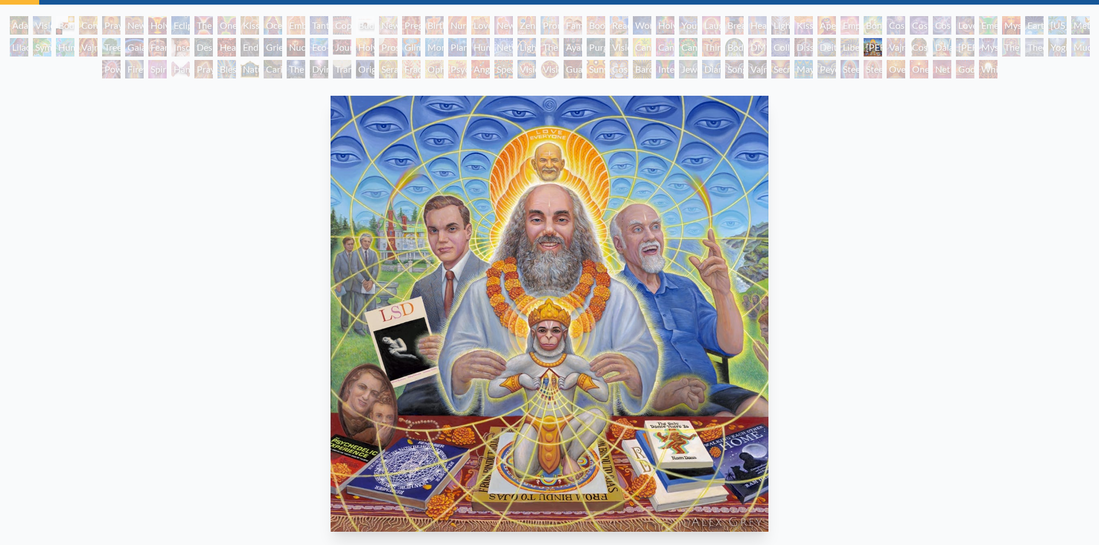
click at [898, 48] on div "Vajra Guru" at bounding box center [896, 47] width 18 height 18
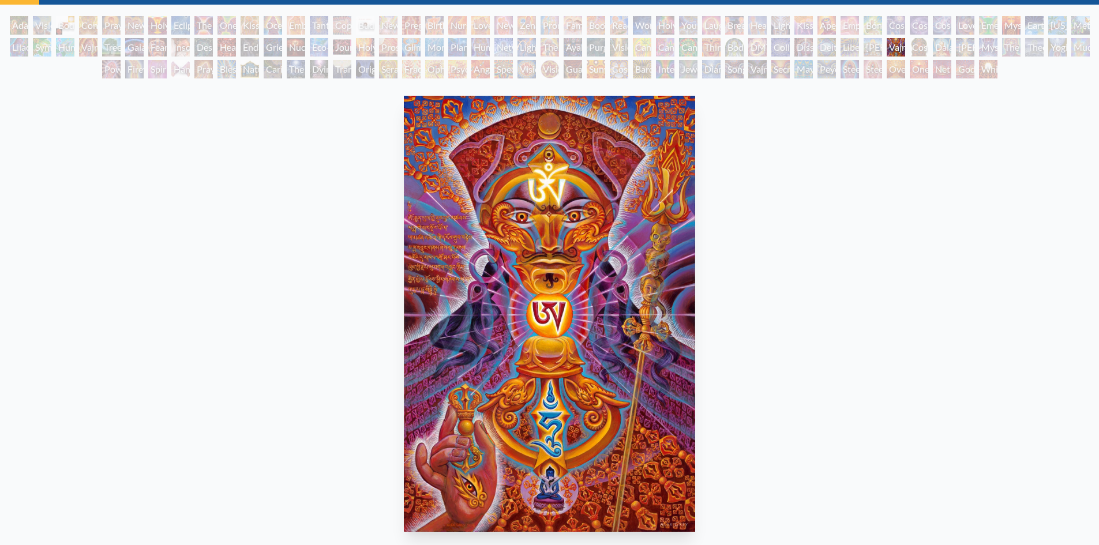
click at [918, 48] on div "Cosmic Christ" at bounding box center [919, 47] width 18 height 18
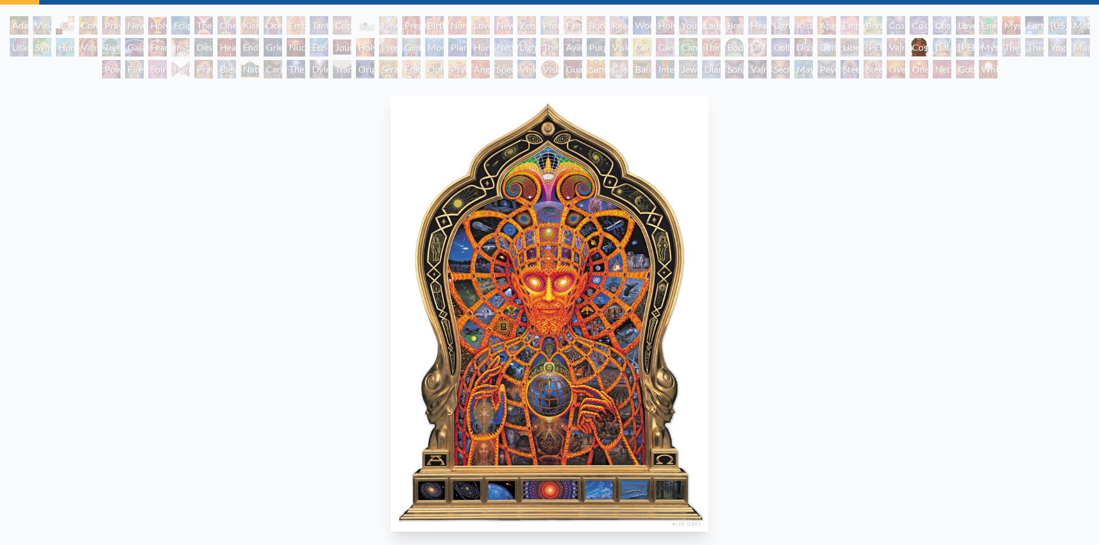
click at [945, 50] on div "Dalai Lama" at bounding box center [942, 47] width 18 height 18
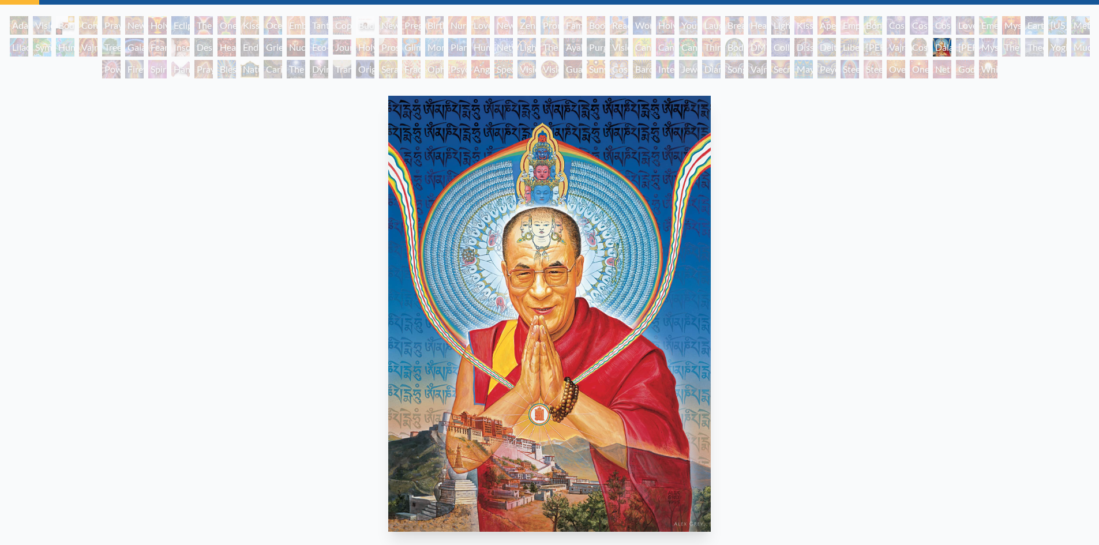
click at [962, 47] on div "[PERSON_NAME]" at bounding box center [965, 47] width 18 height 18
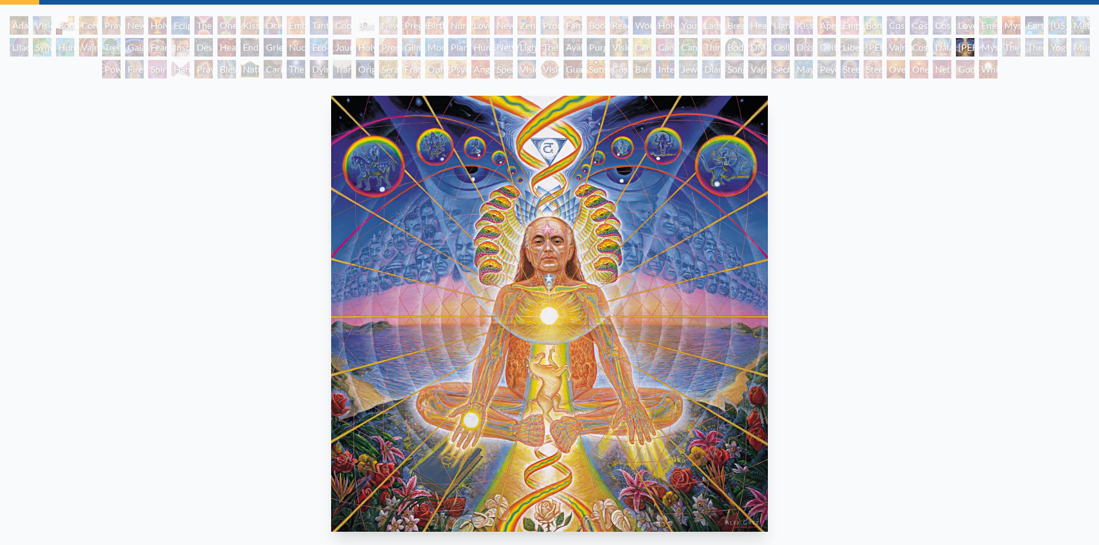
click at [989, 47] on div "Mystic Eye" at bounding box center [988, 47] width 18 height 18
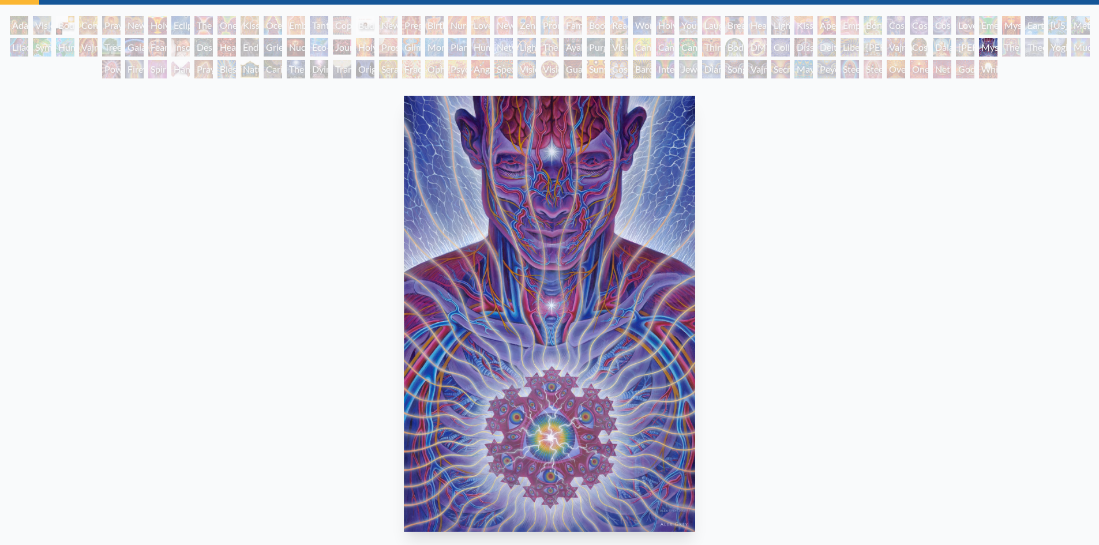
click at [1012, 50] on div "The Seer" at bounding box center [1012, 47] width 18 height 18
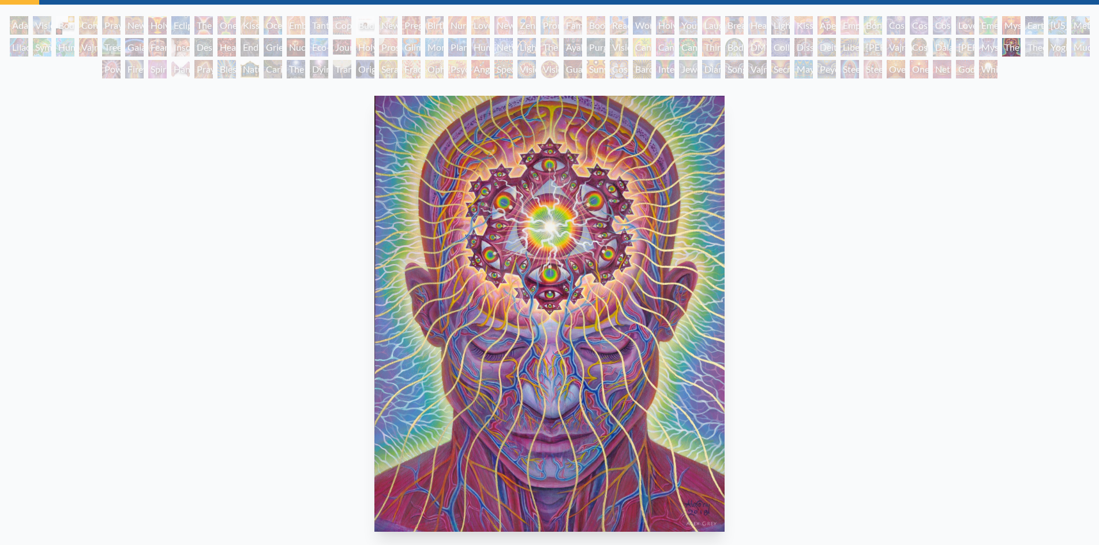
click at [1029, 52] on div "Theologue" at bounding box center [1035, 47] width 18 height 18
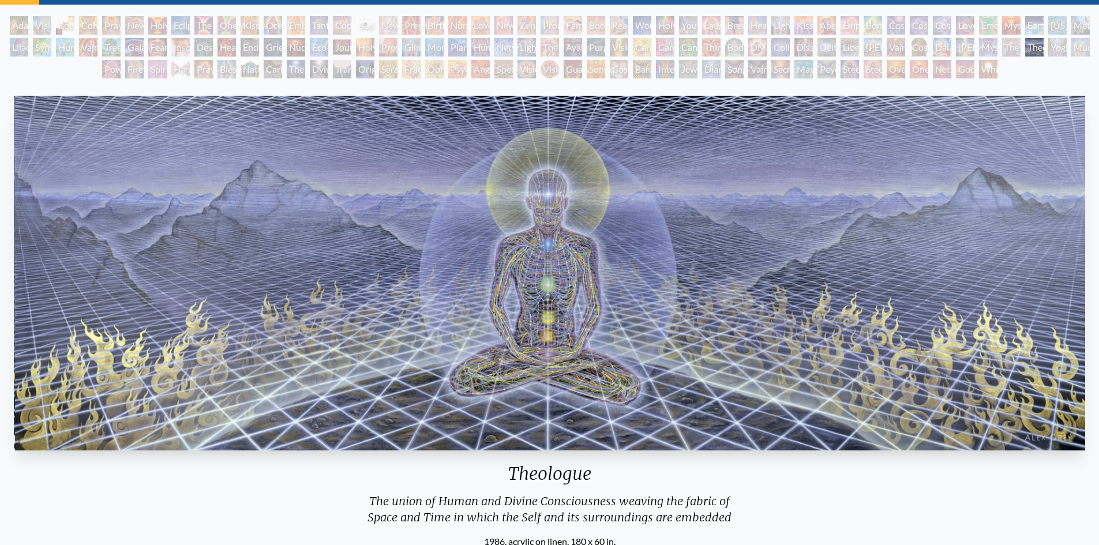
click at [1044, 50] on div "Theologue" at bounding box center [1035, 47] width 18 height 18
click at [1012, 47] on div "The Seer" at bounding box center [1012, 47] width 18 height 18
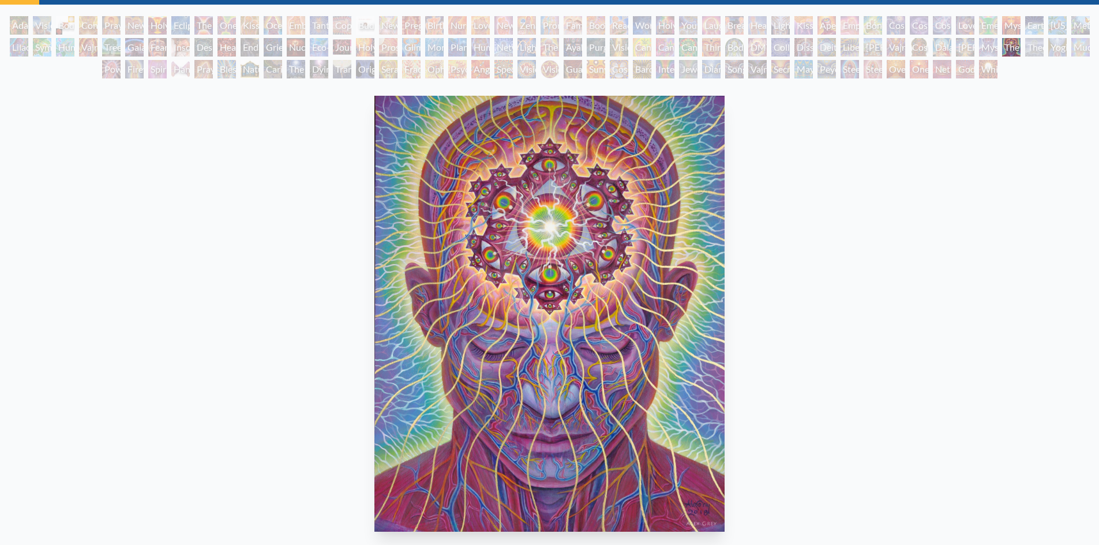
click at [1076, 48] on div "Mudra" at bounding box center [1081, 47] width 18 height 18
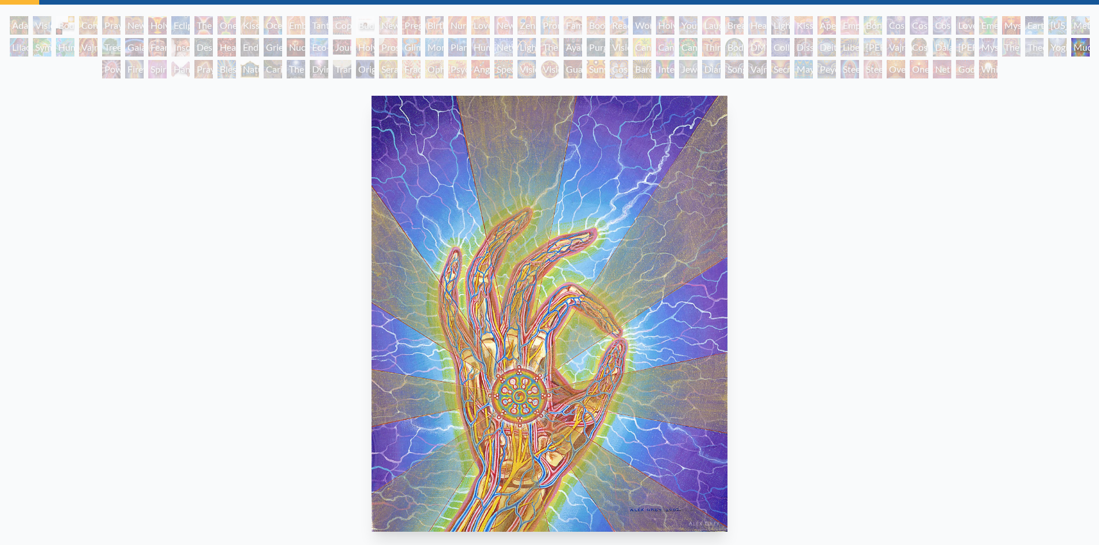
click at [1044, 51] on div "Theologue" at bounding box center [1035, 47] width 18 height 18
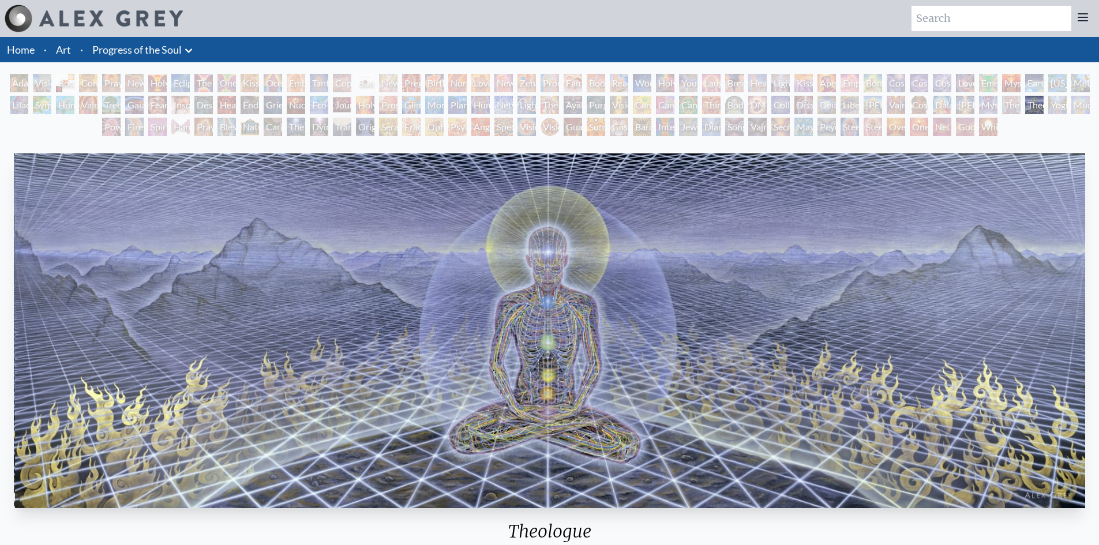
click at [102, 131] on div "Power to the Peaceful" at bounding box center [111, 127] width 18 height 18
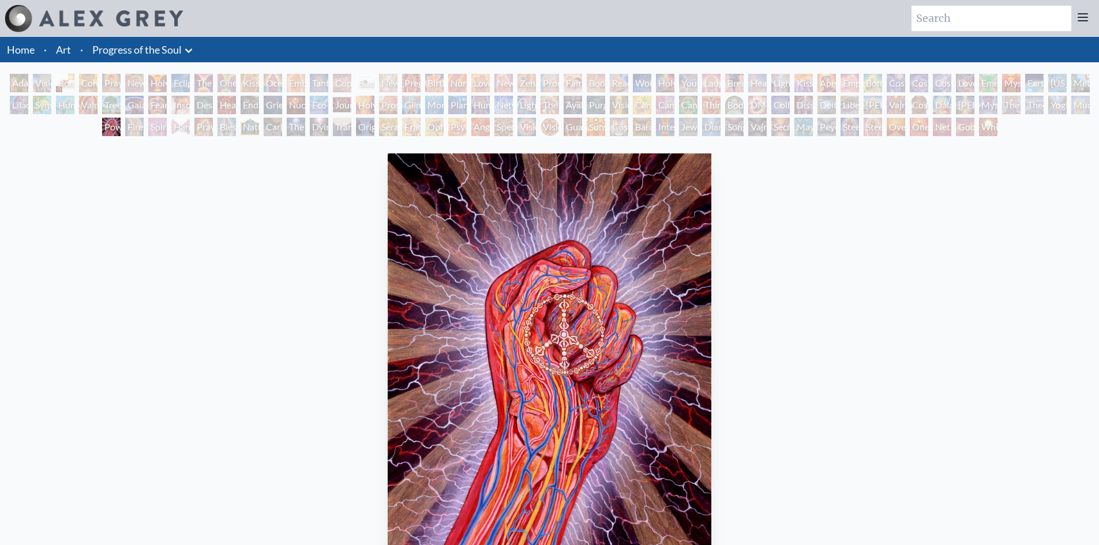
click at [129, 128] on div "Firewalking" at bounding box center [134, 127] width 18 height 18
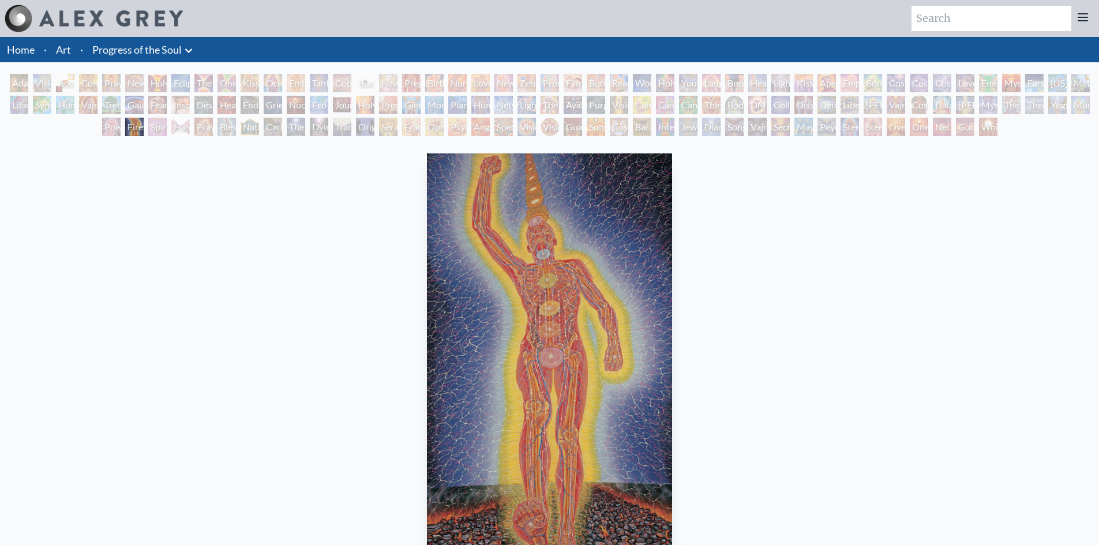
scroll to position [58, 0]
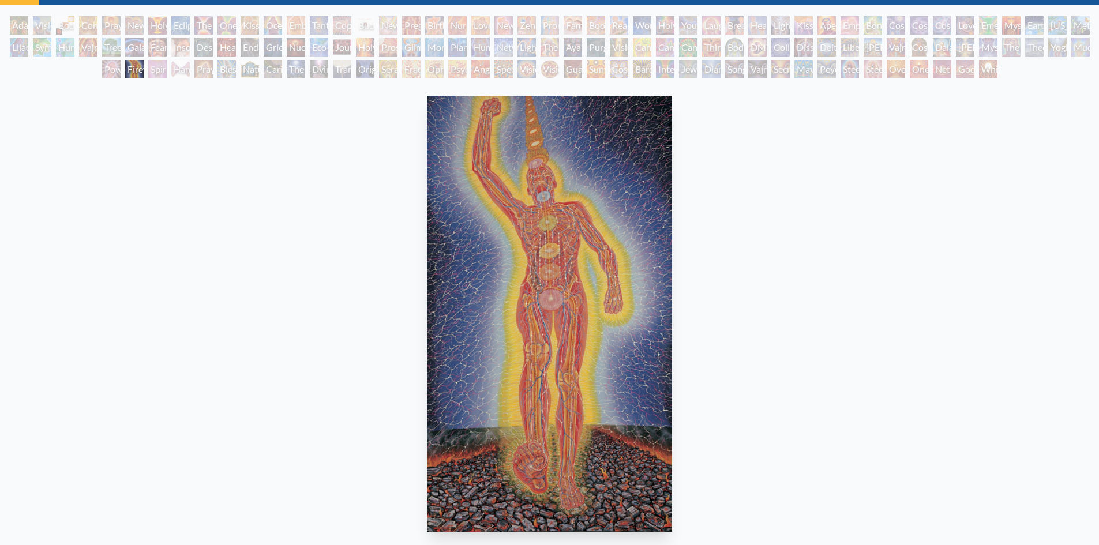
click at [151, 68] on div "Spirit Animates the Flesh" at bounding box center [157, 69] width 18 height 18
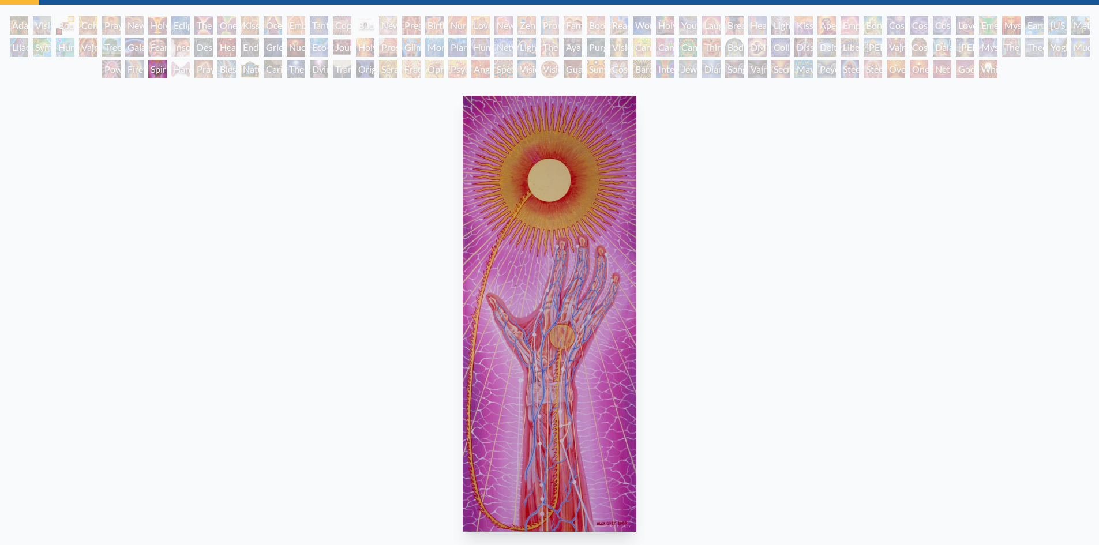
click at [180, 75] on div "Hands that See" at bounding box center [180, 69] width 18 height 18
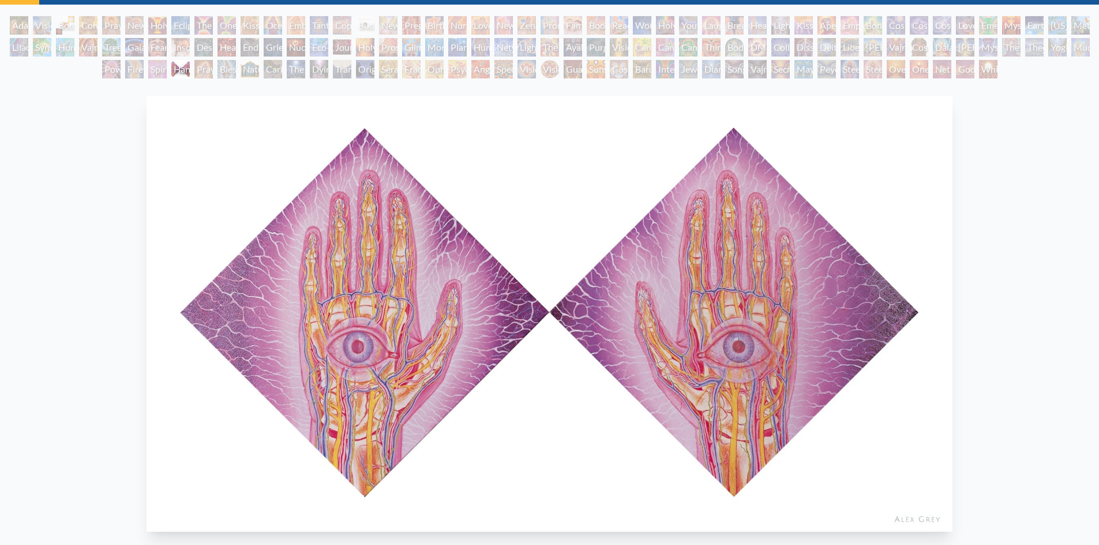
click at [197, 72] on div "Praying Hands" at bounding box center [203, 69] width 18 height 18
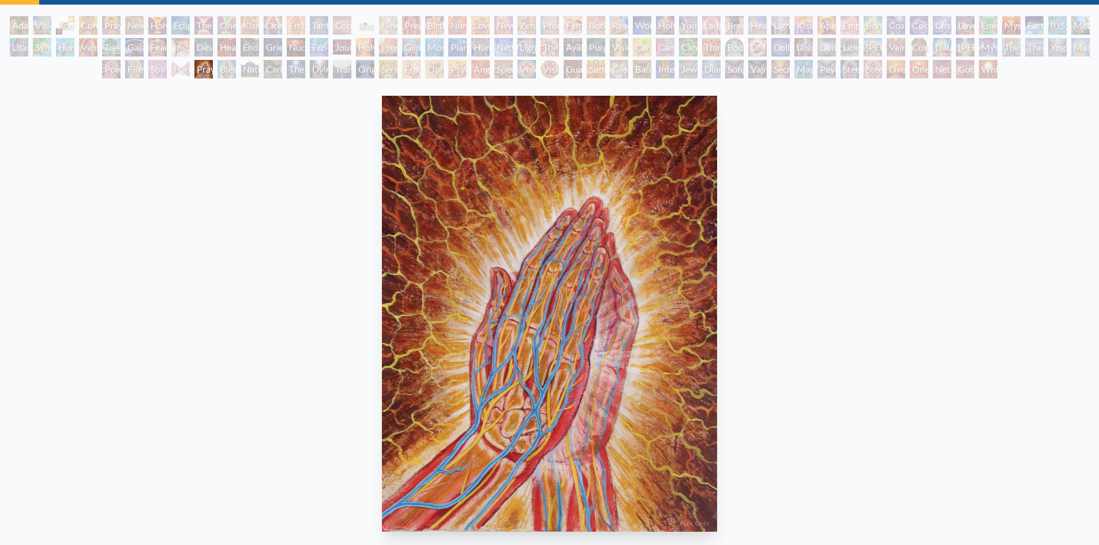
click at [222, 76] on div "Blessing Hand" at bounding box center [227, 69] width 18 height 18
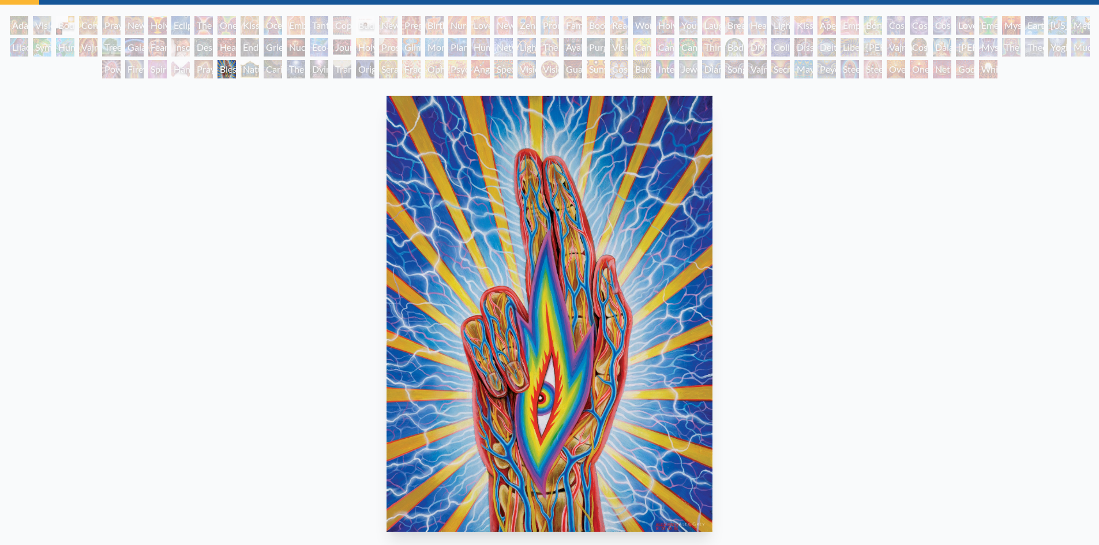
click at [248, 72] on div "Nature of Mind" at bounding box center [250, 69] width 18 height 18
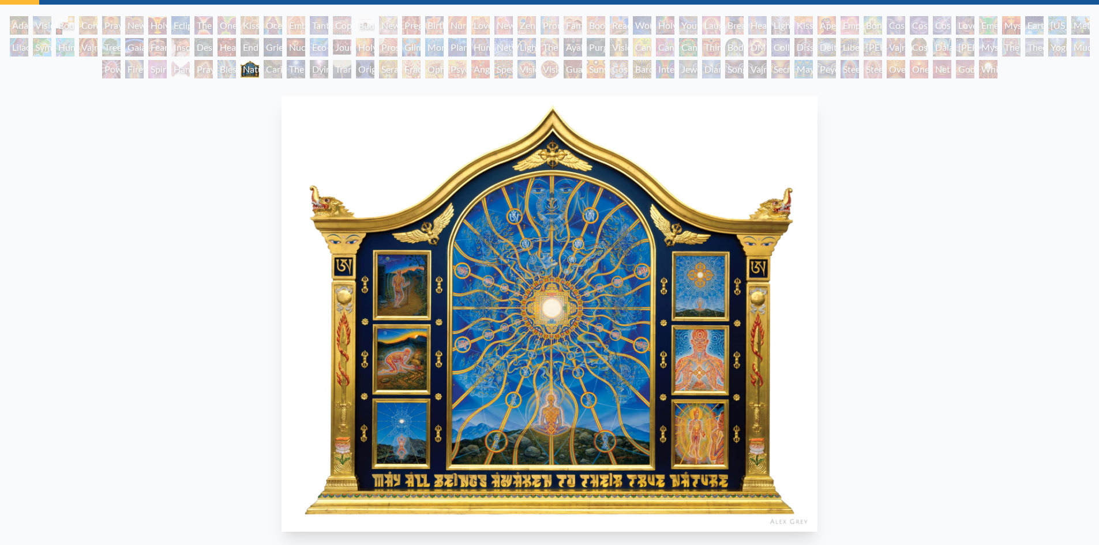
click at [527, 266] on img "101 / 133" at bounding box center [550, 314] width 537 height 436
click at [272, 74] on div "Caring" at bounding box center [273, 69] width 18 height 18
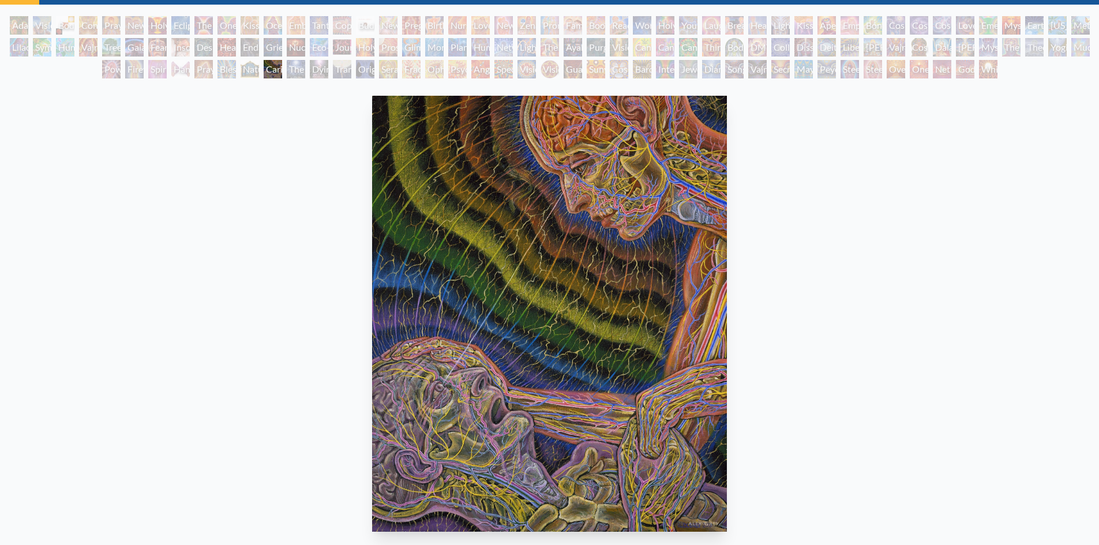
click at [294, 74] on div "The Soul Finds It's Way" at bounding box center [296, 69] width 18 height 18
